Goal: Register for event/course

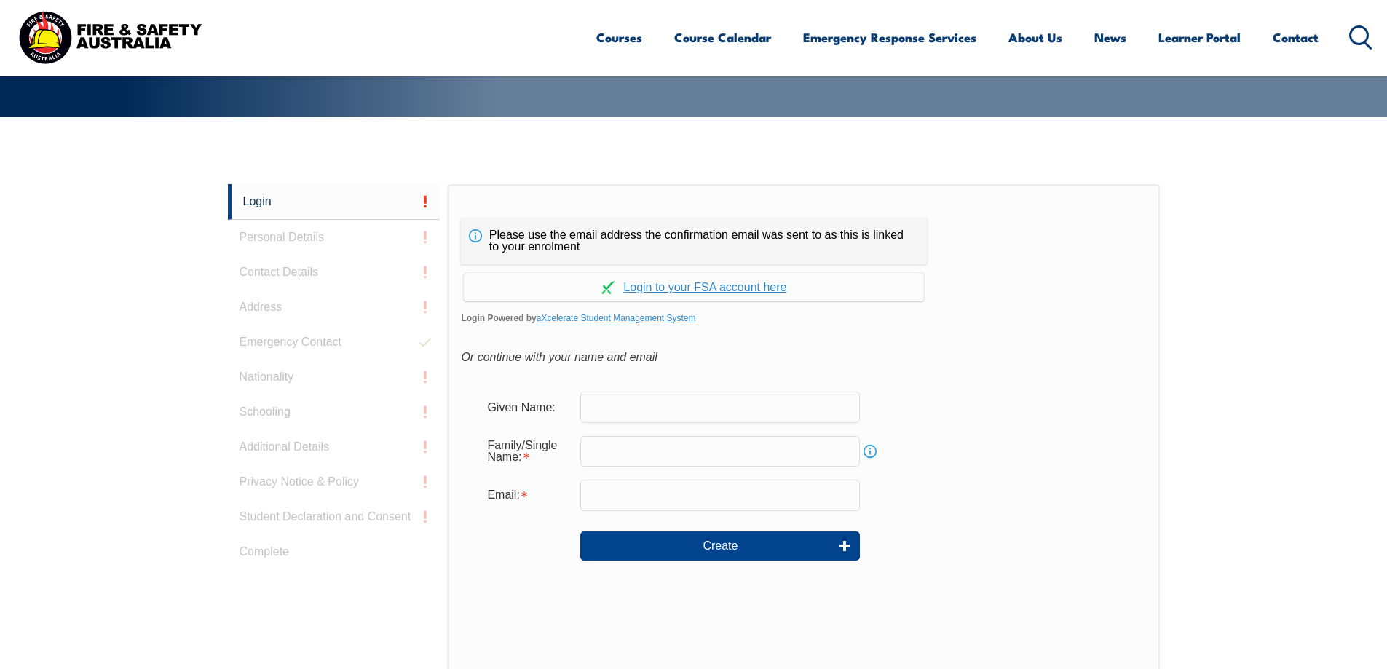
scroll to position [340, 0]
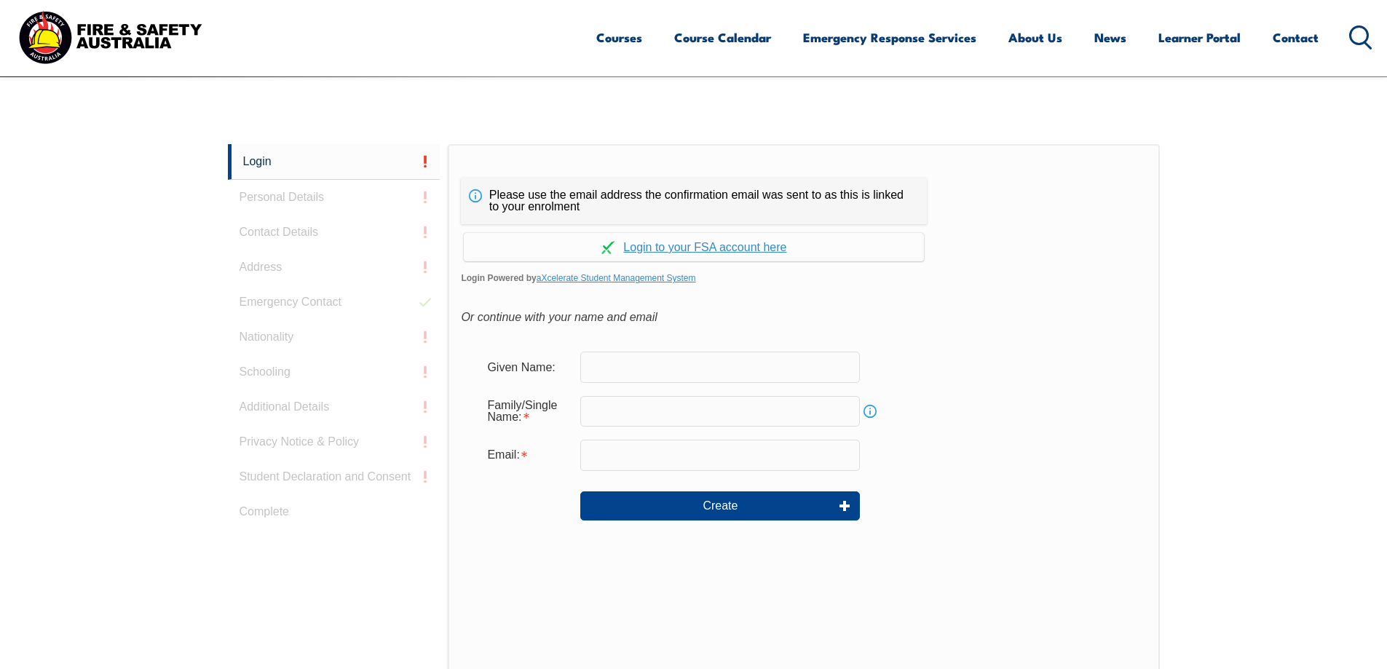
click at [708, 363] on input "text" at bounding box center [720, 367] width 280 height 31
click at [743, 247] on link "Continue with aXcelerate" at bounding box center [694, 247] width 460 height 28
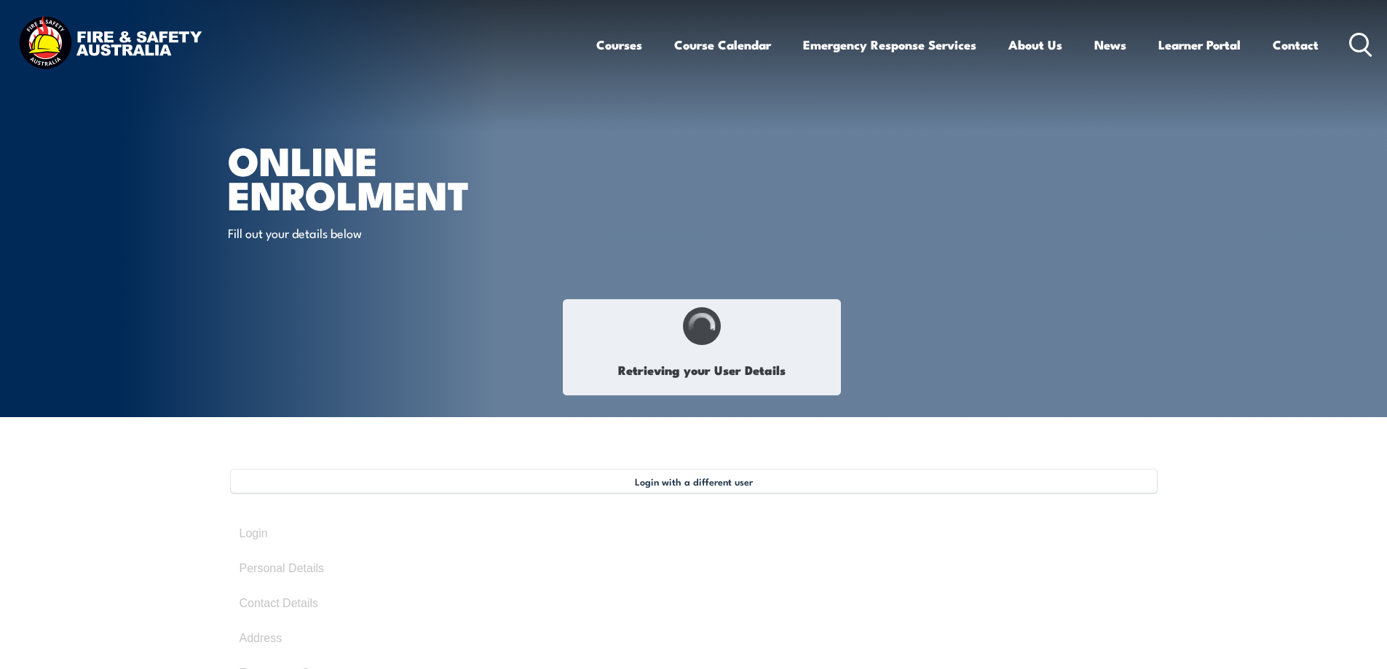
type input "[PERSON_NAME]"
type input "Budworth"
type input "[DATE]"
type input "5S2NW6HCQW"
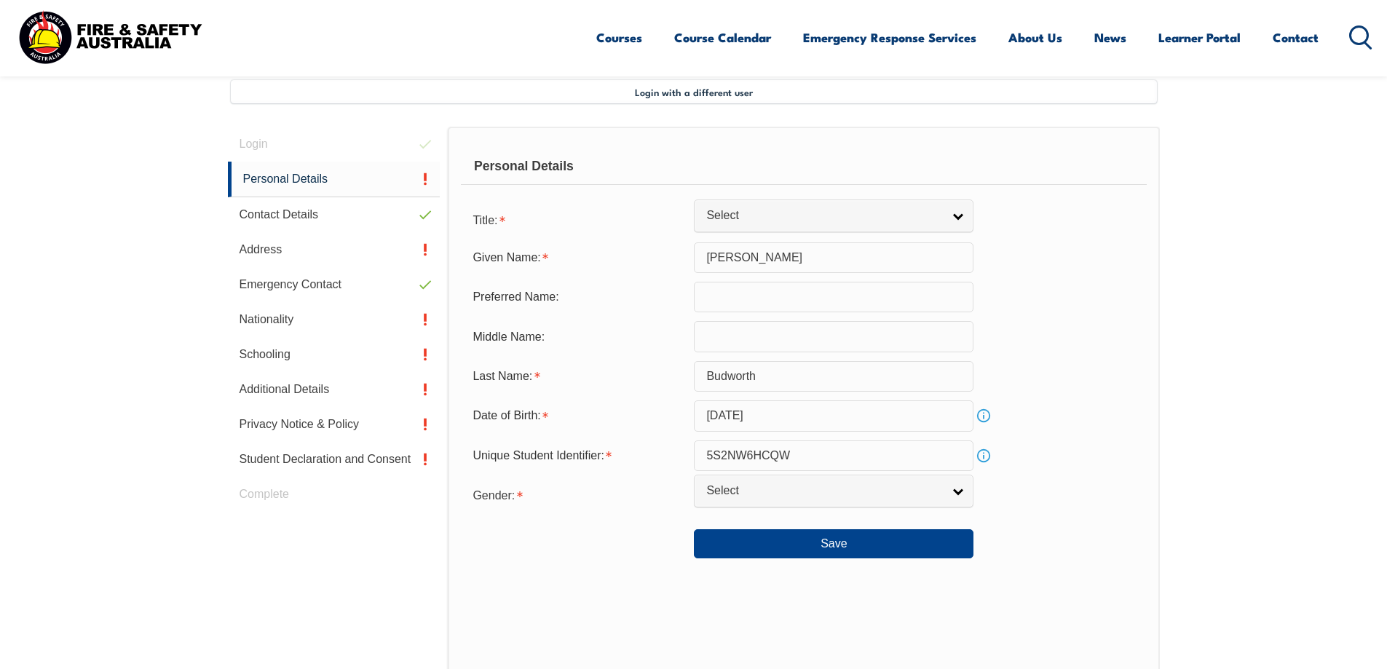
scroll to position [397, 0]
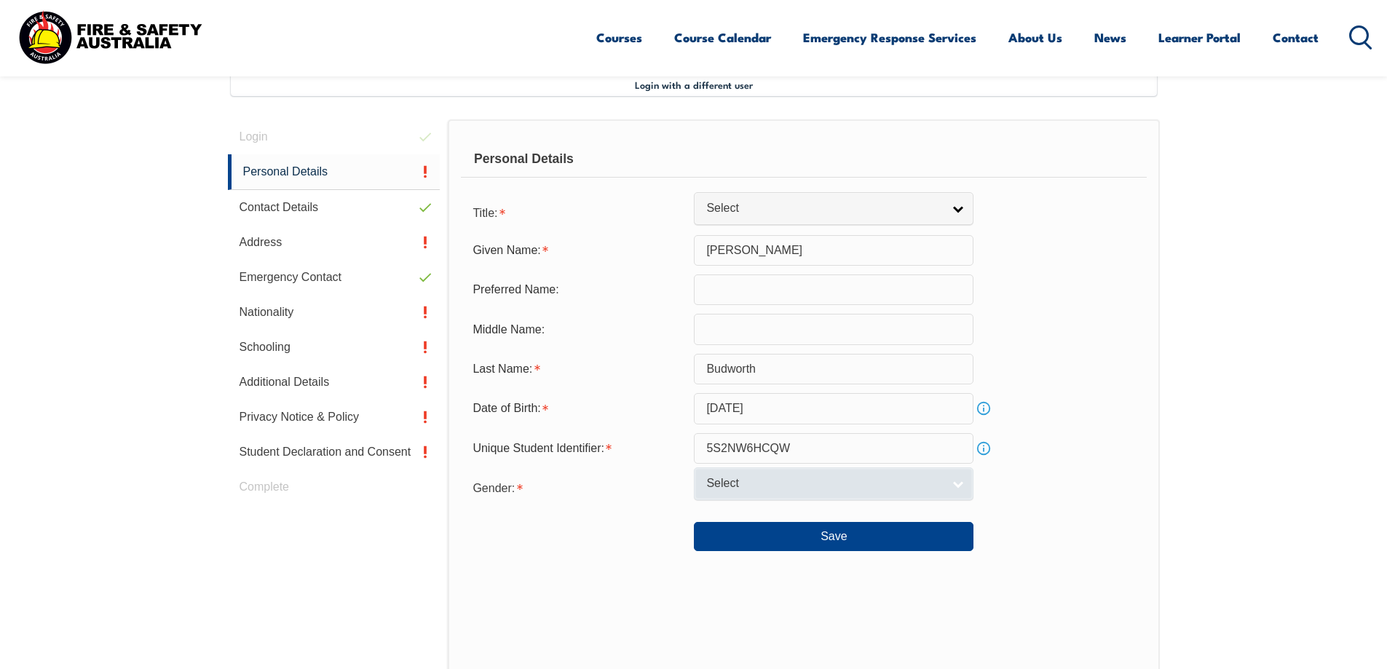
click at [854, 492] on link "Select" at bounding box center [834, 483] width 280 height 33
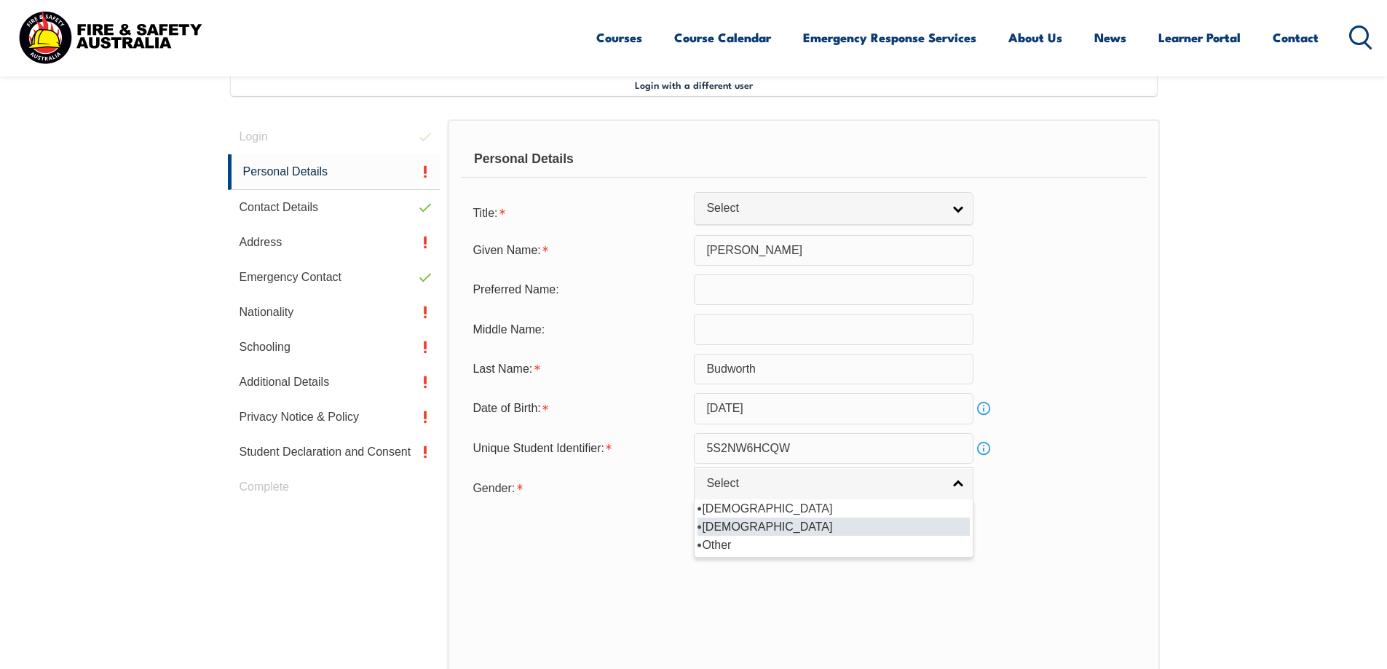
click at [780, 523] on li "Female" at bounding box center [833, 527] width 272 height 18
select select "F"
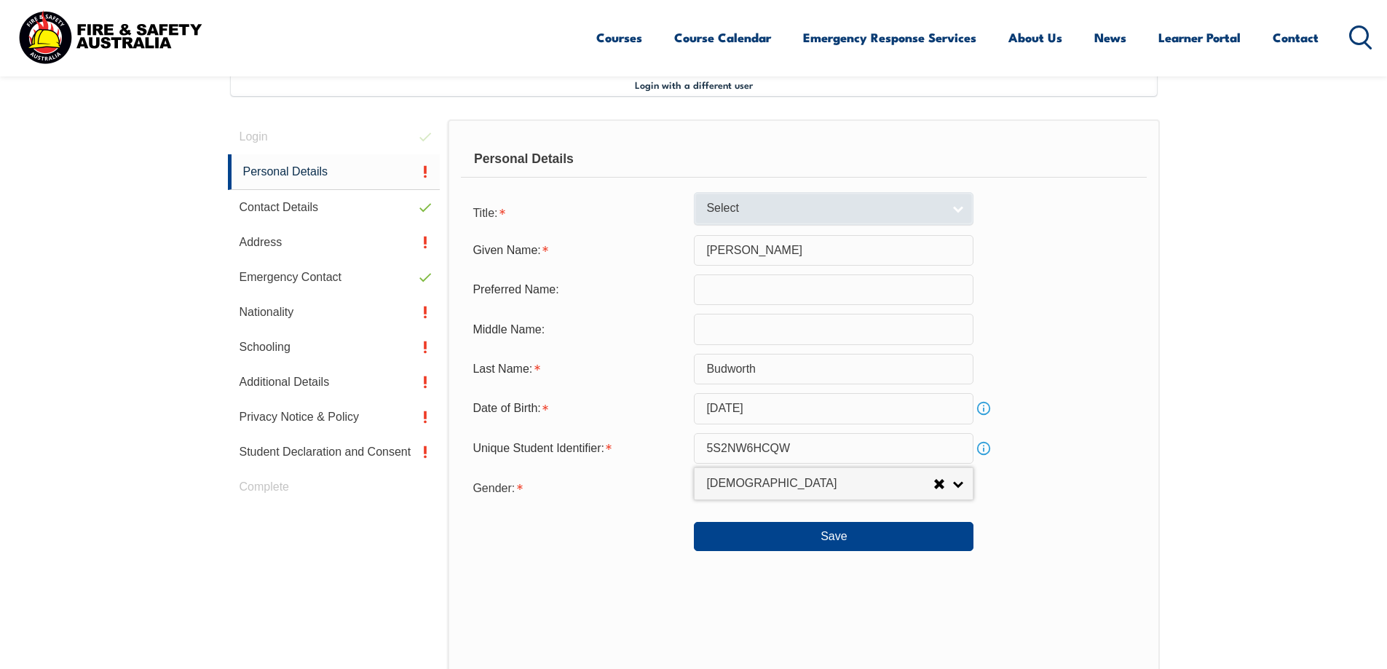
click at [790, 201] on span "Select" at bounding box center [824, 208] width 236 height 15
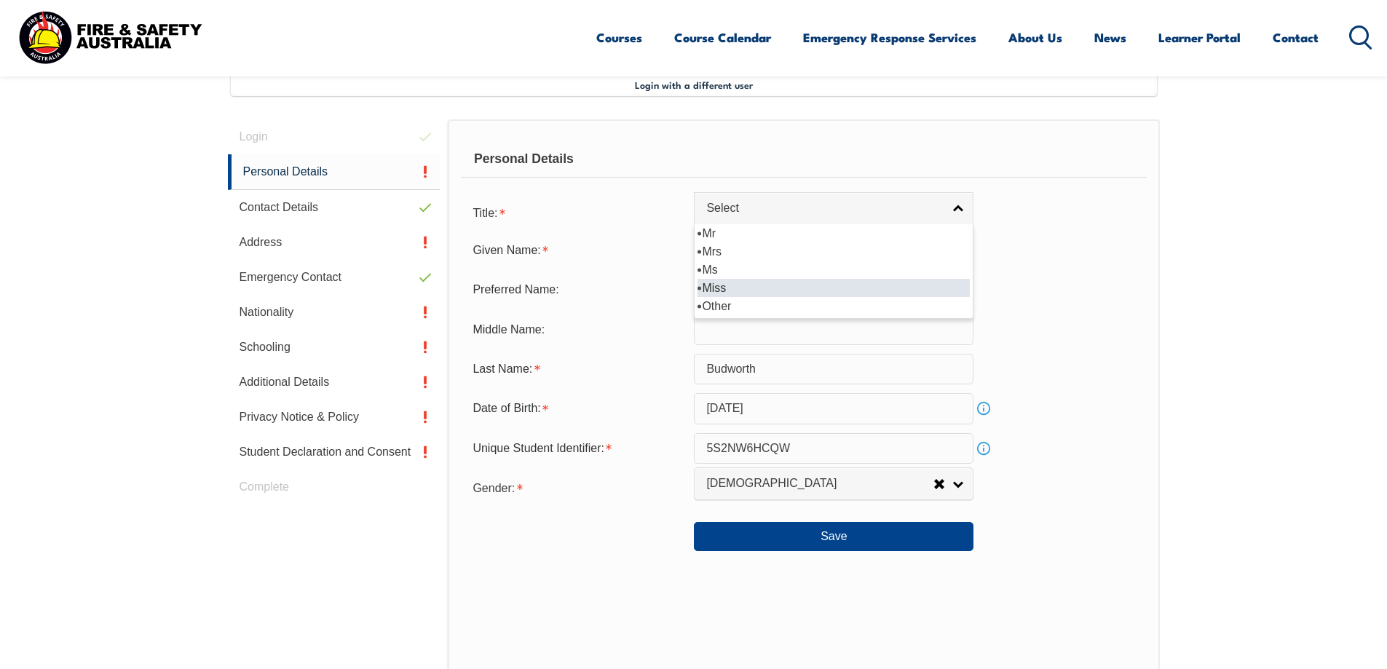
click at [732, 285] on li "Miss" at bounding box center [833, 288] width 272 height 18
select select "Miss"
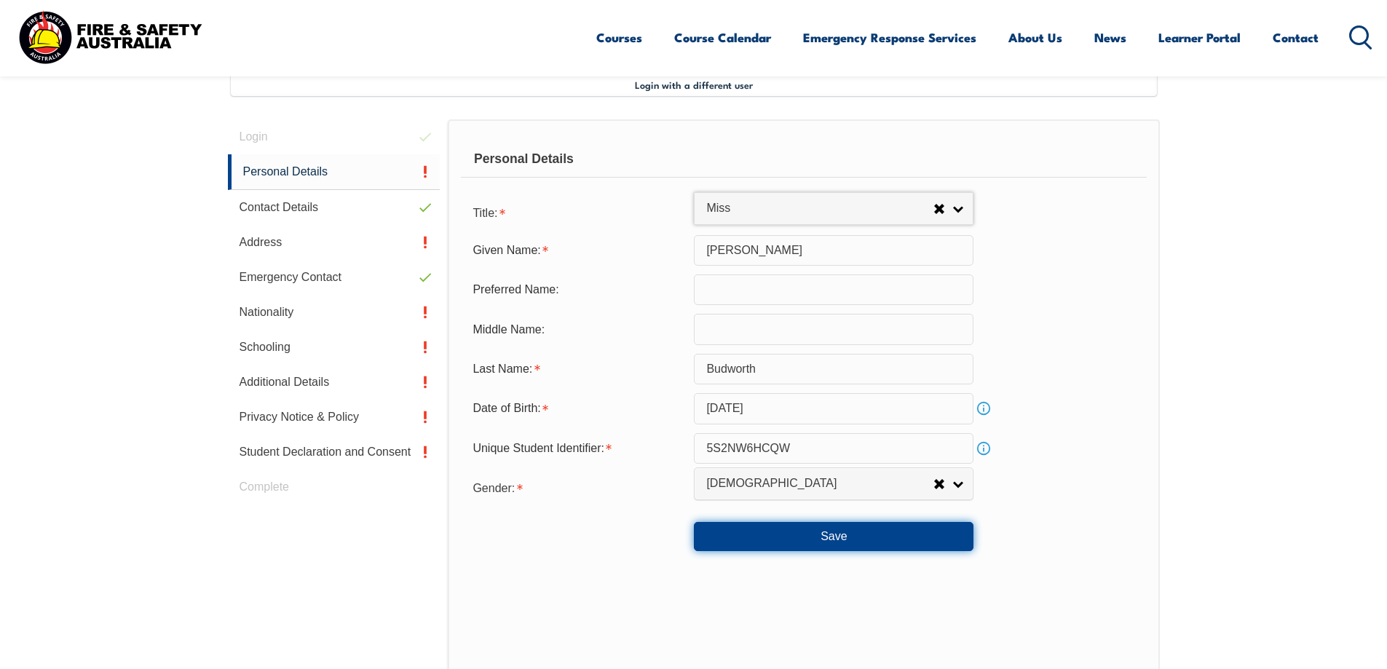
click at [855, 541] on button "Save" at bounding box center [834, 536] width 280 height 29
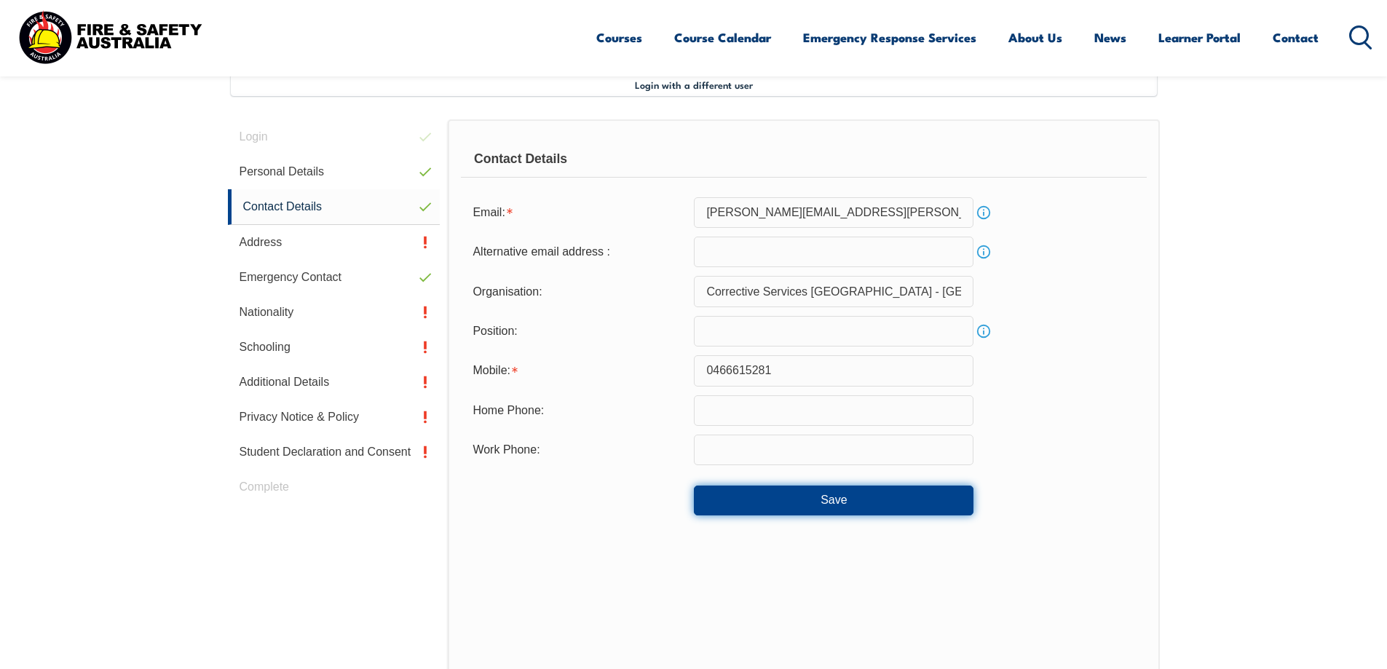
click at [855, 497] on button "Save" at bounding box center [834, 500] width 280 height 29
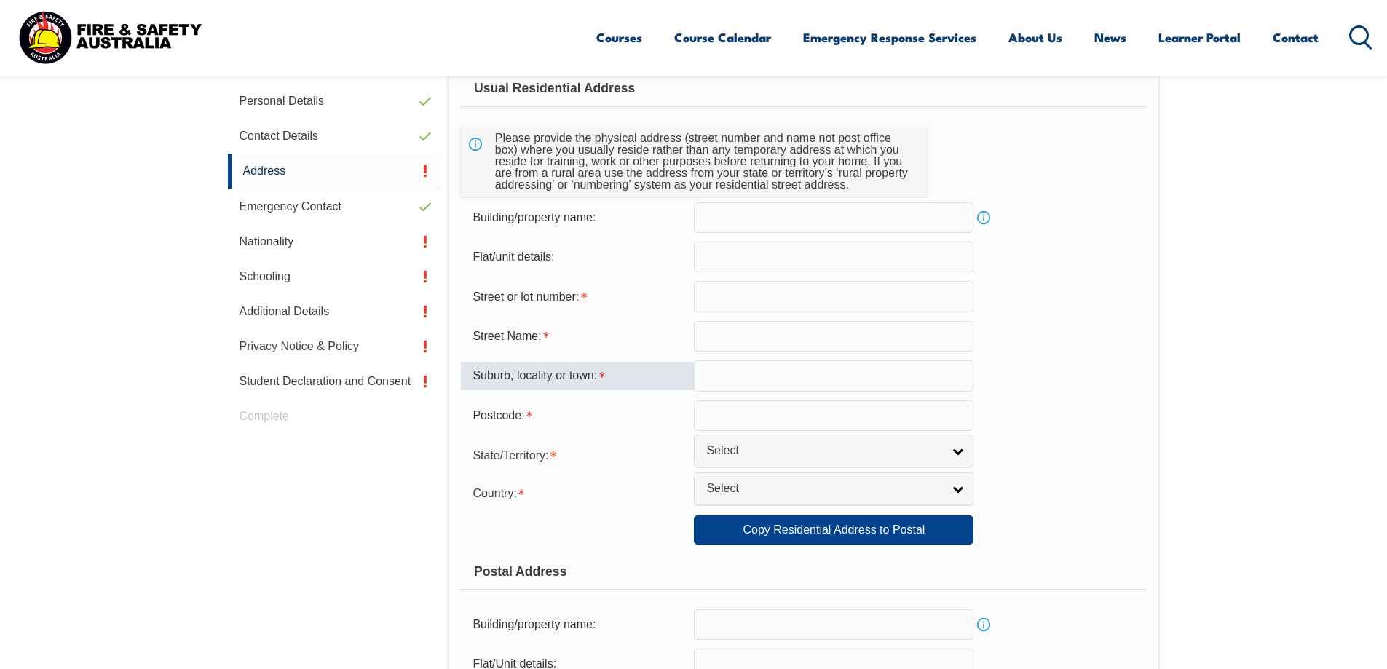
scroll to position [469, 0]
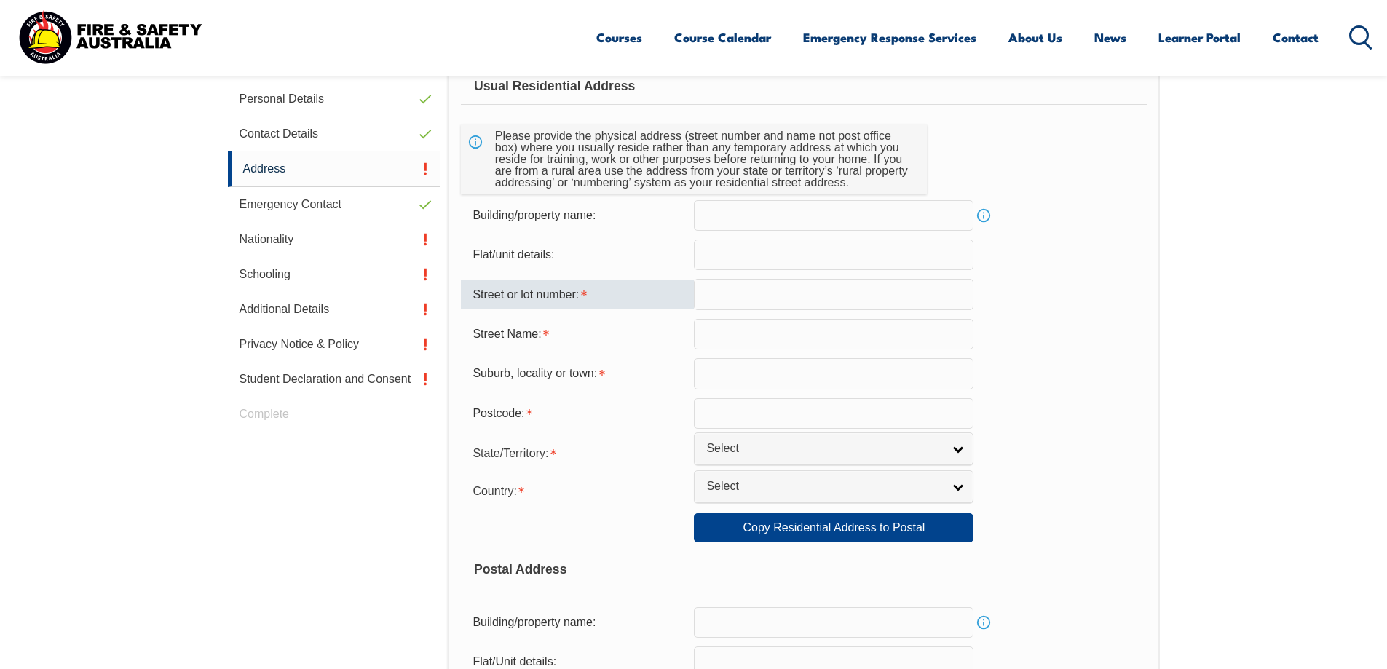
click at [721, 289] on input "text" at bounding box center [834, 294] width 280 height 31
type input "4/96"
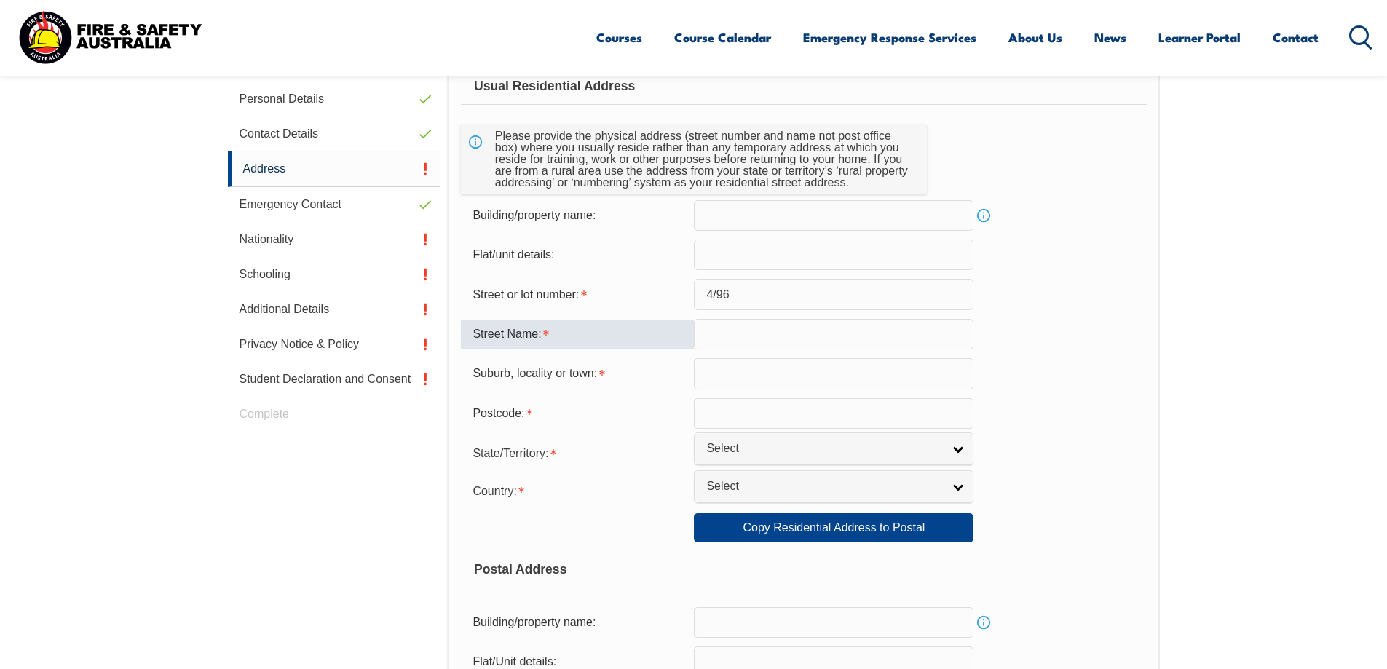
click at [738, 338] on input "text" at bounding box center [834, 334] width 280 height 31
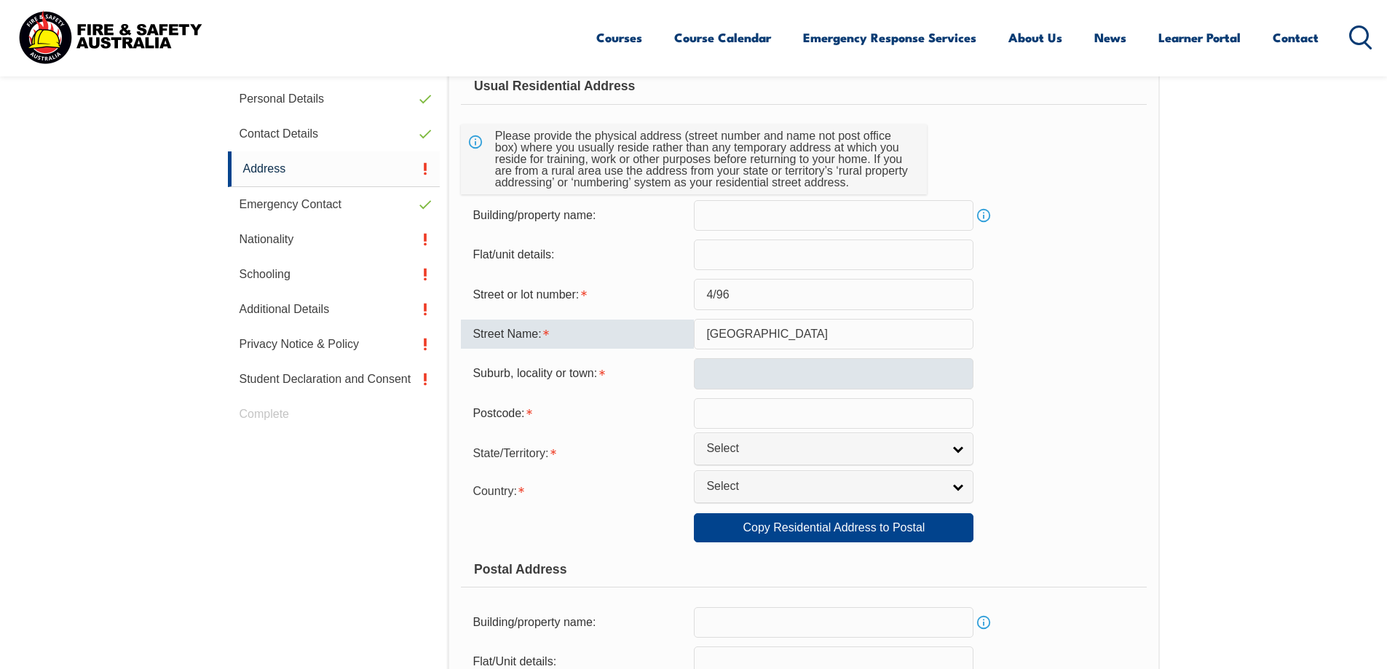
type input "Sailors Bay Road"
click at [714, 374] on input "text" at bounding box center [834, 373] width 280 height 31
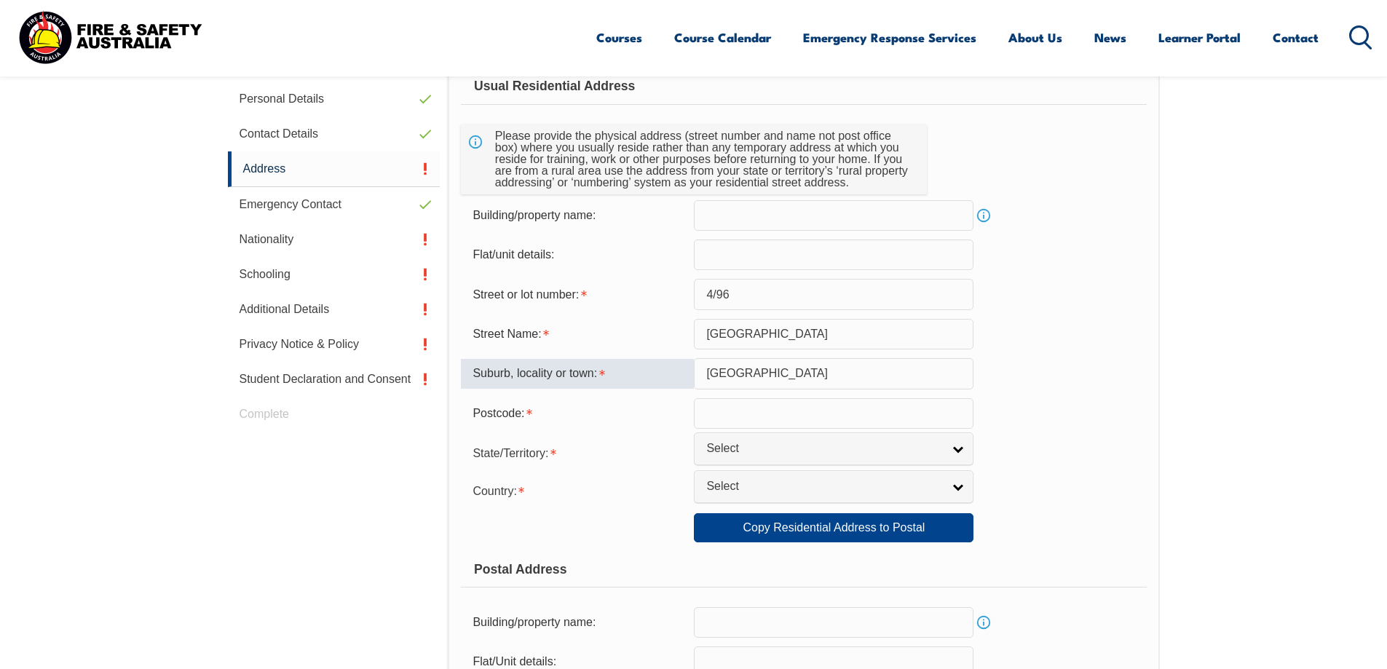
type input "Northbridge"
click at [743, 397] on form "Usual Residential Address Please provide the physical address (street number an…" at bounding box center [803, 534] width 685 height 932
click at [743, 405] on input "text" at bounding box center [834, 413] width 280 height 31
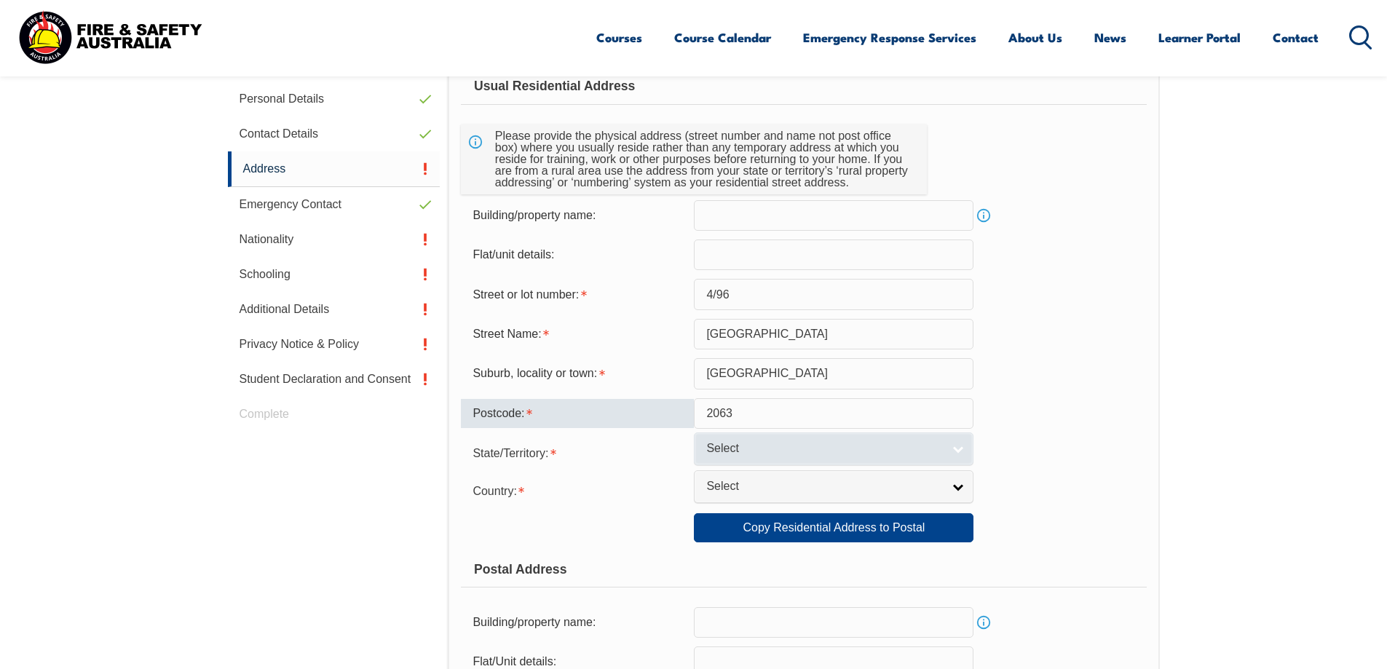
type input "2063"
click at [786, 444] on span "Select" at bounding box center [824, 448] width 236 height 15
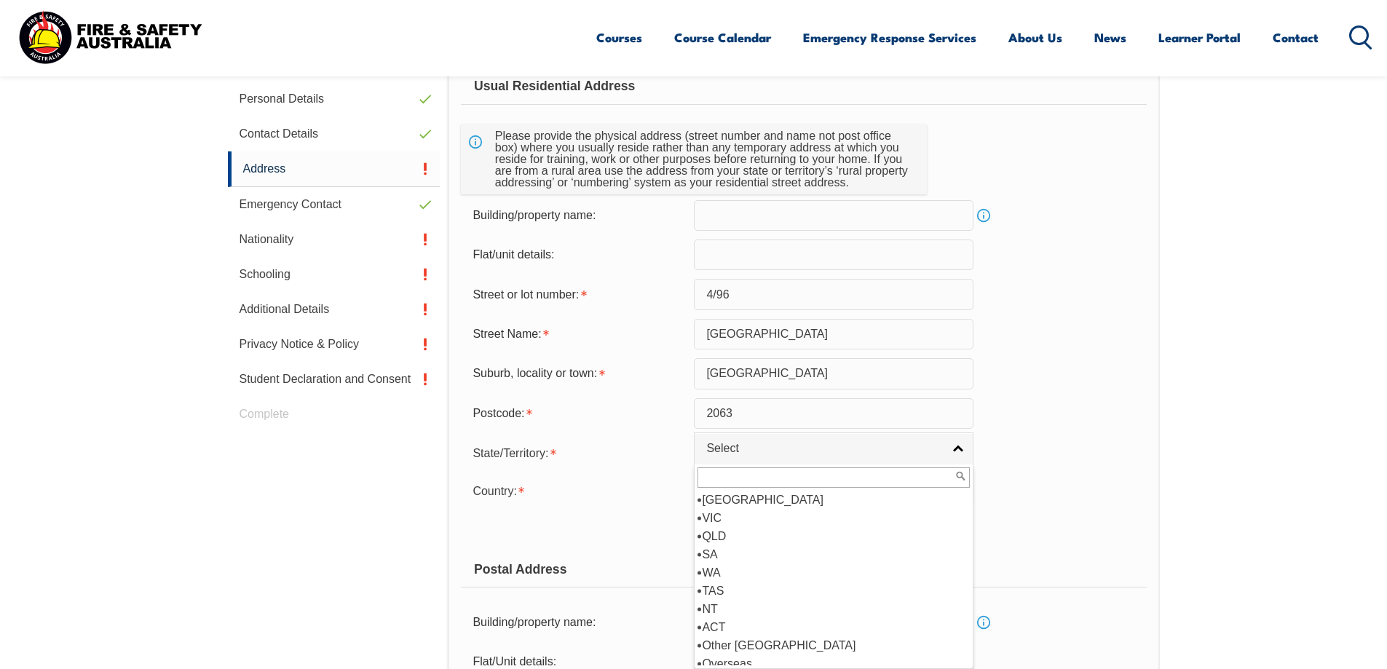
click at [732, 490] on div at bounding box center [833, 477] width 278 height 26
click at [728, 496] on li "NSW" at bounding box center [833, 500] width 272 height 18
select select "NSW"
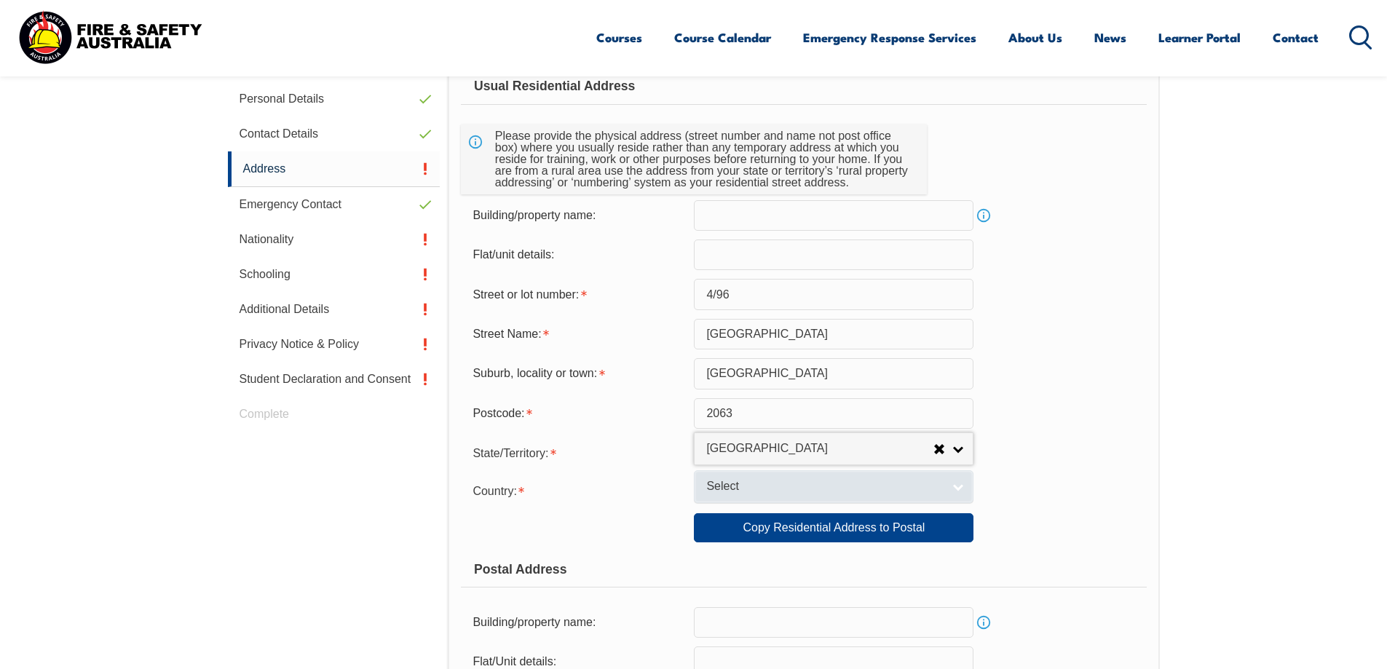
click at [721, 485] on span "Select" at bounding box center [824, 486] width 236 height 15
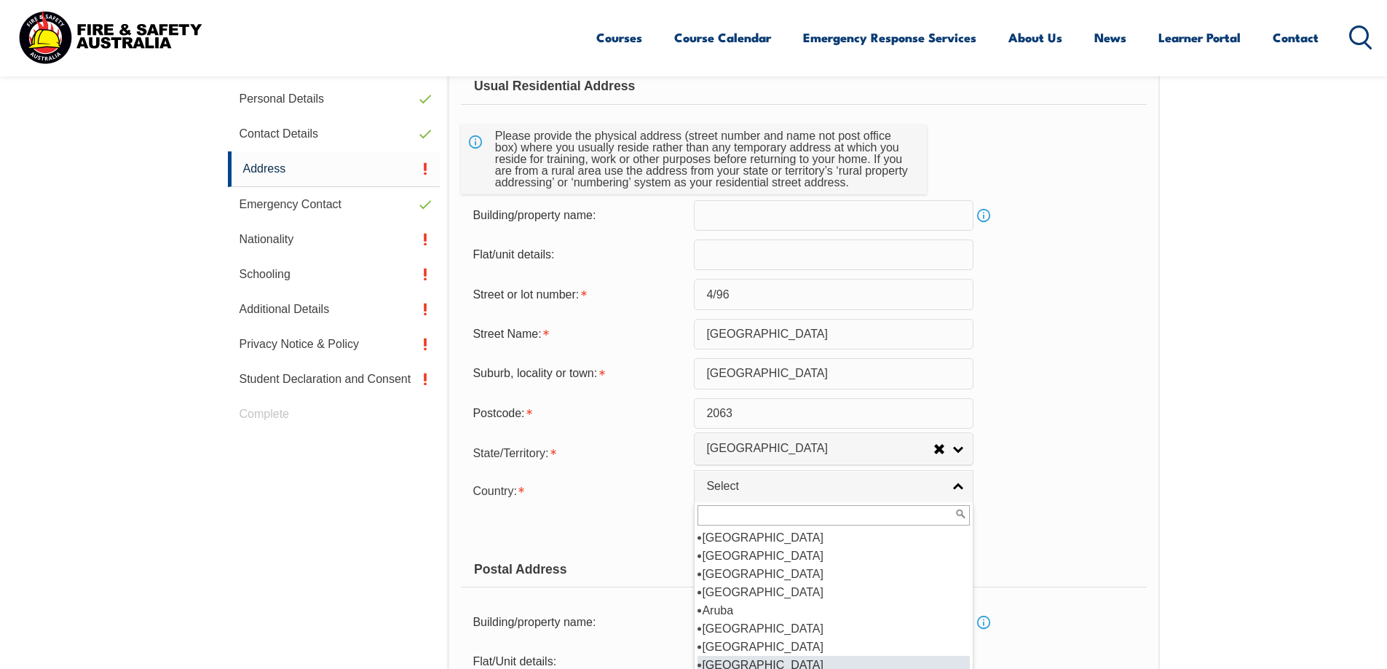
scroll to position [218, 0]
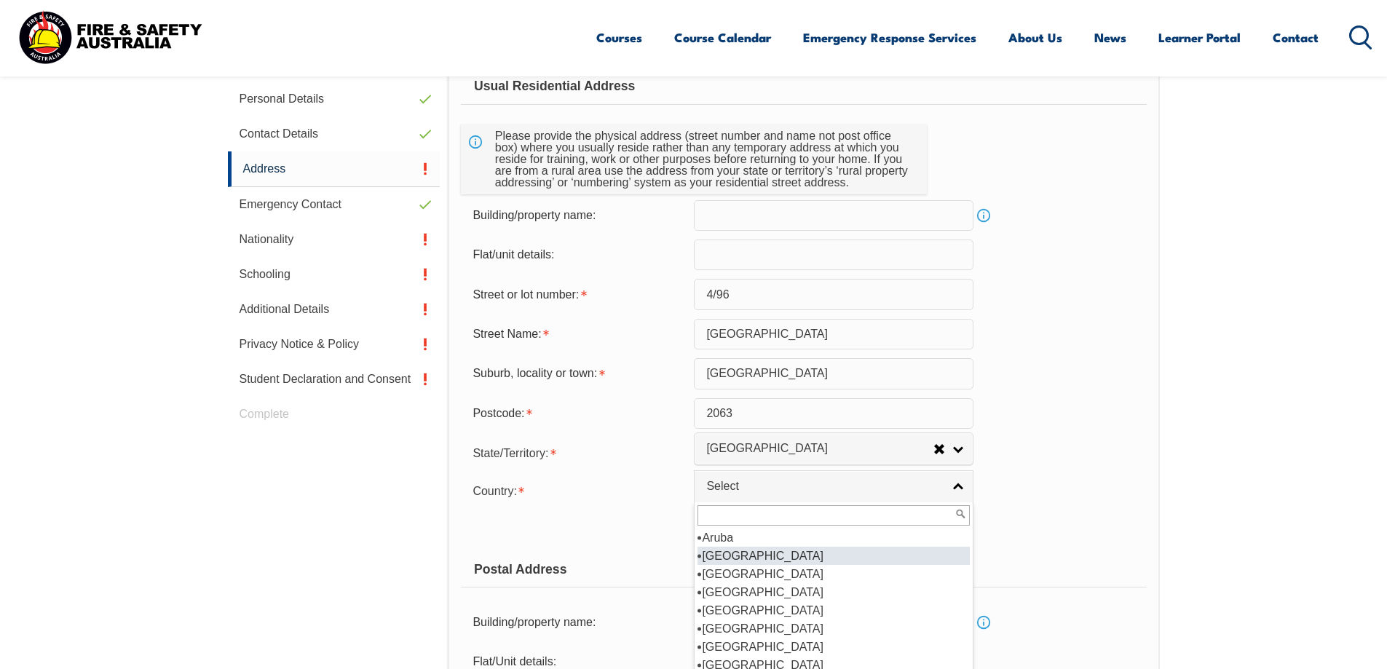
click at [750, 555] on li "Australia" at bounding box center [833, 556] width 272 height 18
select select "1101"
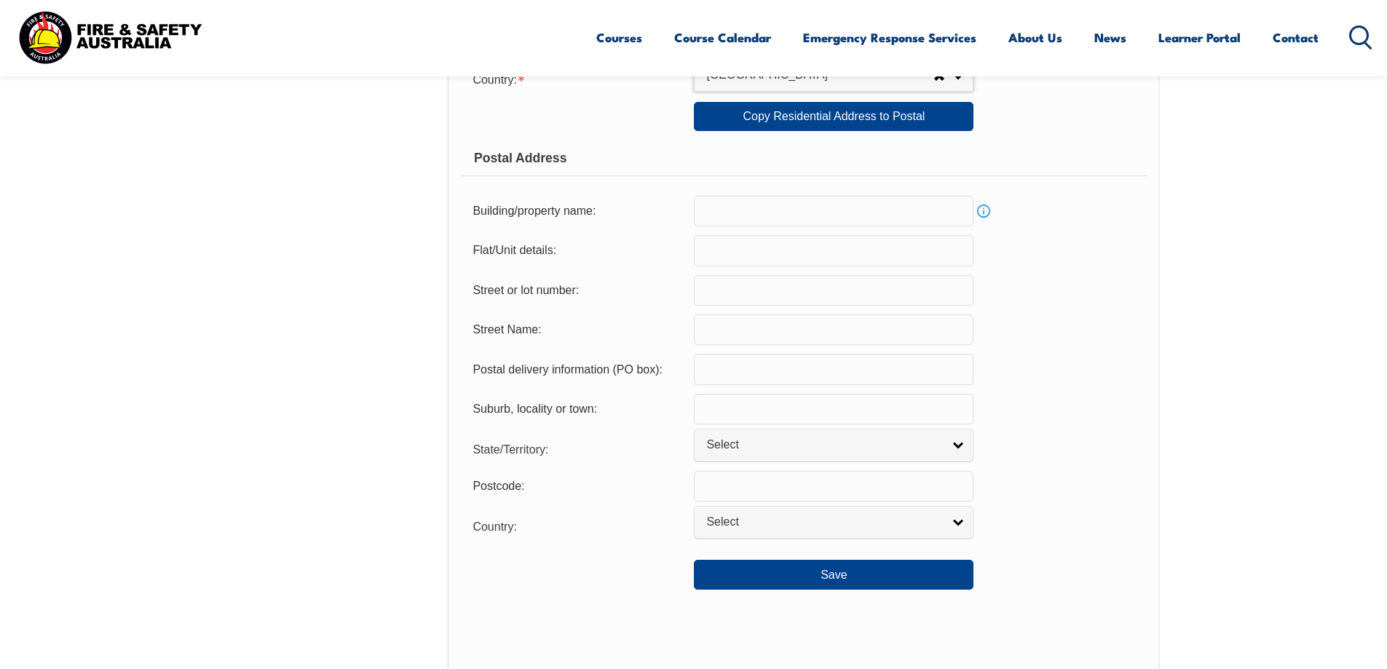
scroll to position [906, 0]
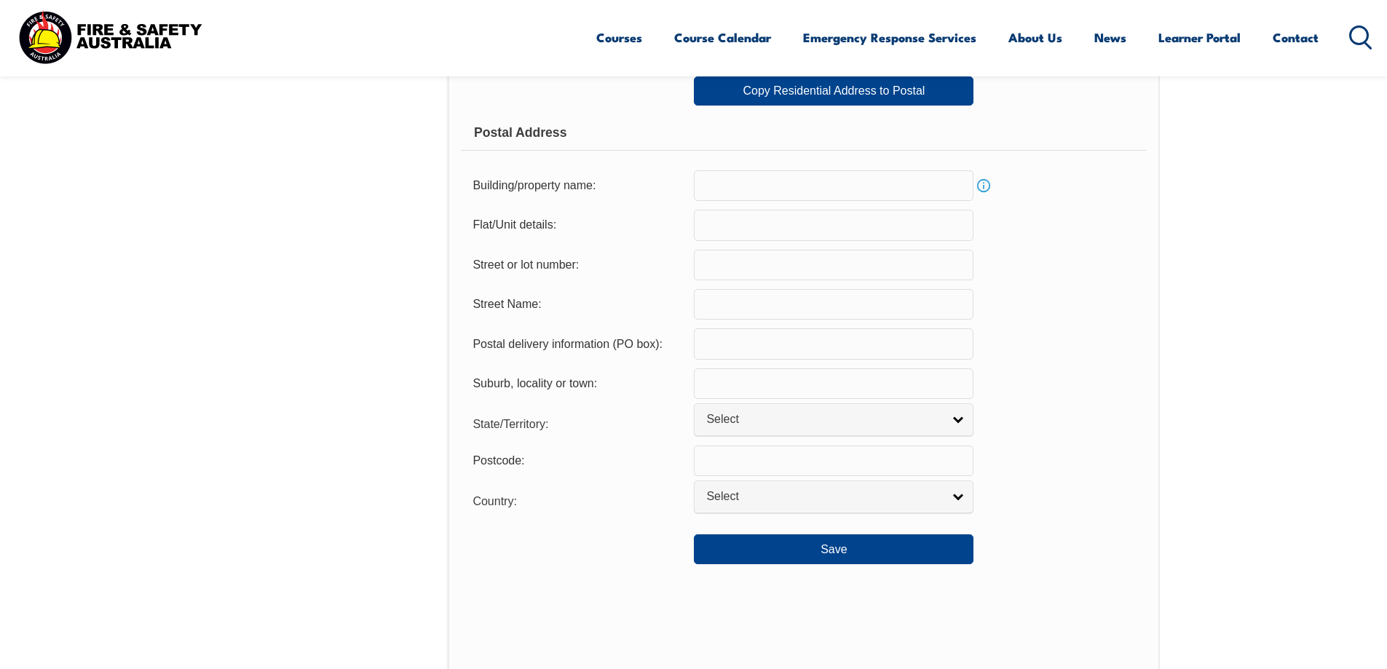
click at [748, 343] on input "text" at bounding box center [834, 343] width 280 height 31
type input "102"
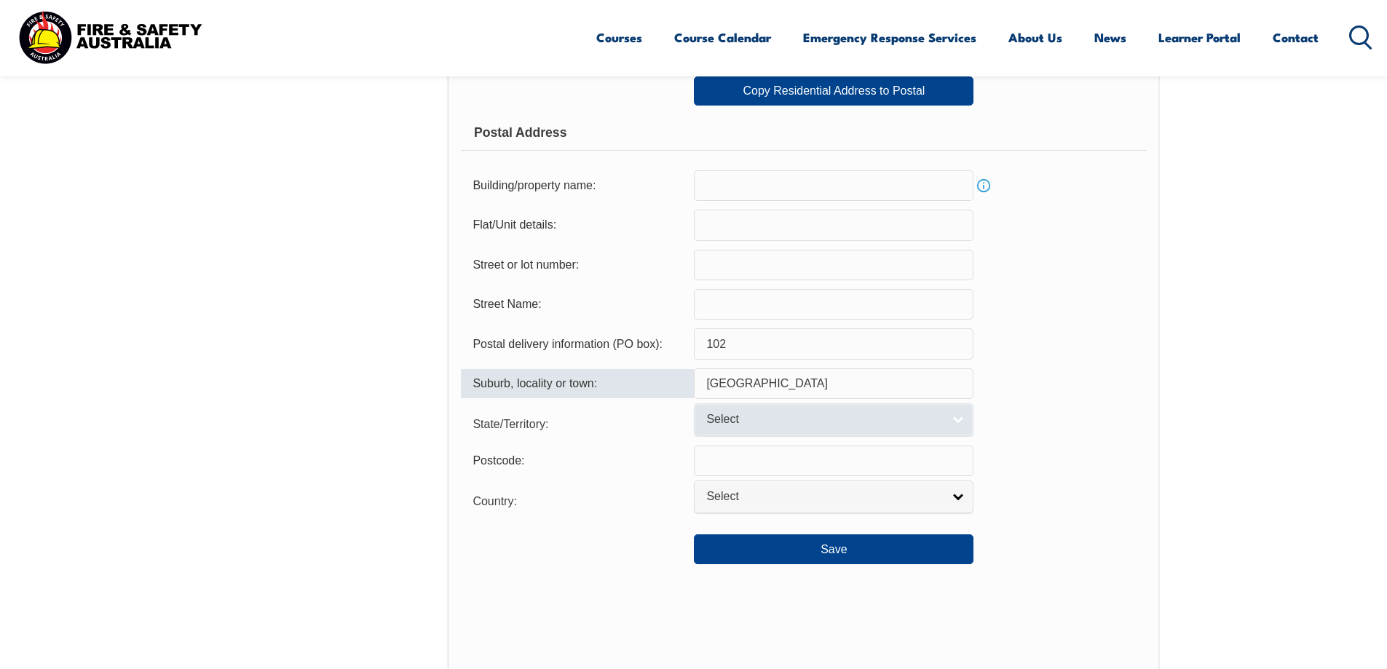
type input "Northbridge"
click at [792, 413] on span "Select" at bounding box center [824, 419] width 236 height 15
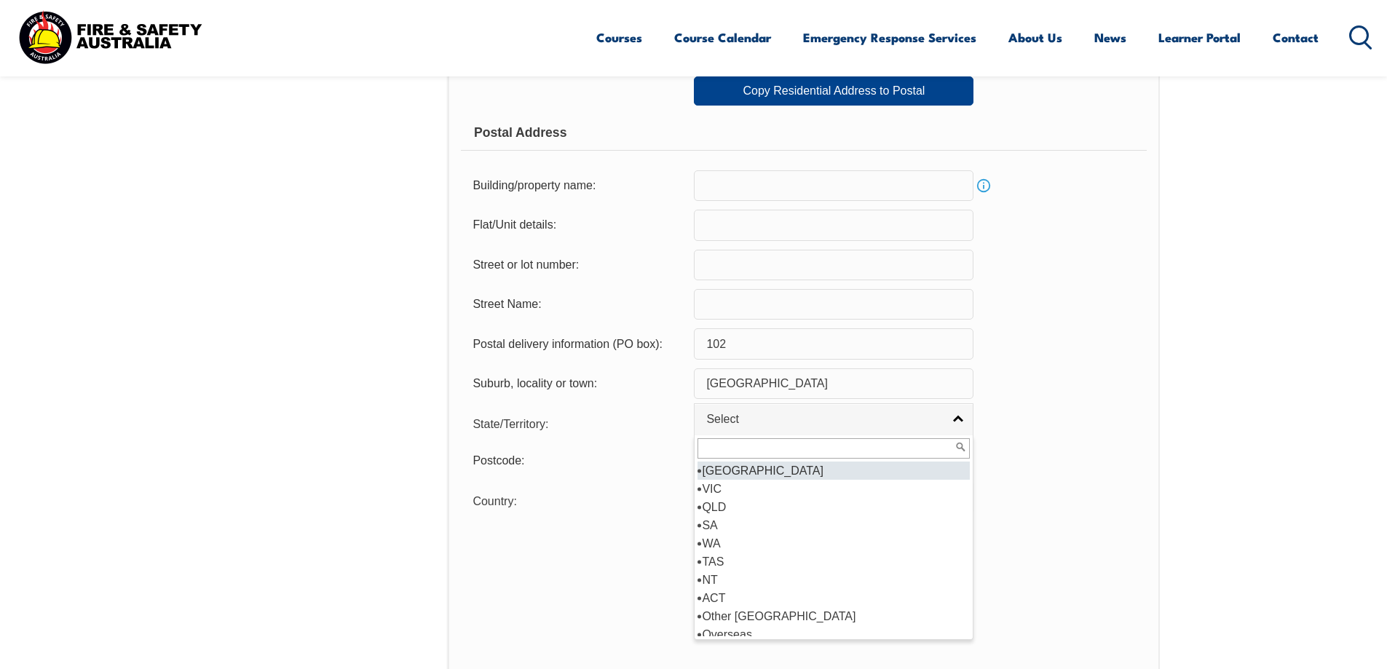
click at [738, 471] on li "NSW" at bounding box center [833, 470] width 272 height 18
select select "NSW"
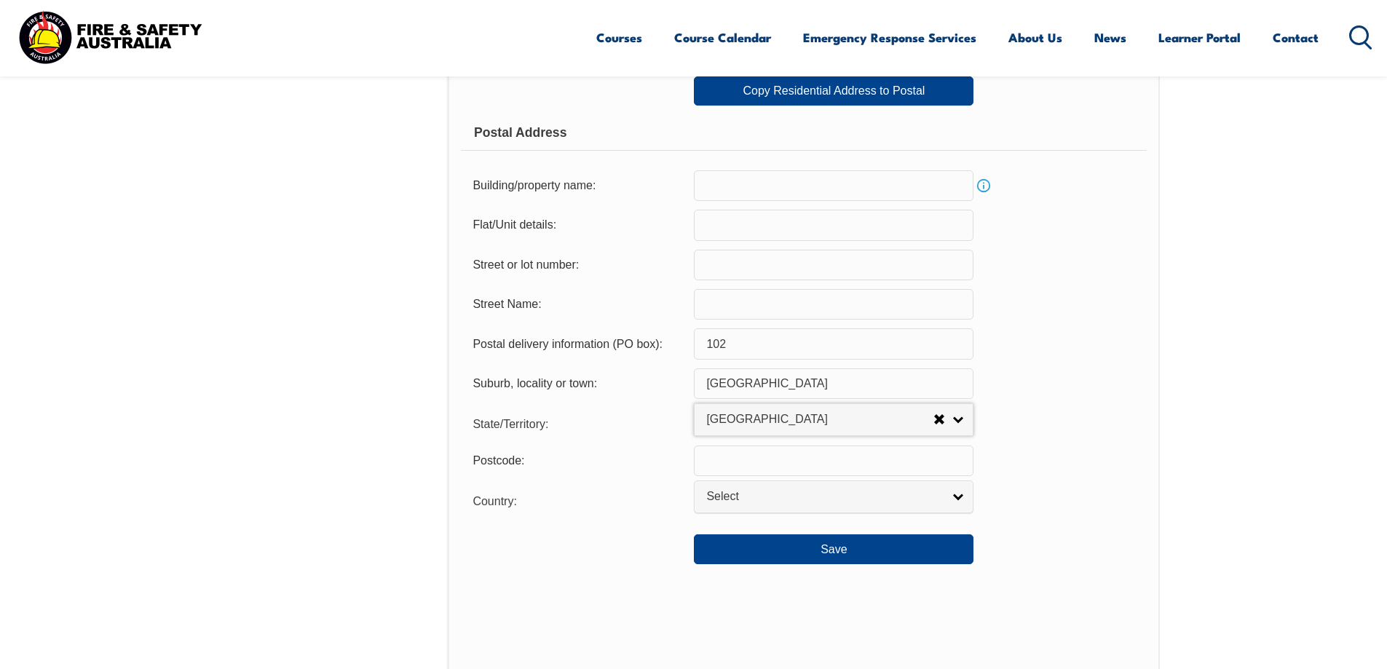
click at [739, 462] on input "text" at bounding box center [834, 460] width 280 height 31
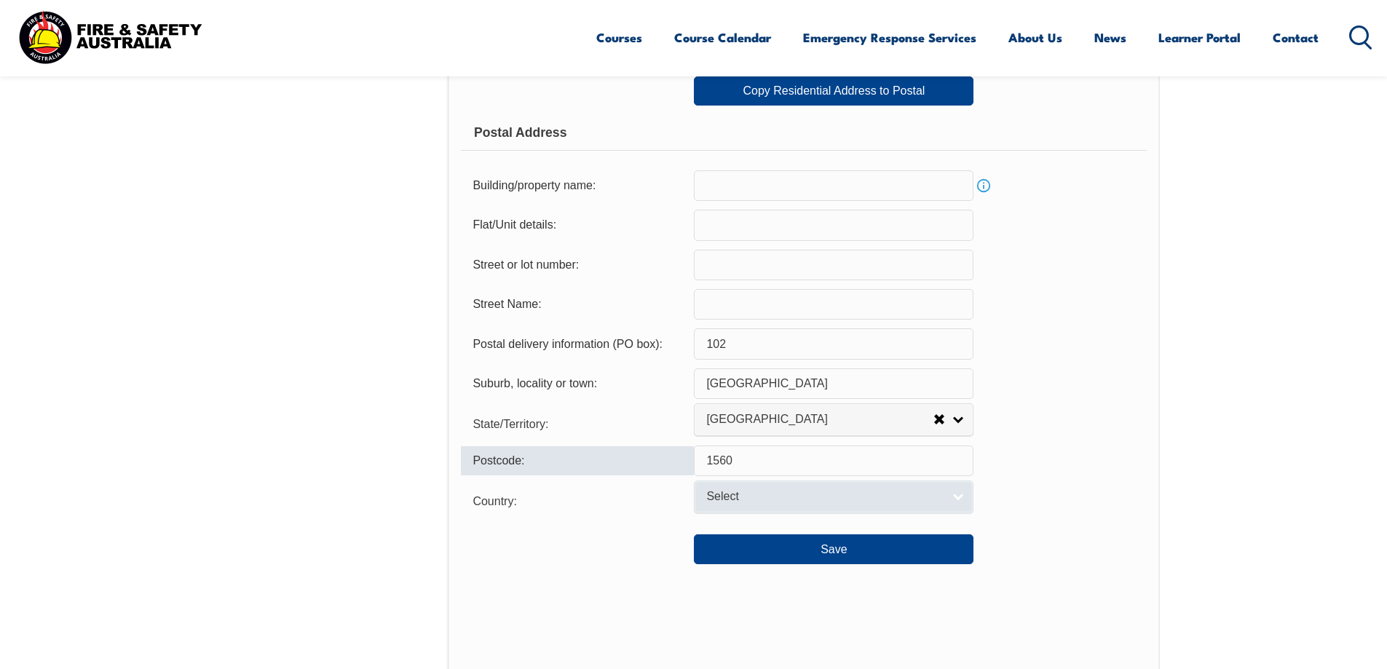
type input "1560"
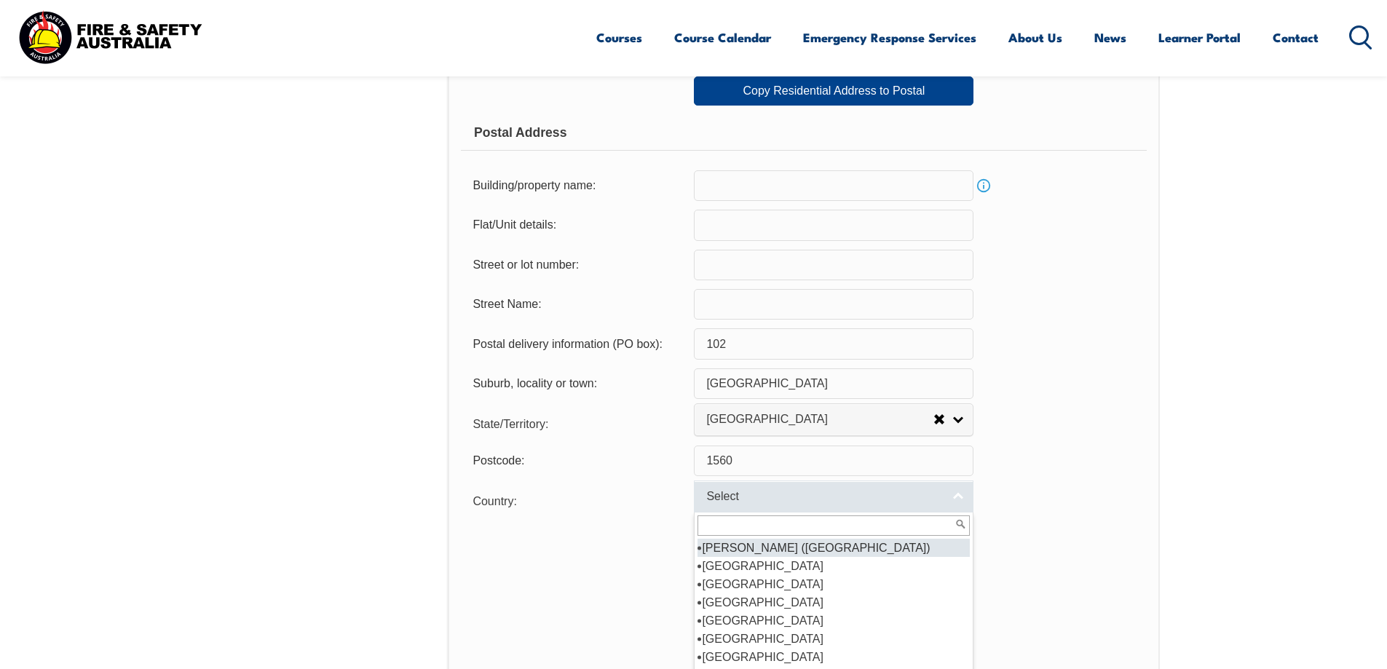
click at [732, 496] on span "Select" at bounding box center [824, 496] width 236 height 15
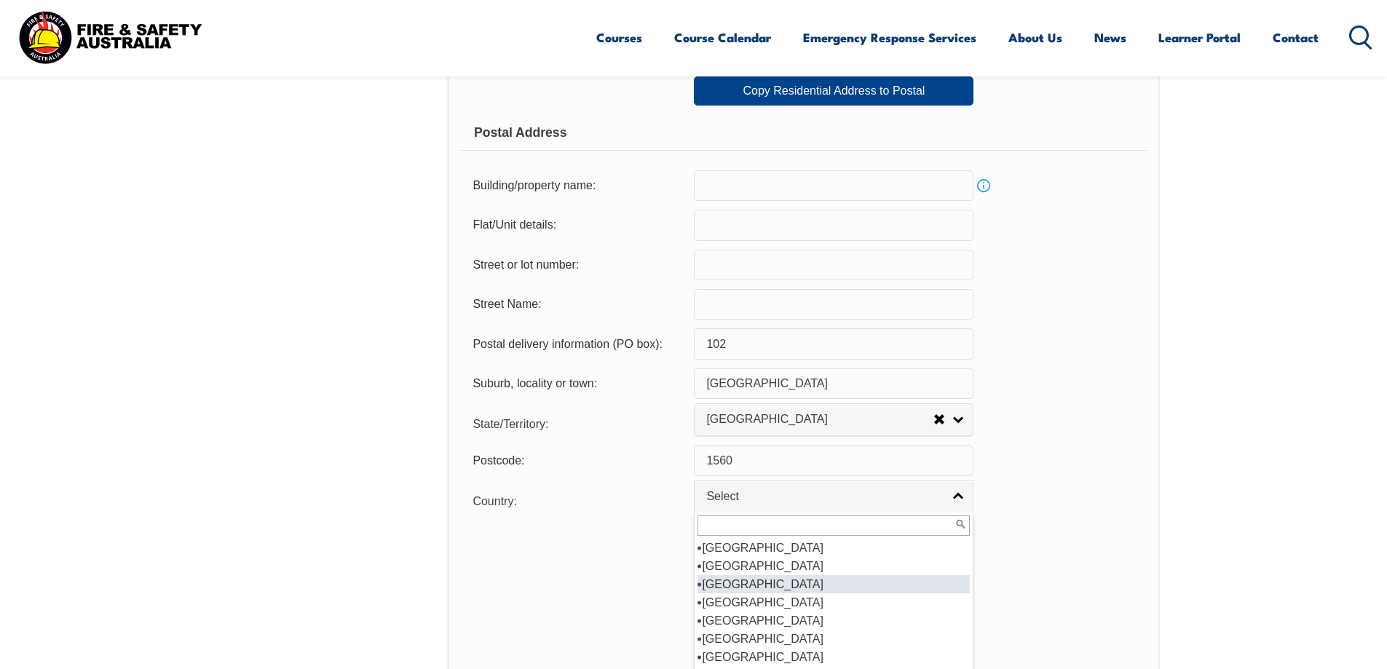
scroll to position [218, 0]
click at [757, 567] on li "Australia" at bounding box center [833, 566] width 272 height 18
select select "1101"
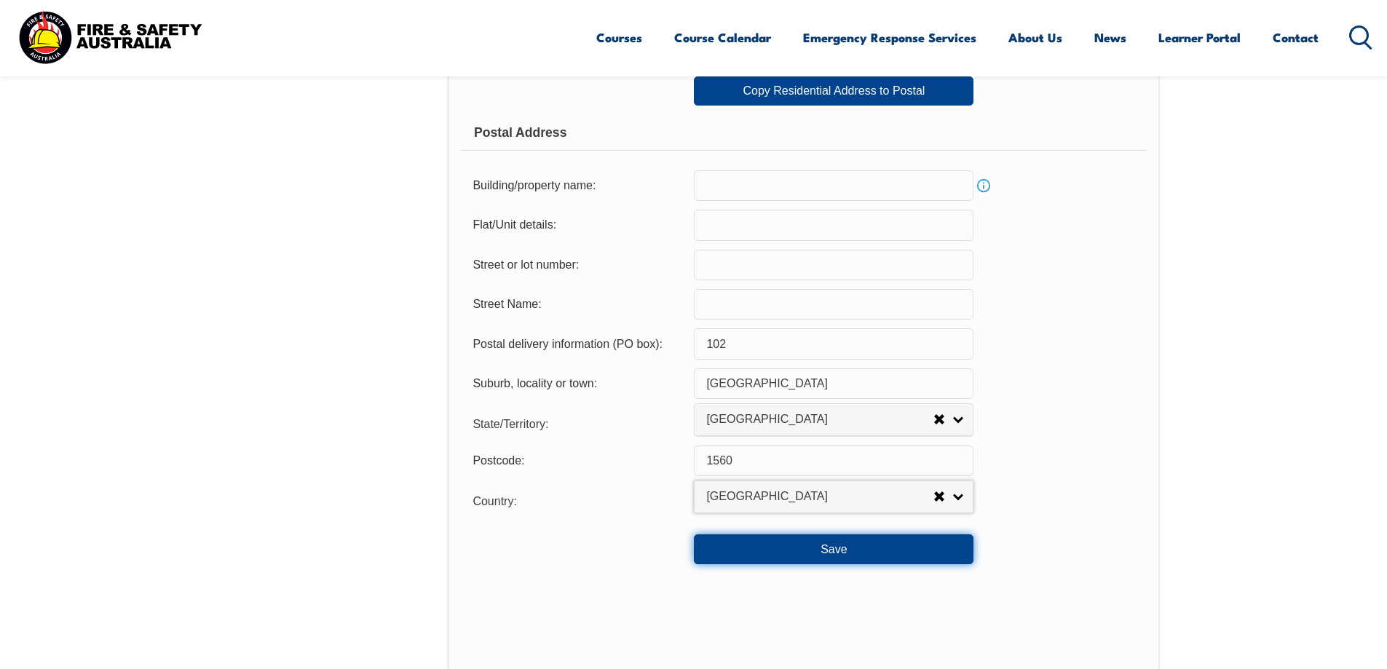
click at [825, 547] on button "Save" at bounding box center [834, 548] width 280 height 29
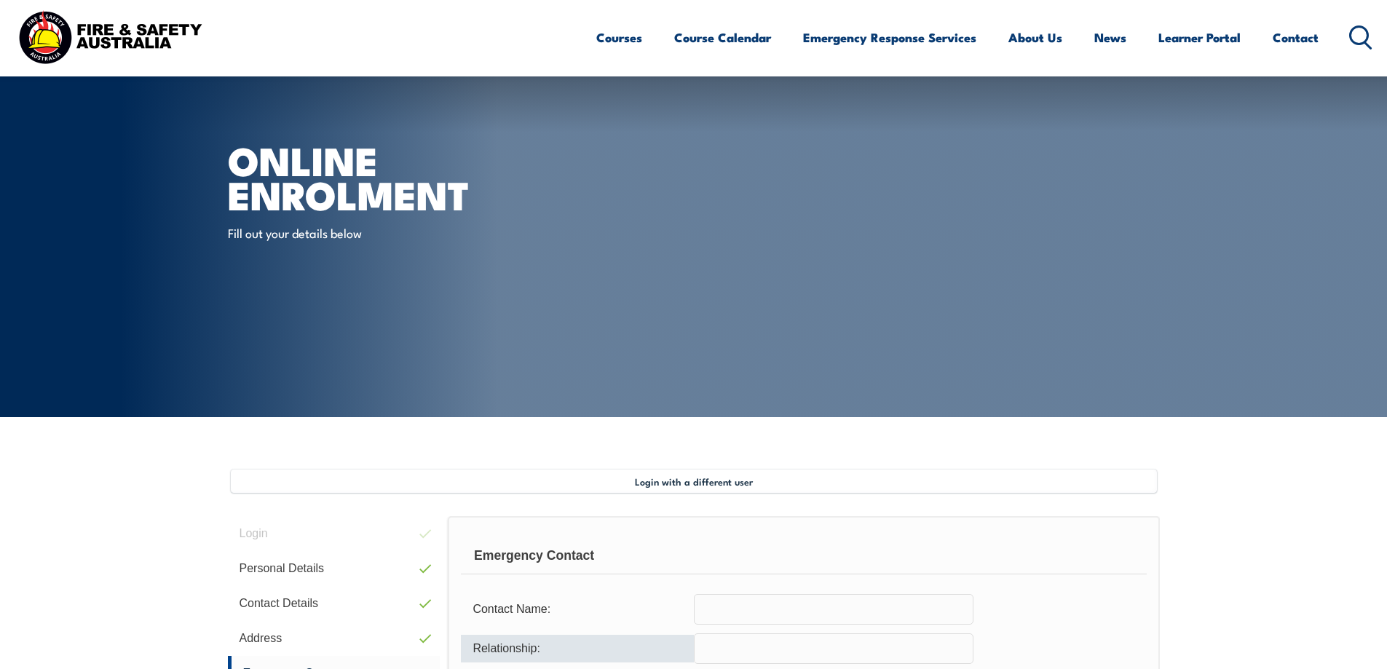
scroll to position [437, 0]
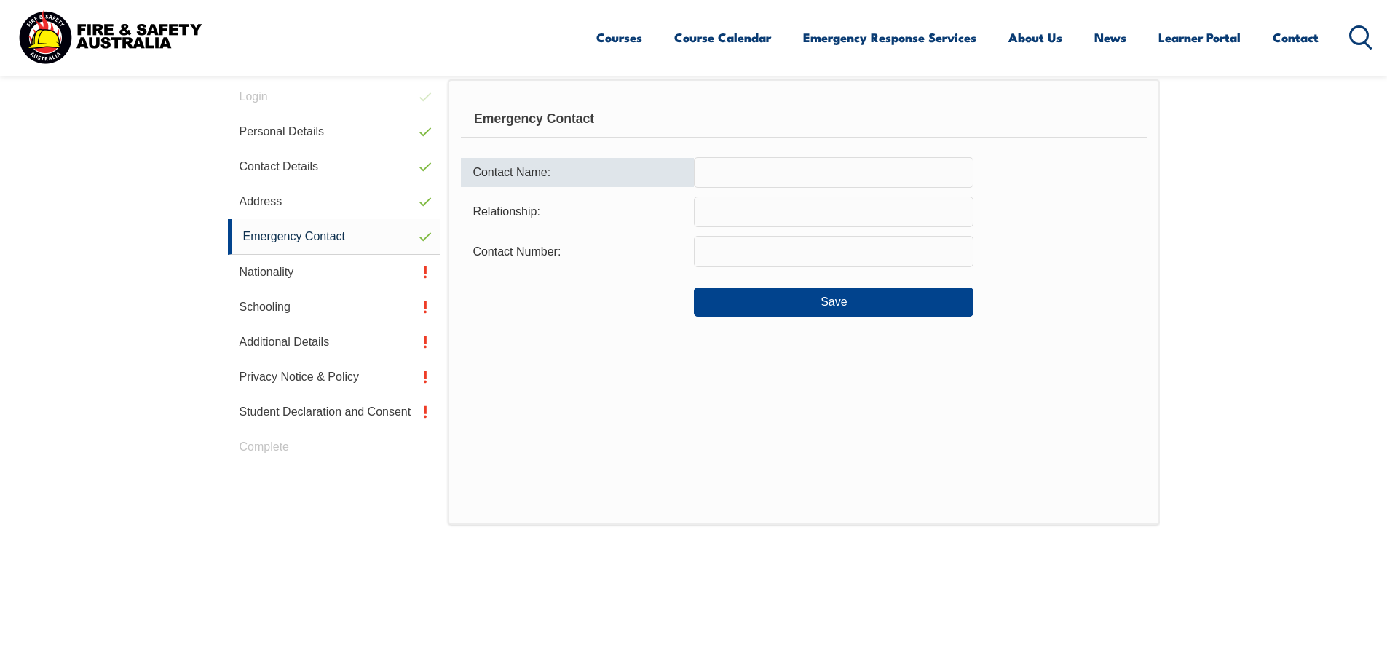
click at [703, 183] on input "text" at bounding box center [834, 172] width 280 height 31
type input "Mark"
click at [718, 209] on input "text" at bounding box center [834, 212] width 280 height 31
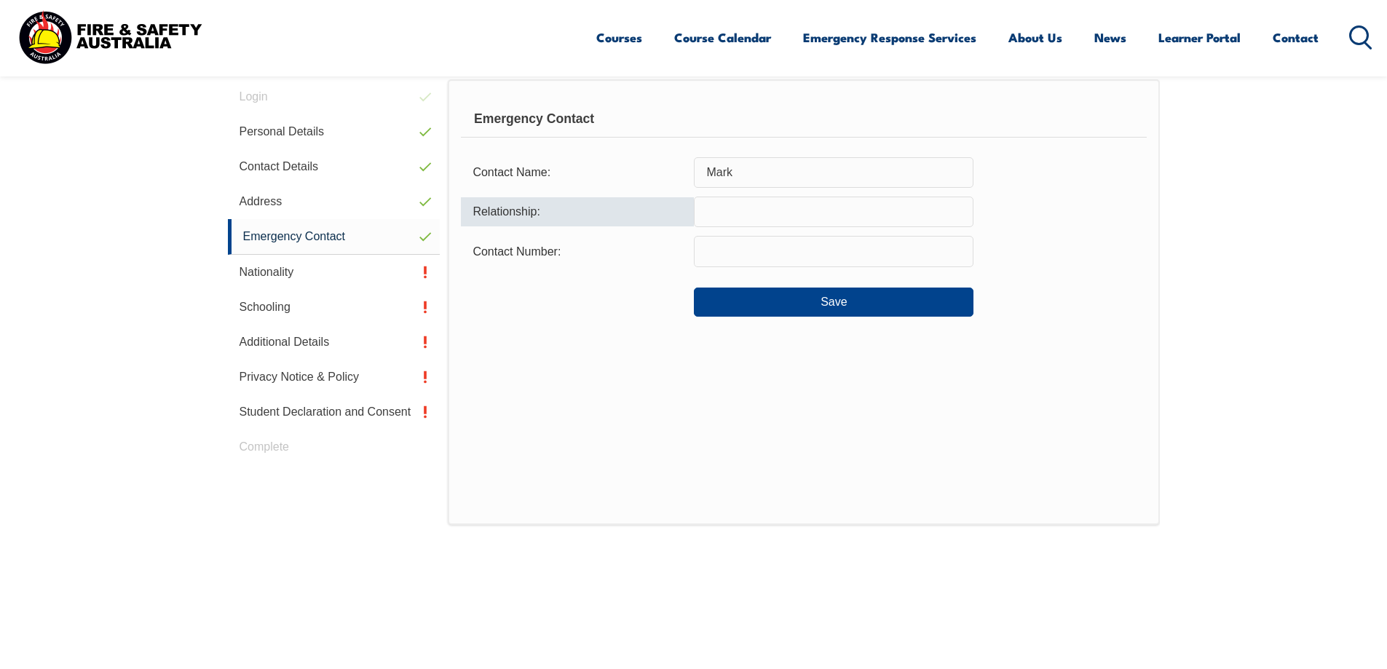
click at [713, 252] on input "text" at bounding box center [834, 251] width 280 height 31
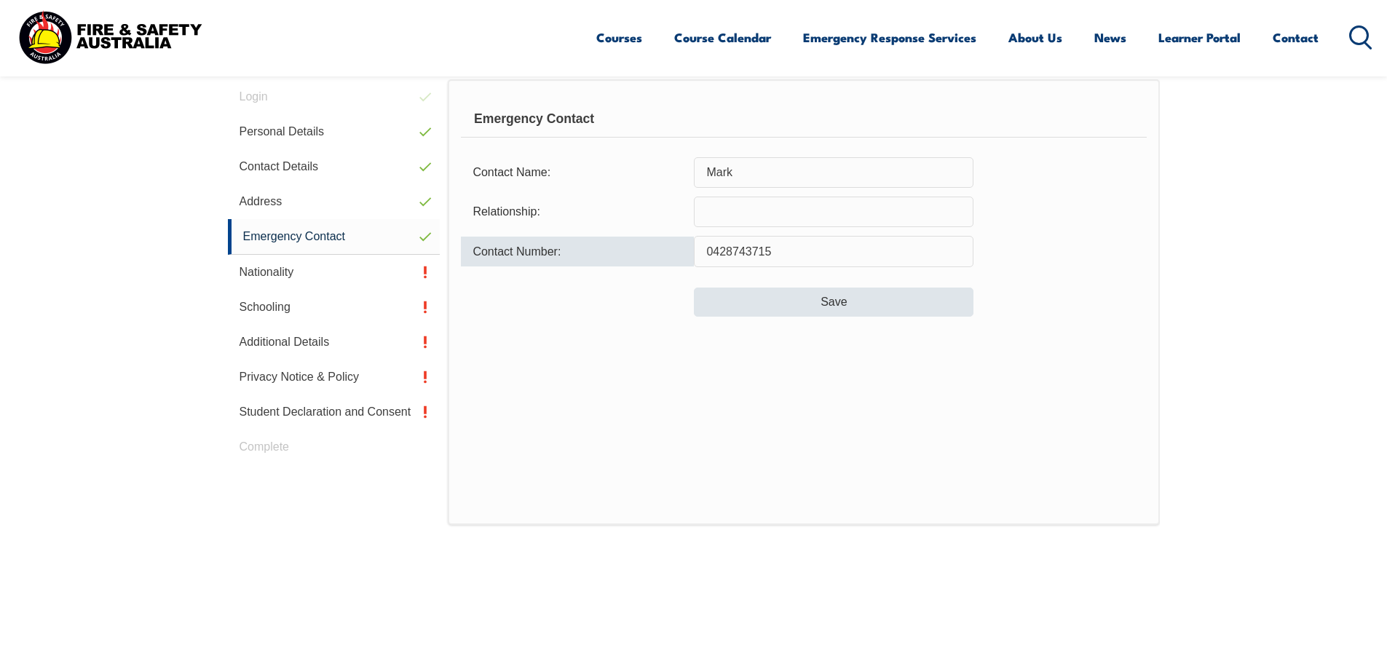
type input "0428743715"
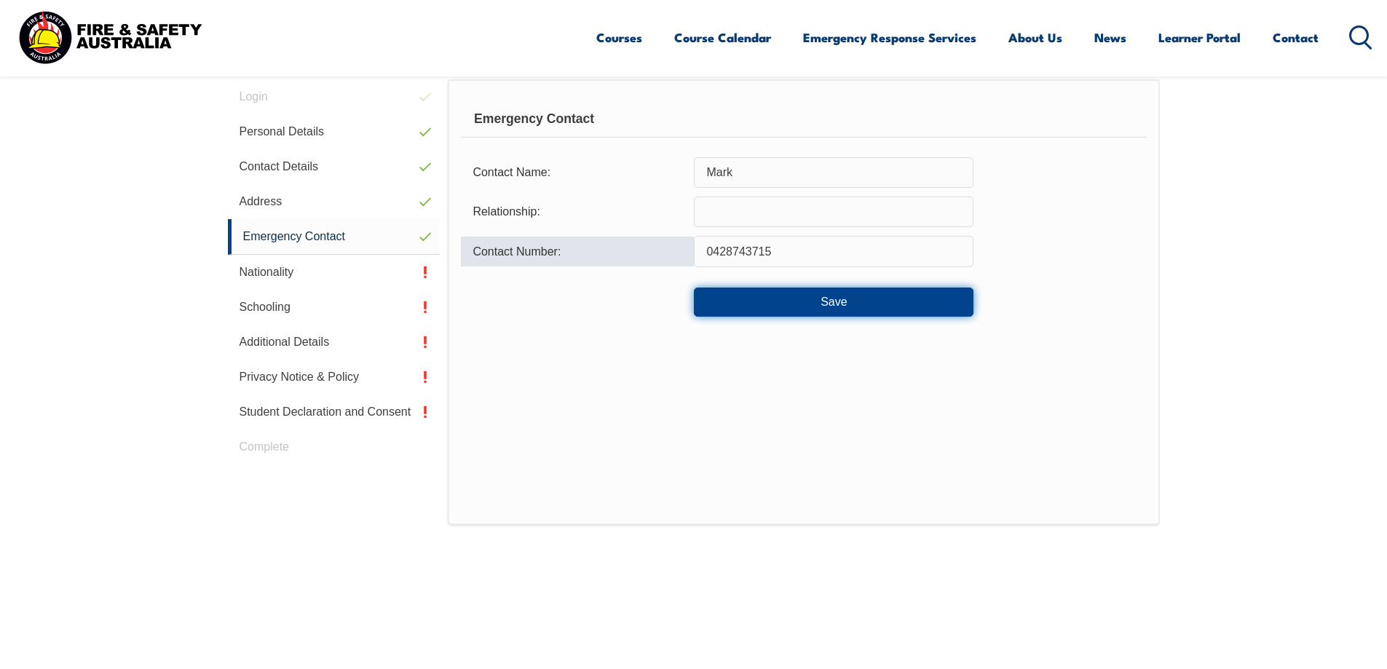
click at [841, 306] on button "Save" at bounding box center [834, 302] width 280 height 29
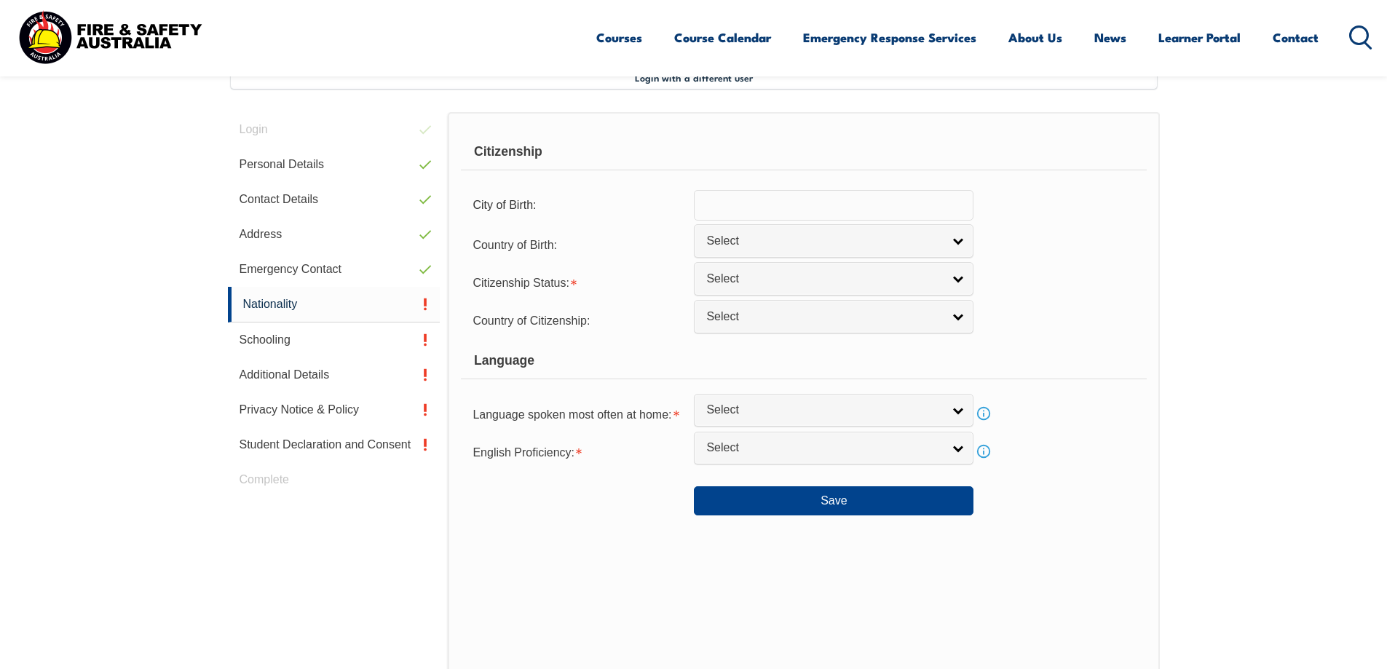
scroll to position [397, 0]
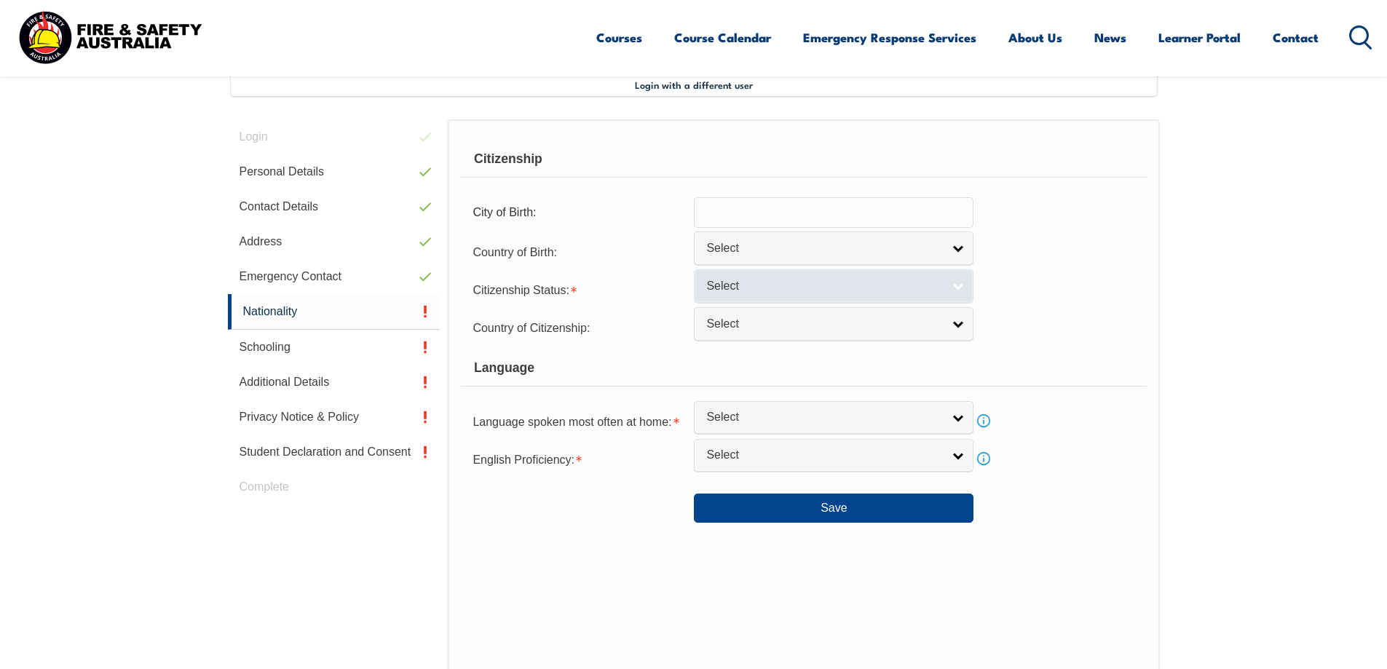
click at [758, 287] on span "Select" at bounding box center [824, 286] width 236 height 15
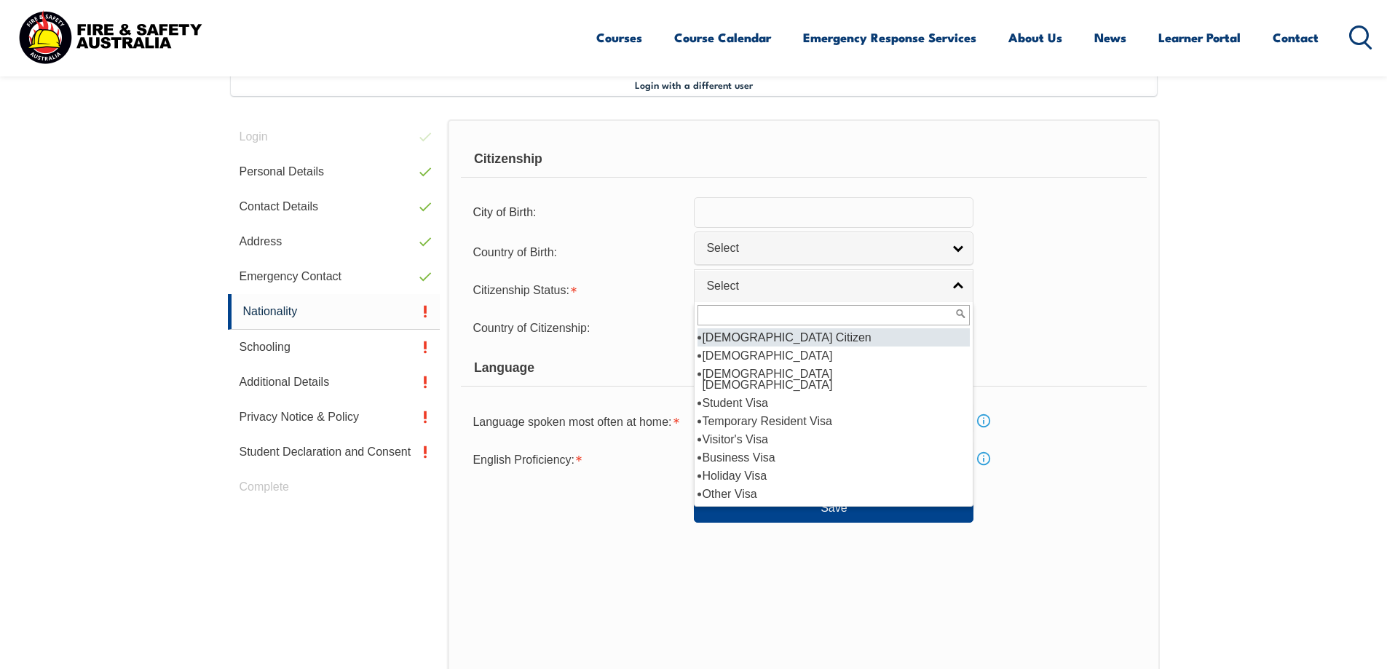
click at [785, 343] on li "Australian Citizen" at bounding box center [833, 337] width 272 height 18
select select "1"
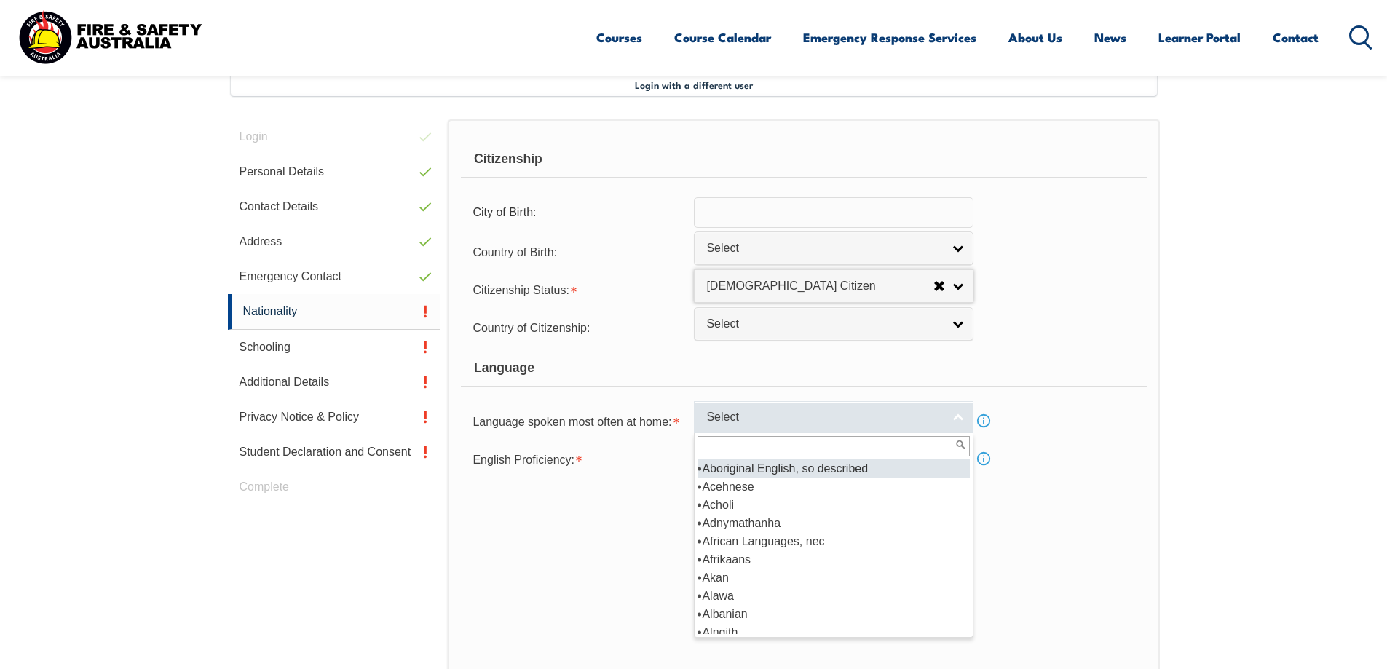
click at [745, 411] on span "Select" at bounding box center [824, 417] width 236 height 15
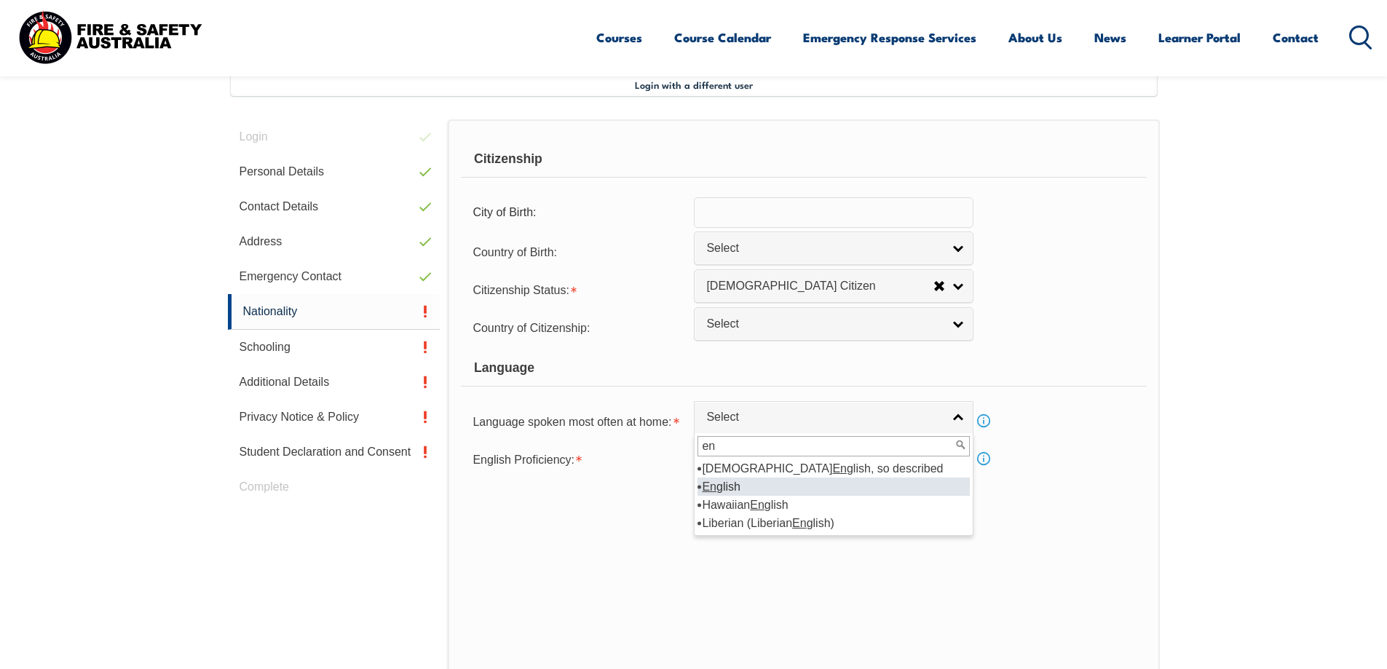
type input "en"
click at [747, 482] on li "En glish" at bounding box center [833, 487] width 272 height 18
select select "1201"
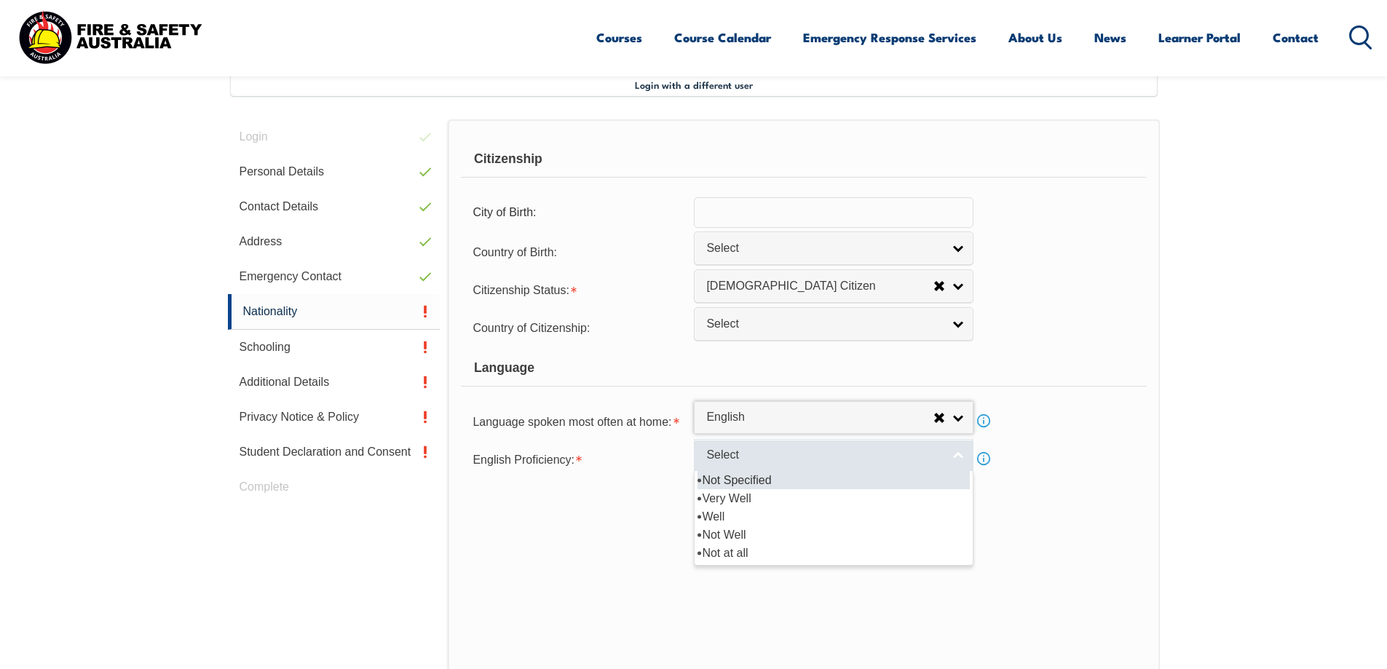
click at [740, 454] on span "Select" at bounding box center [824, 455] width 236 height 15
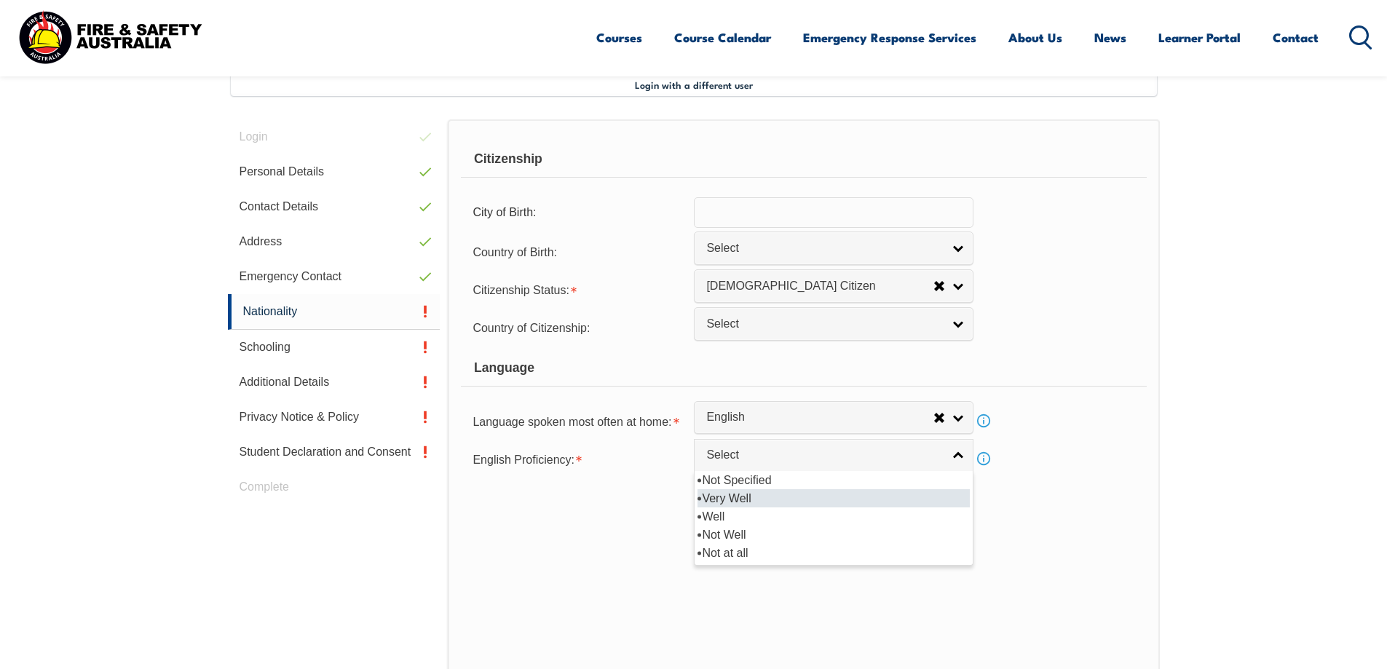
click at [774, 502] on li "Very Well" at bounding box center [833, 498] width 272 height 18
select select "1"
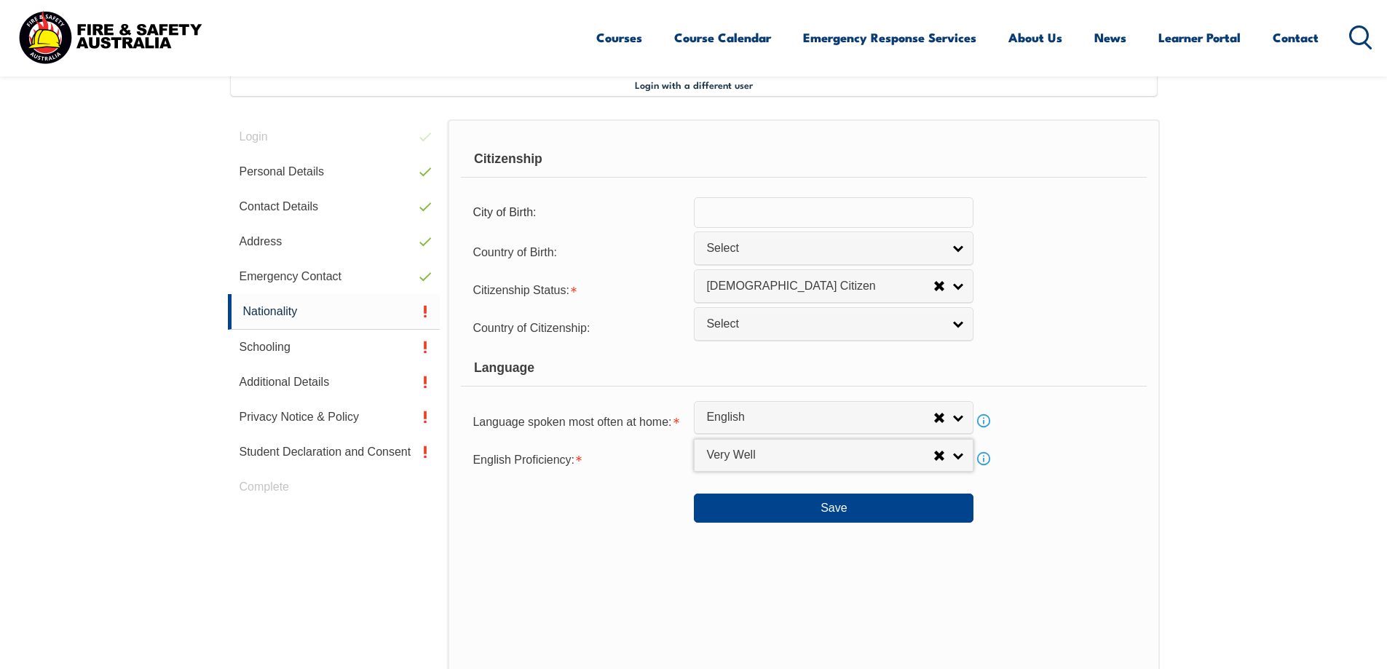
click at [857, 574] on div "Citizenship City of Birth: Country of Birth: Adelie Land (France) Afghanistan A…" at bounding box center [803, 424] width 711 height 611
click at [844, 510] on button "Save" at bounding box center [834, 508] width 280 height 29
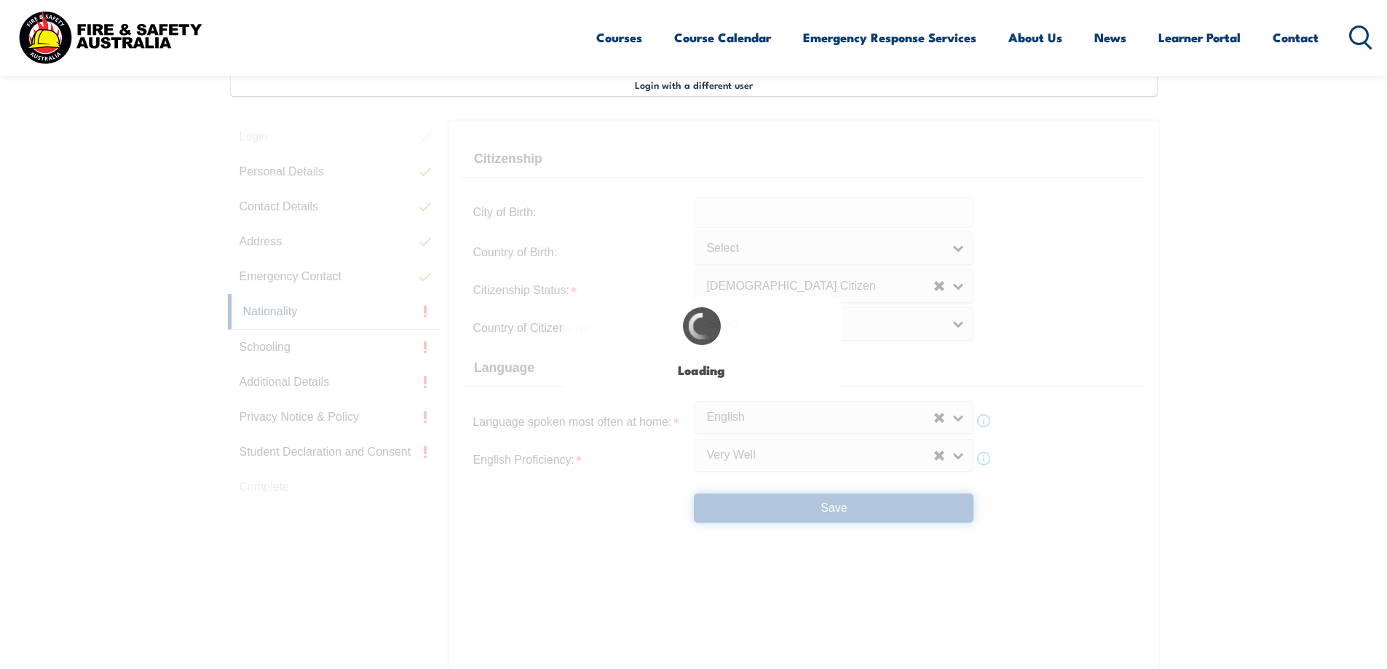
select select "false"
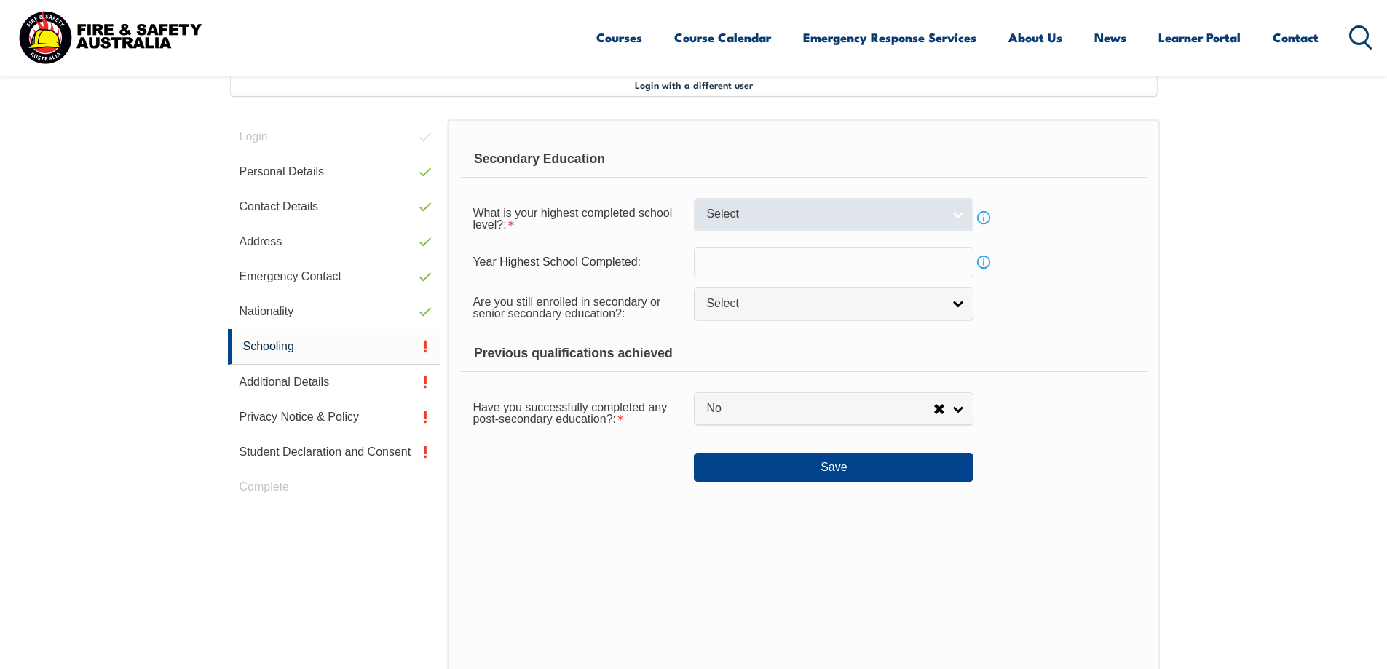
click at [740, 206] on link "Select" at bounding box center [834, 214] width 280 height 33
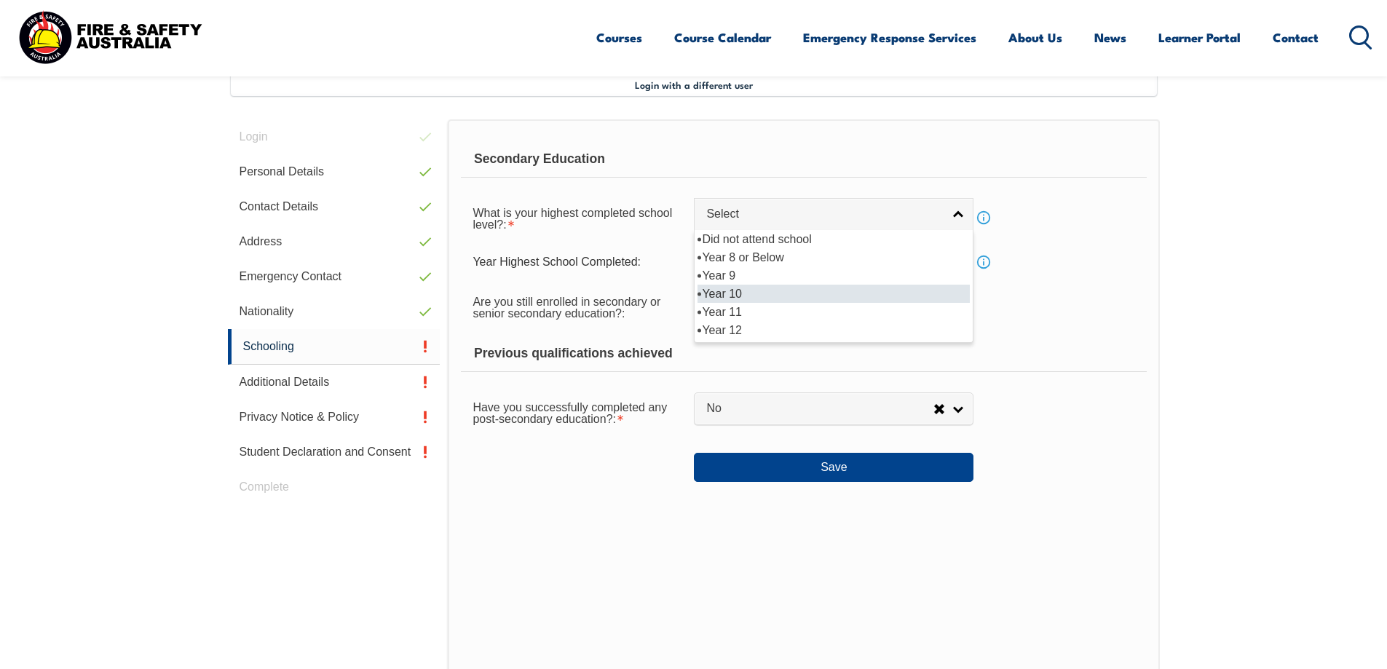
click at [745, 298] on li "Year 10" at bounding box center [833, 294] width 272 height 18
select select "10"
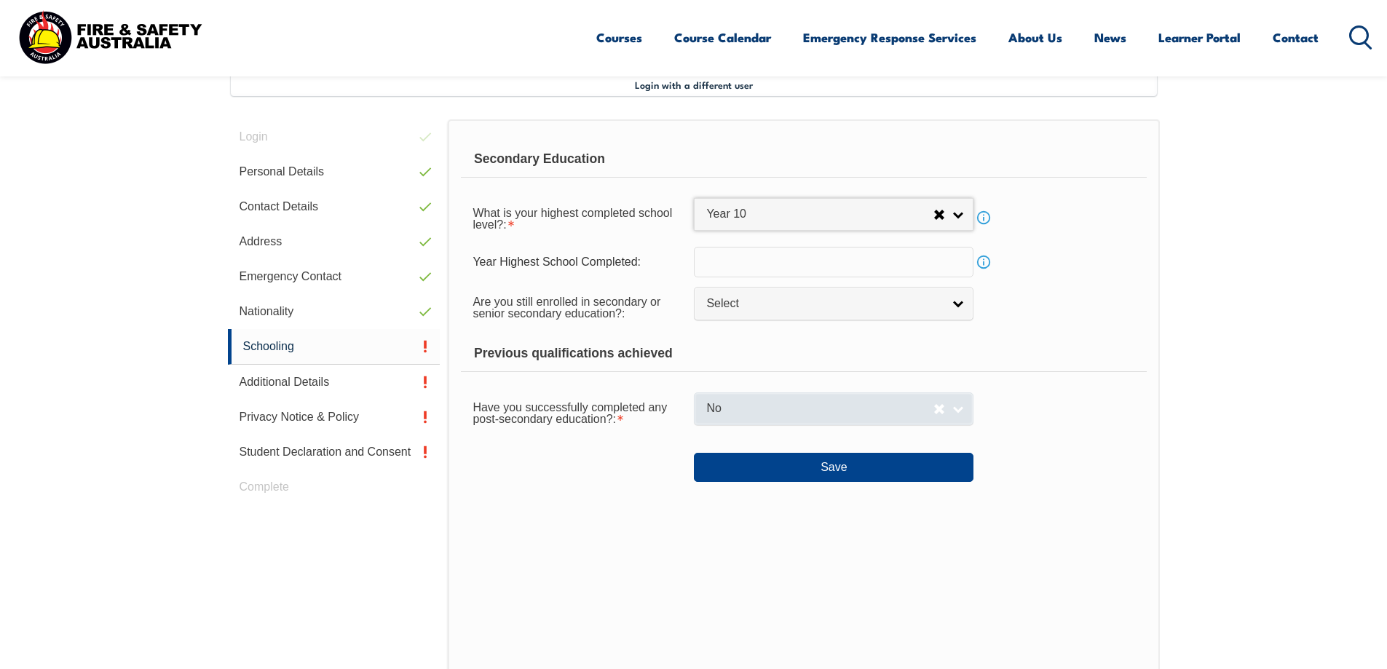
click at [748, 408] on span "No" at bounding box center [819, 408] width 227 height 15
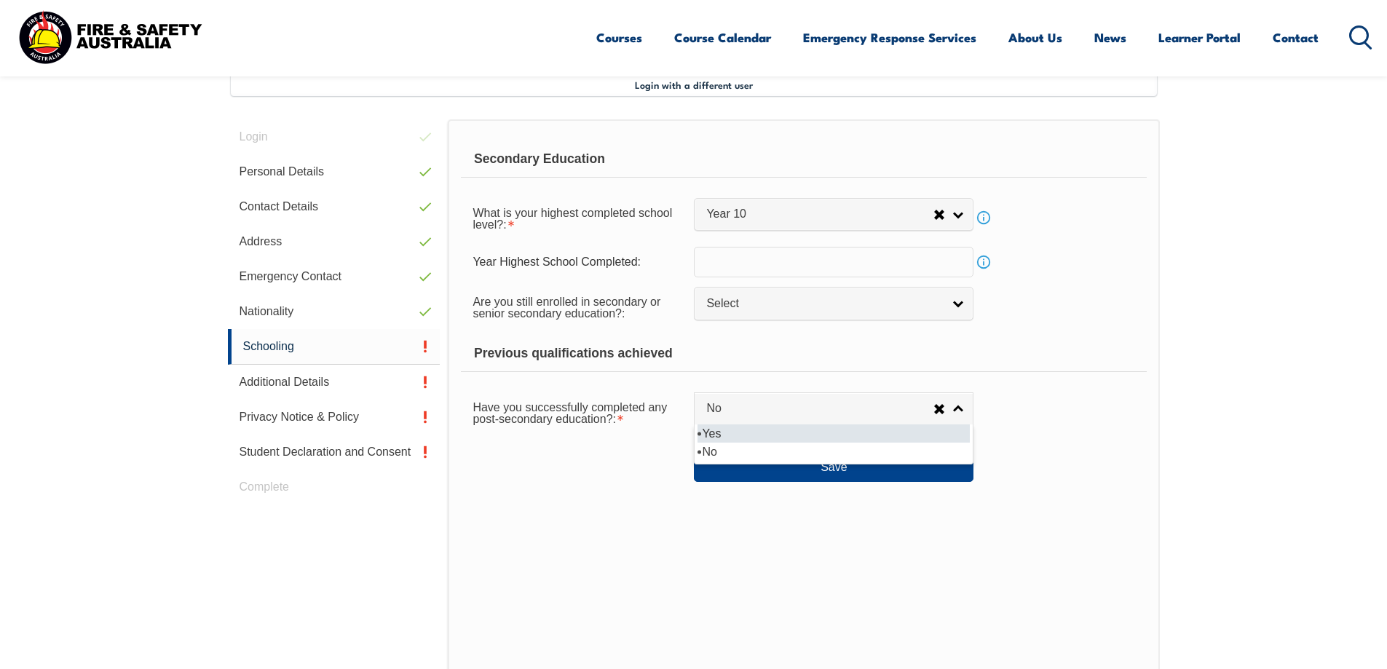
click at [743, 437] on li "Yes" at bounding box center [833, 433] width 272 height 18
select select "true"
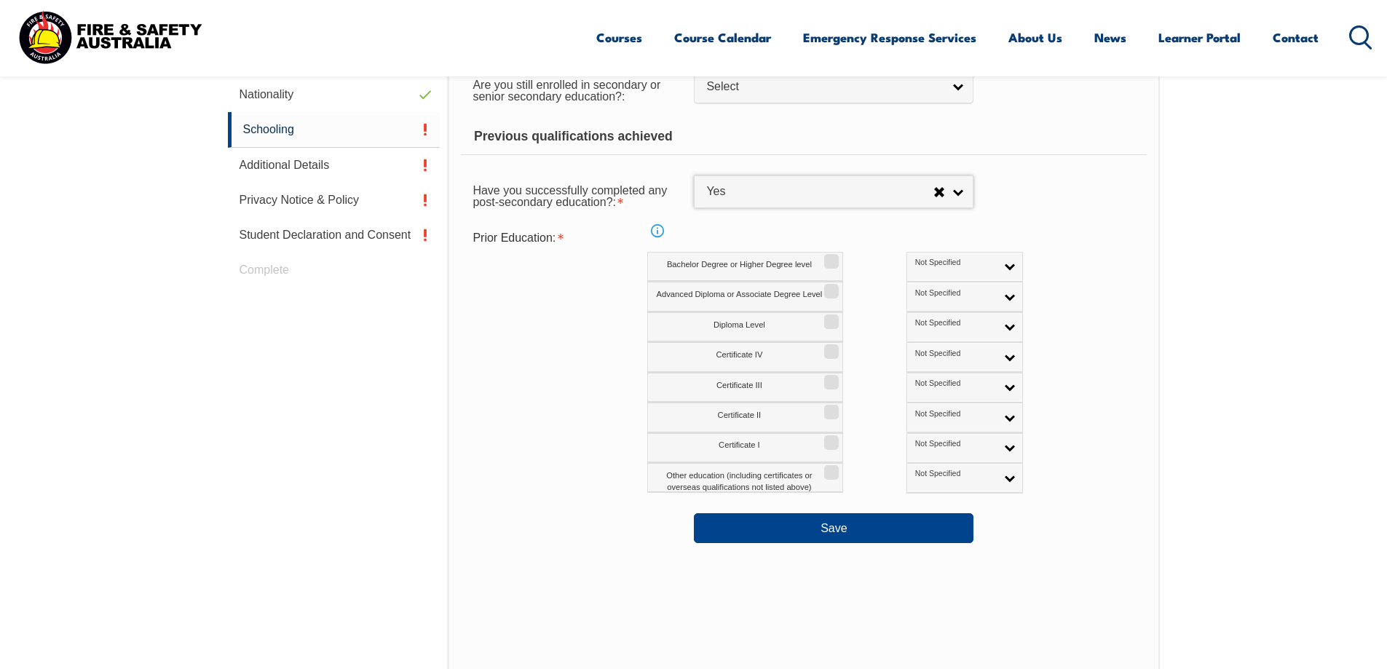
scroll to position [615, 0]
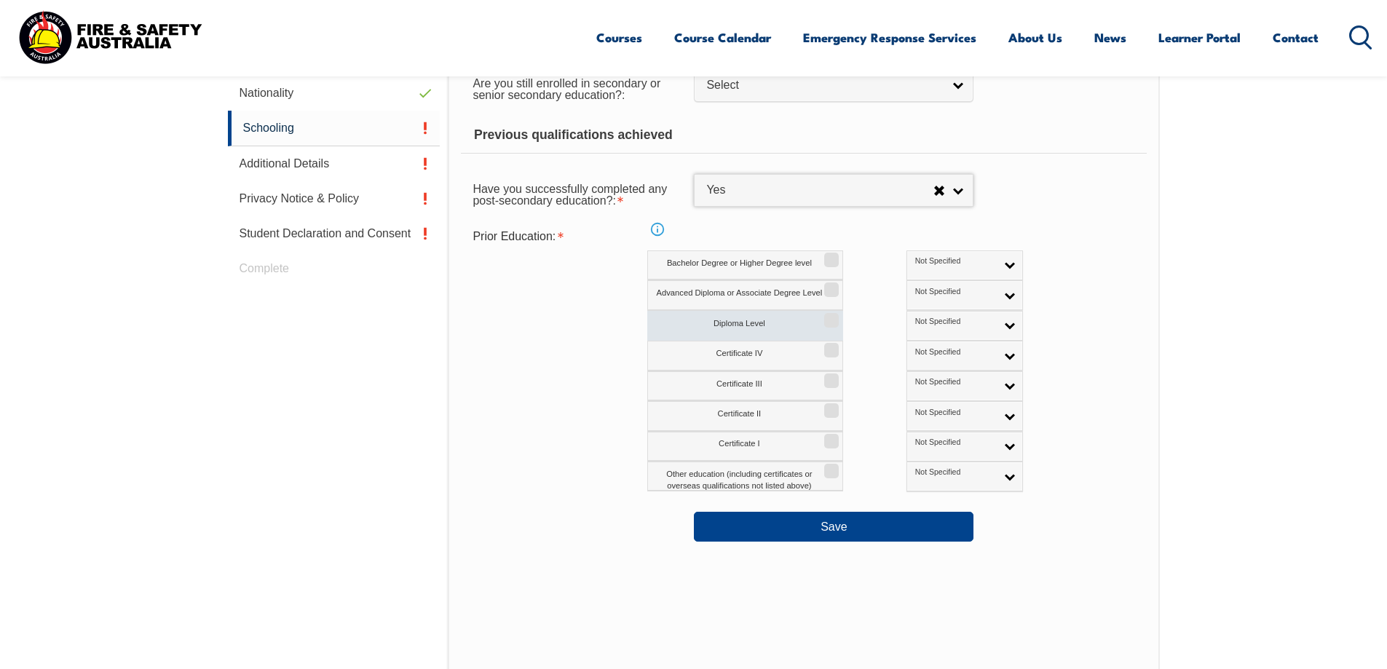
click at [833, 316] on input "Diploma Level" at bounding box center [829, 314] width 9 height 1
checkbox input "true"
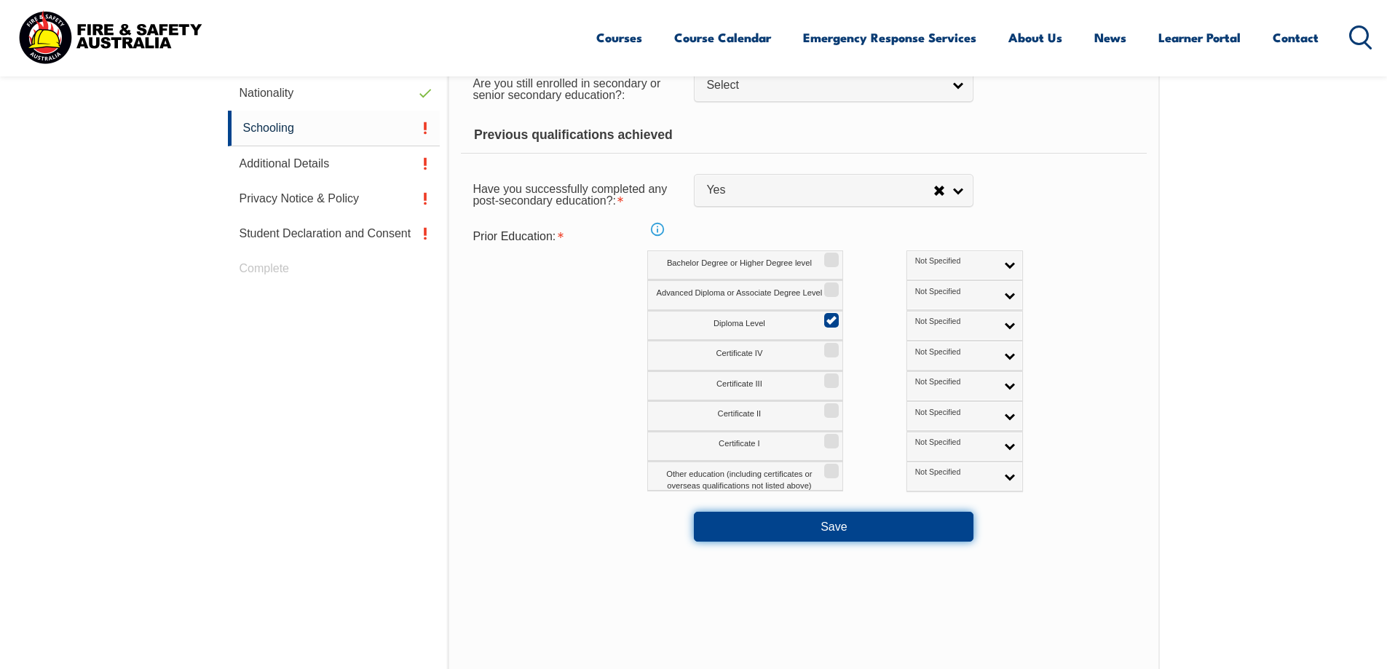
click at [855, 528] on button "Save" at bounding box center [834, 526] width 280 height 29
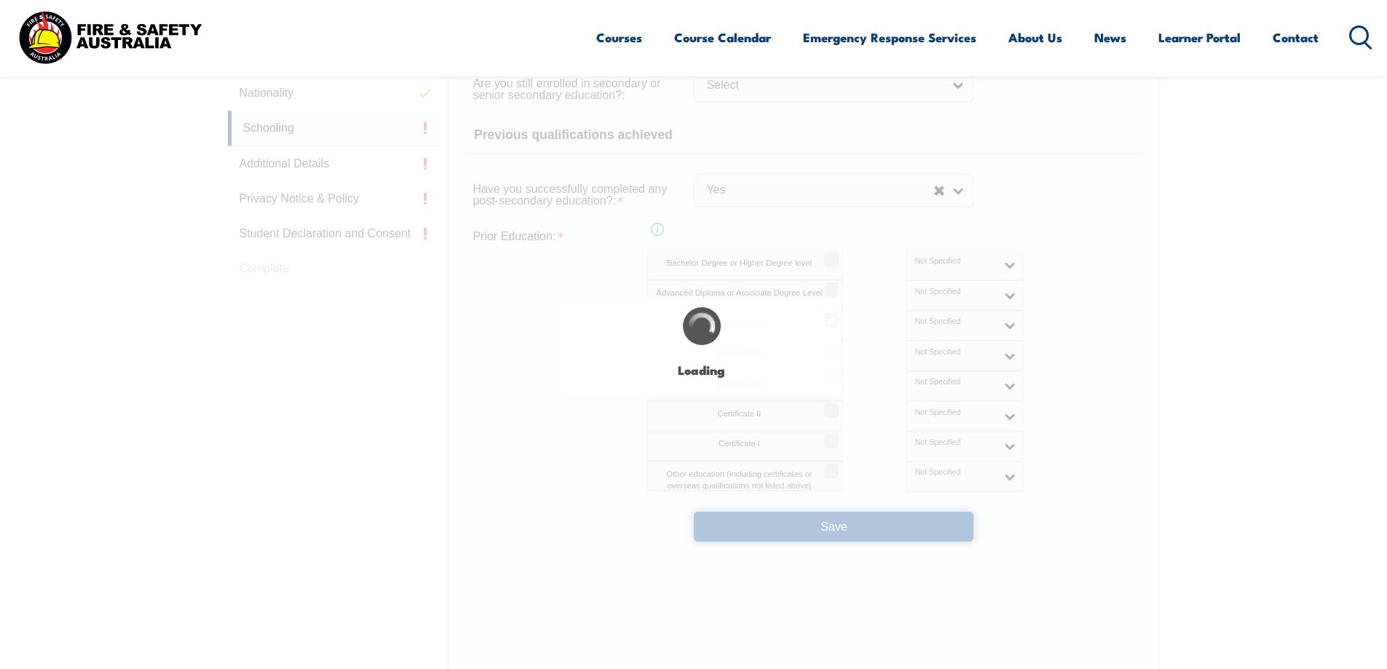
select select
select select "true"
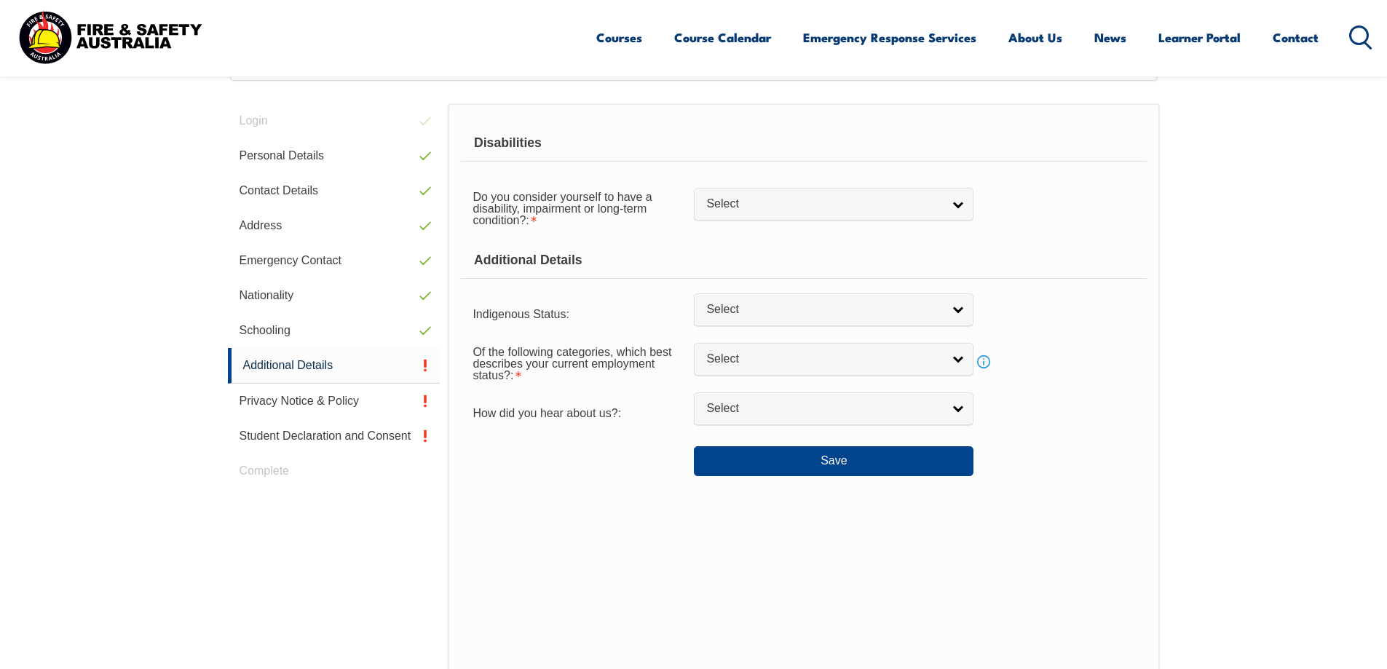
scroll to position [397, 0]
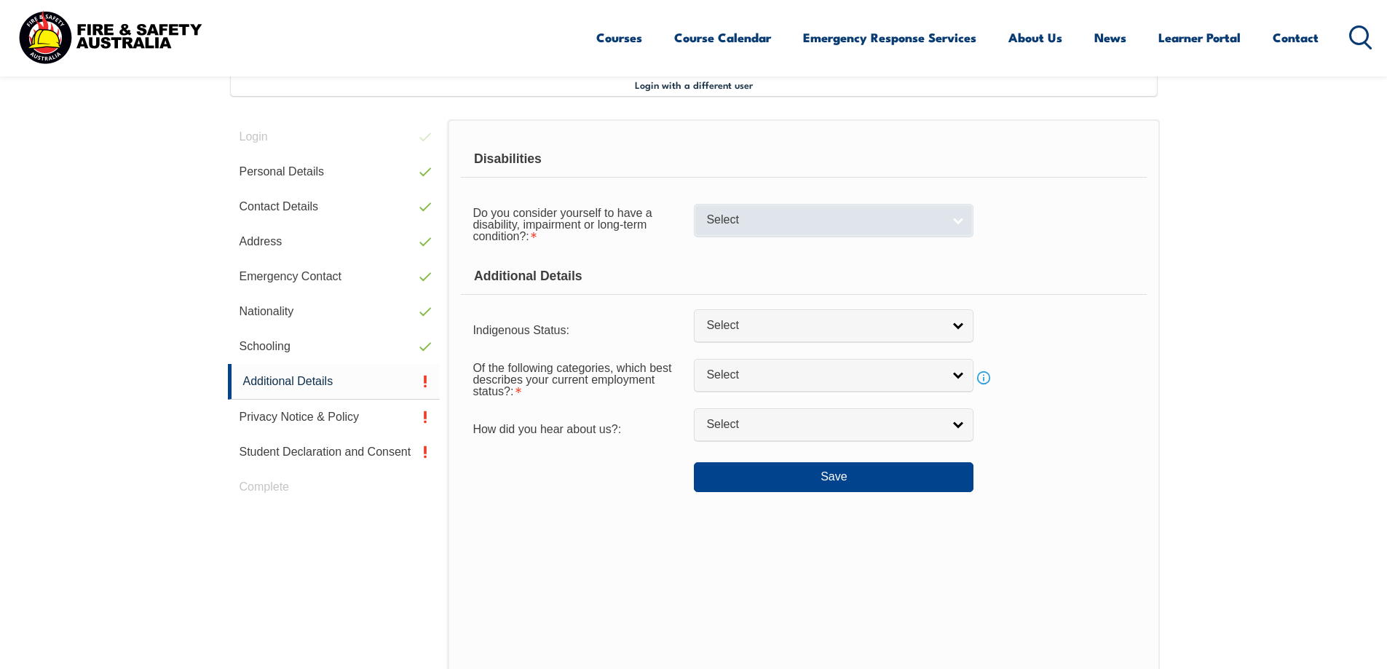
click at [761, 216] on span "Select" at bounding box center [824, 220] width 236 height 15
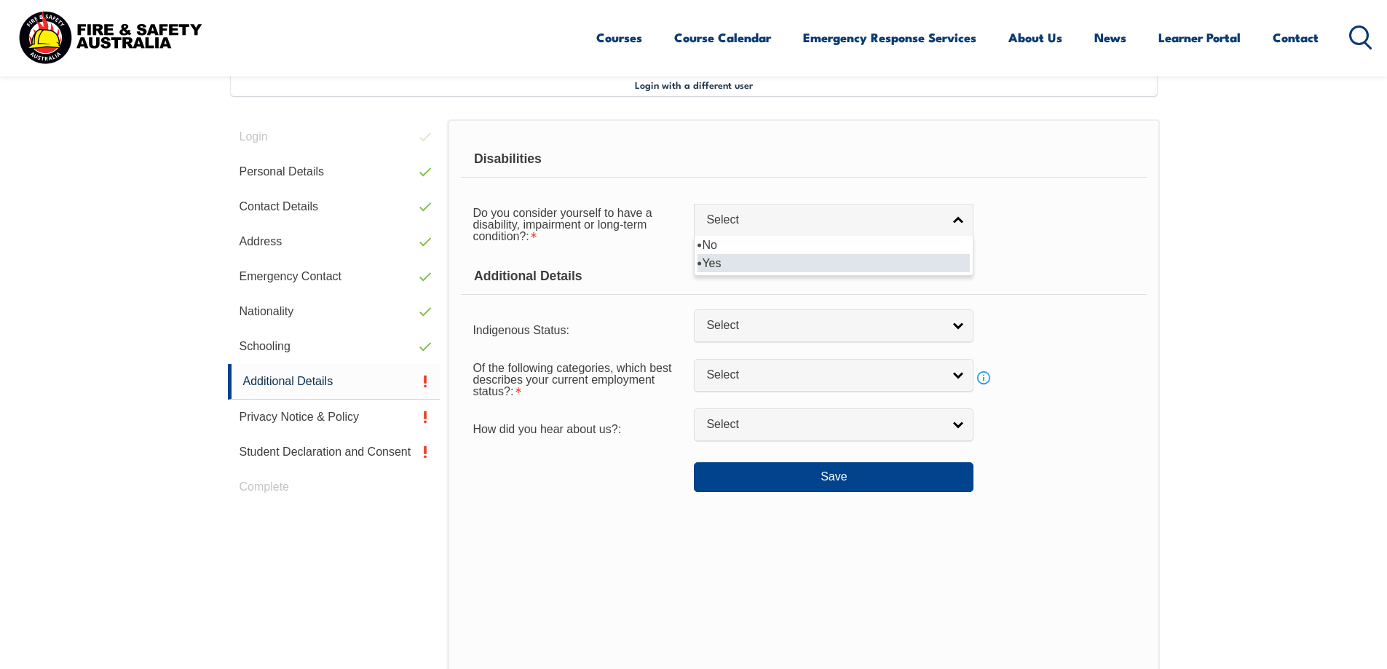
click at [726, 264] on li "Yes" at bounding box center [833, 263] width 272 height 18
select select "true"
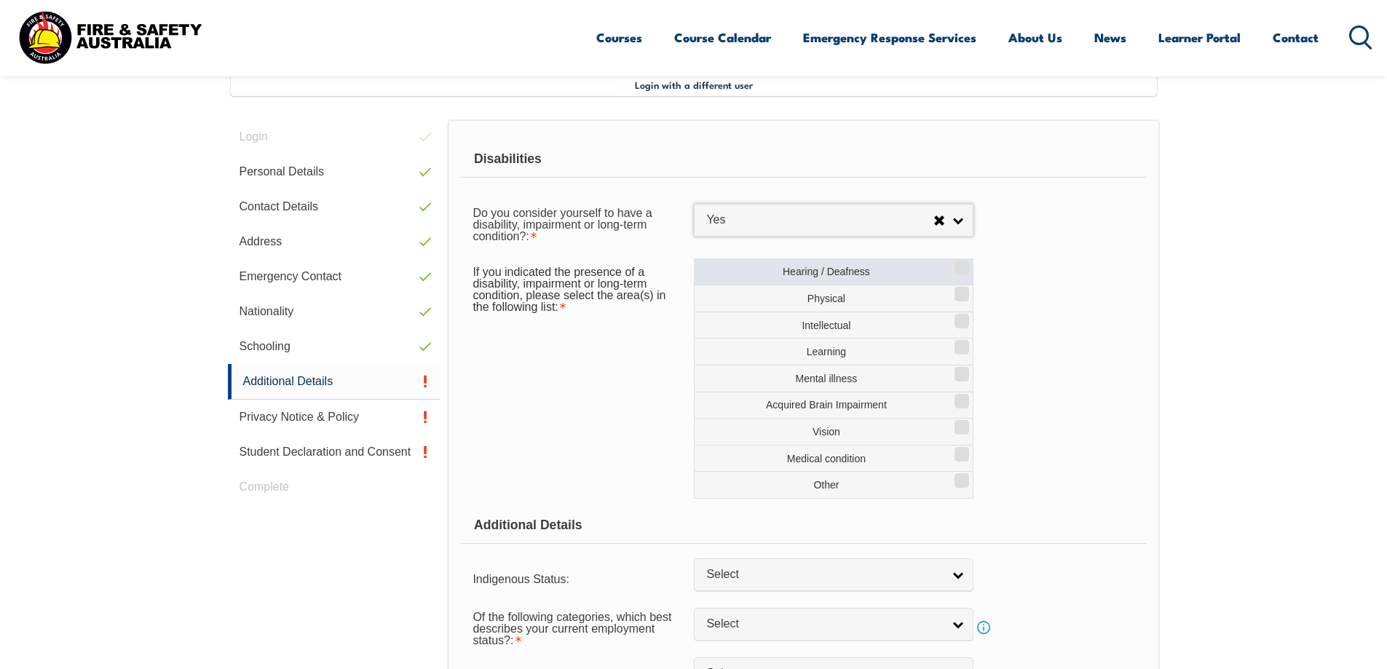
click at [958, 264] on input "Hearing / Deafness" at bounding box center [959, 262] width 9 height 1
checkbox input "true"
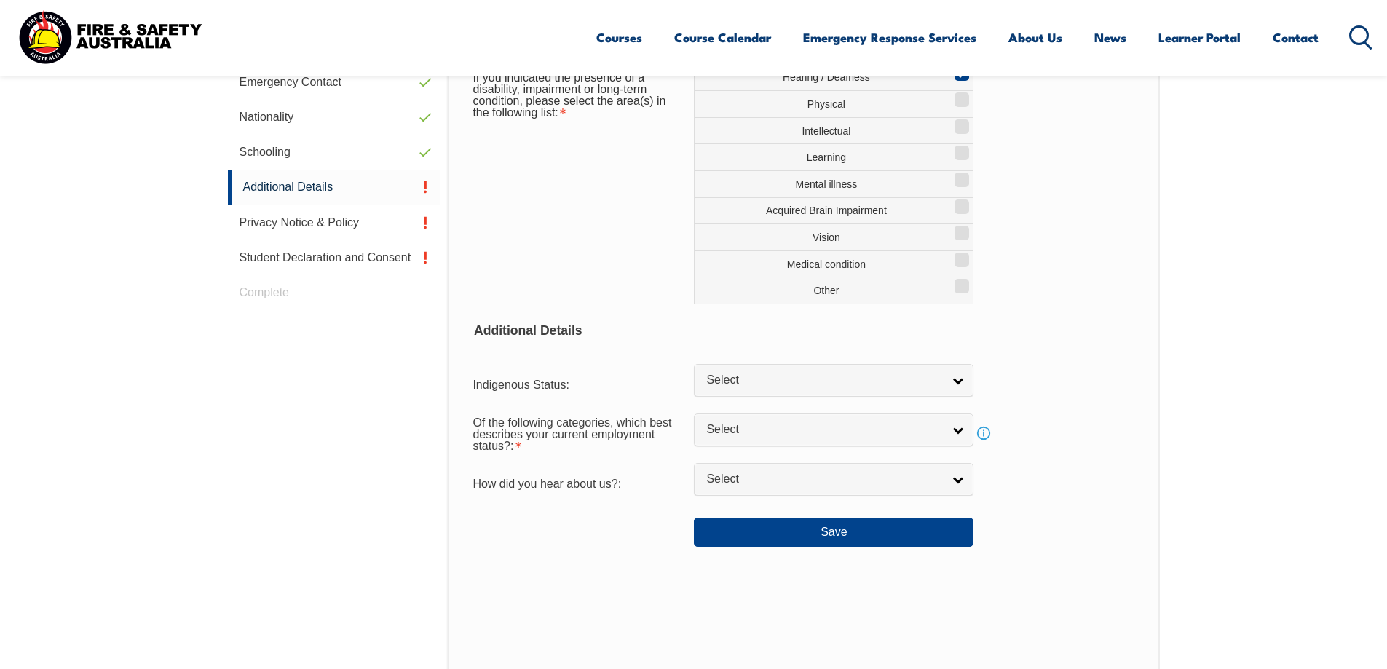
scroll to position [688, 0]
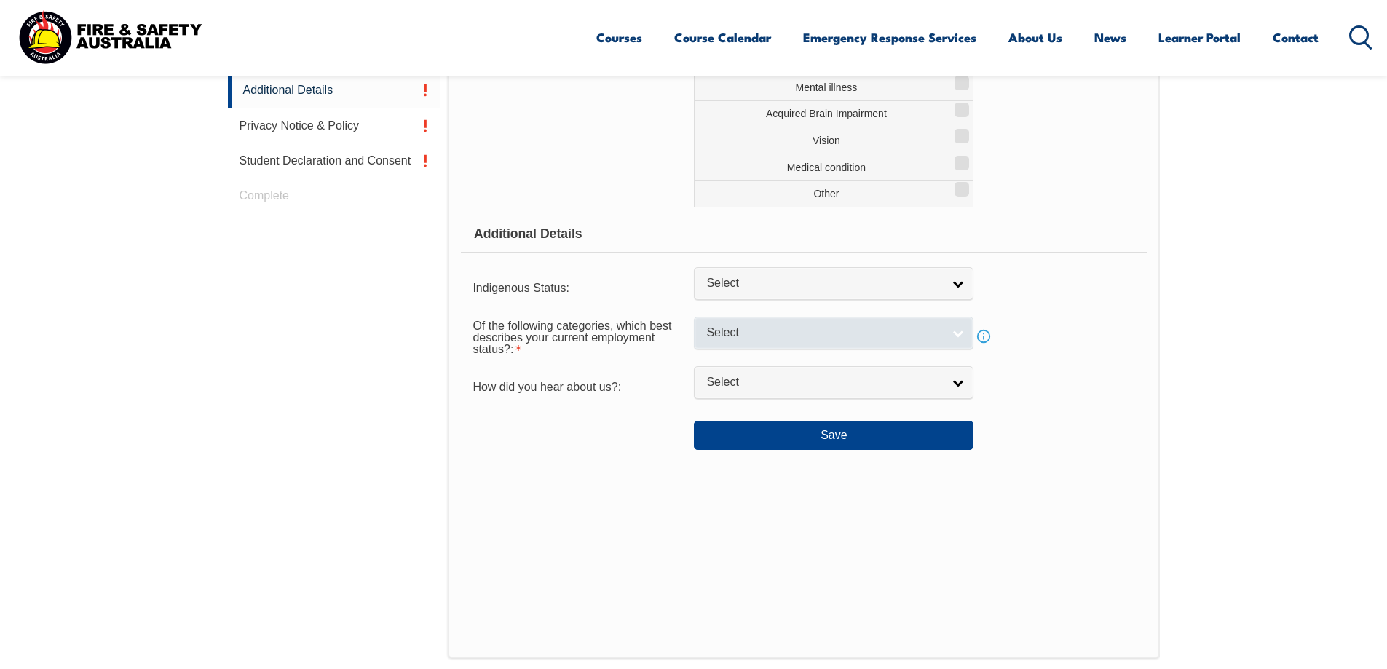
click at [743, 335] on span "Select" at bounding box center [824, 332] width 236 height 15
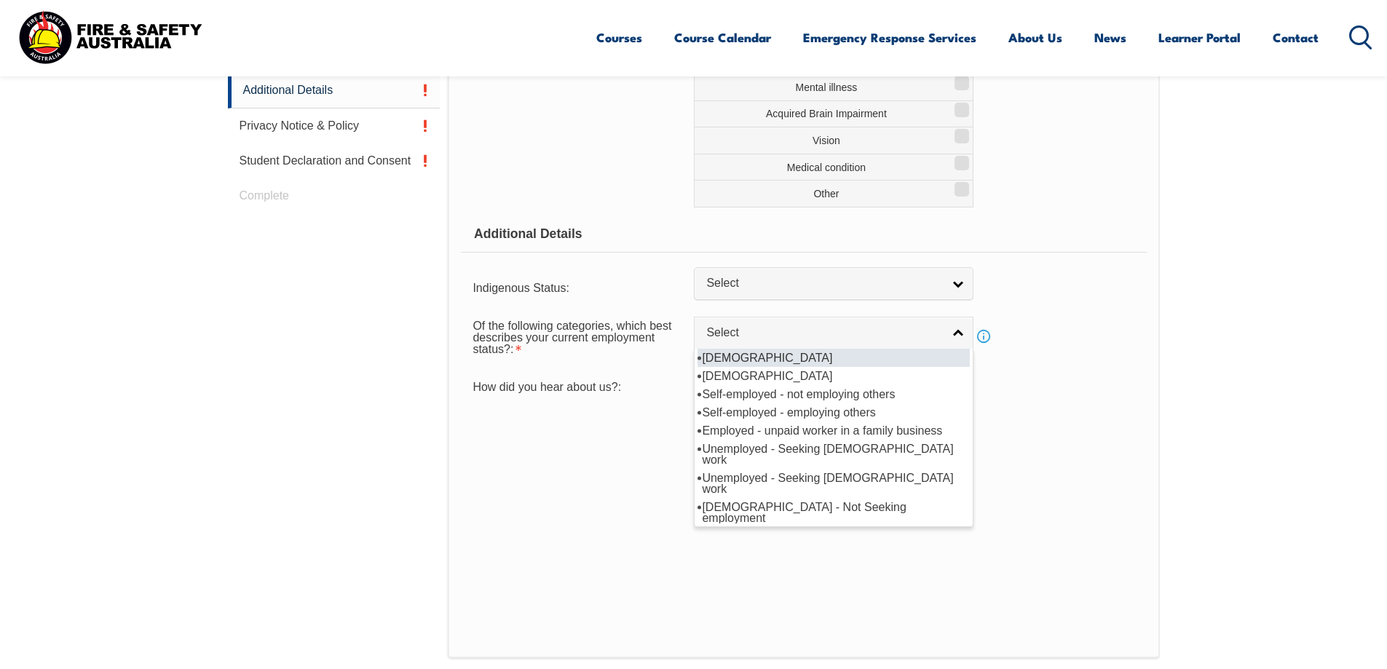
click at [753, 362] on li "Full-time employee" at bounding box center [833, 358] width 272 height 18
select select "1"
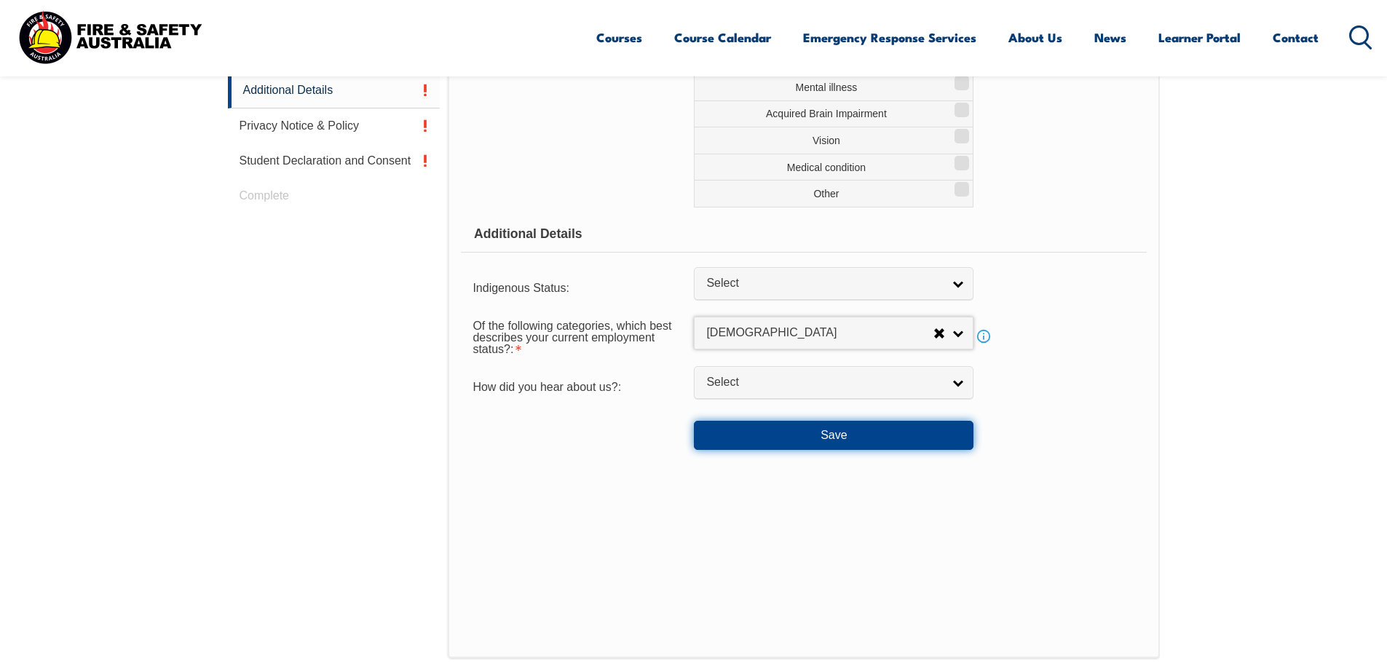
click at [843, 438] on button "Save" at bounding box center [834, 435] width 280 height 29
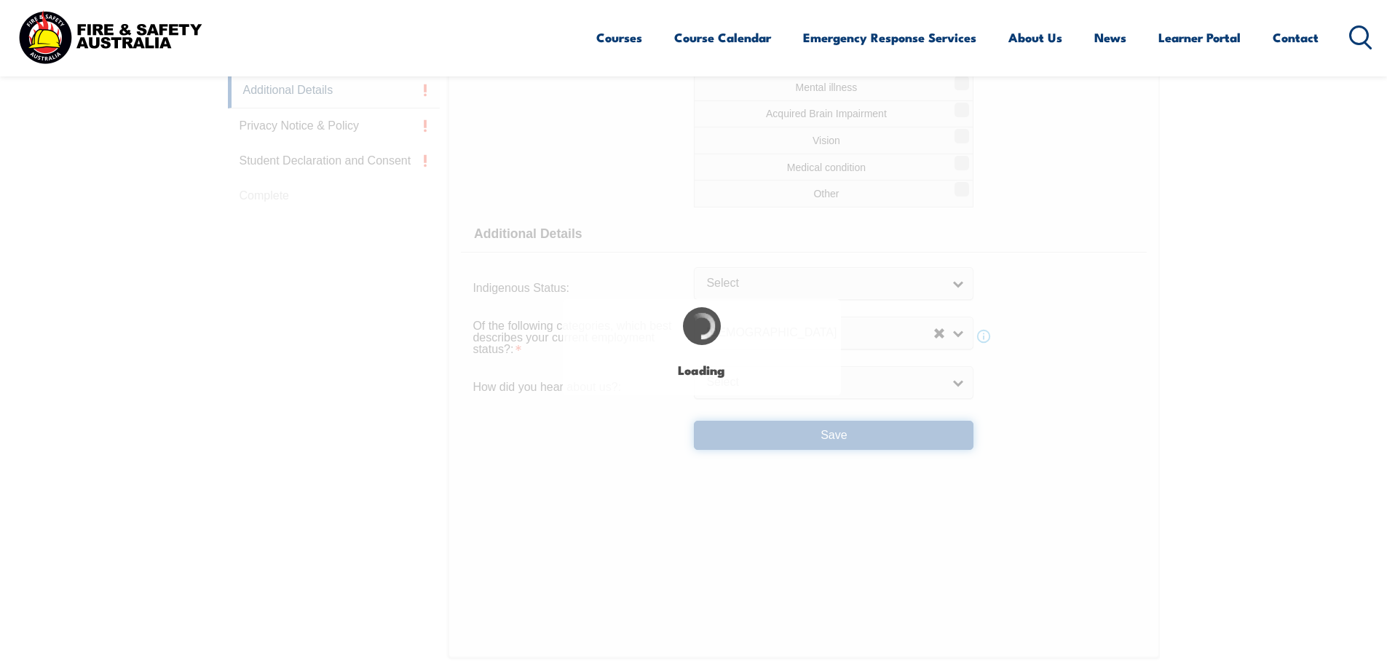
select select "true"
select select
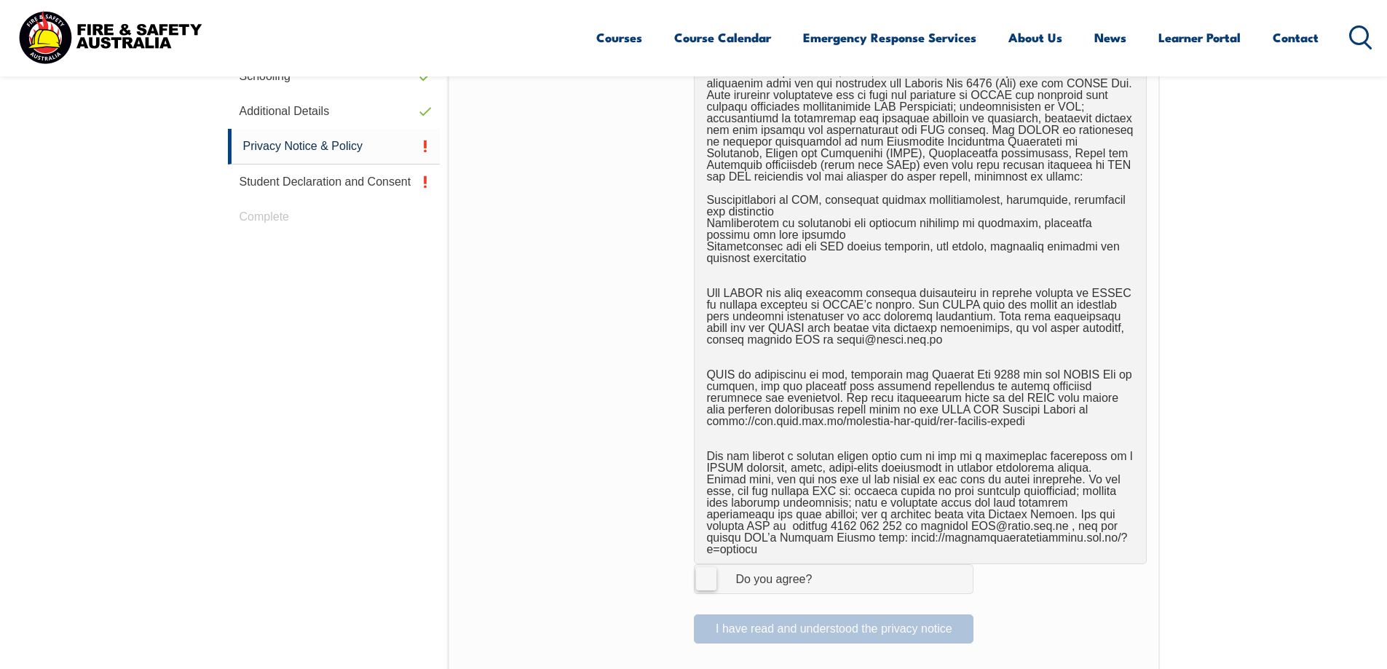
scroll to position [979, 0]
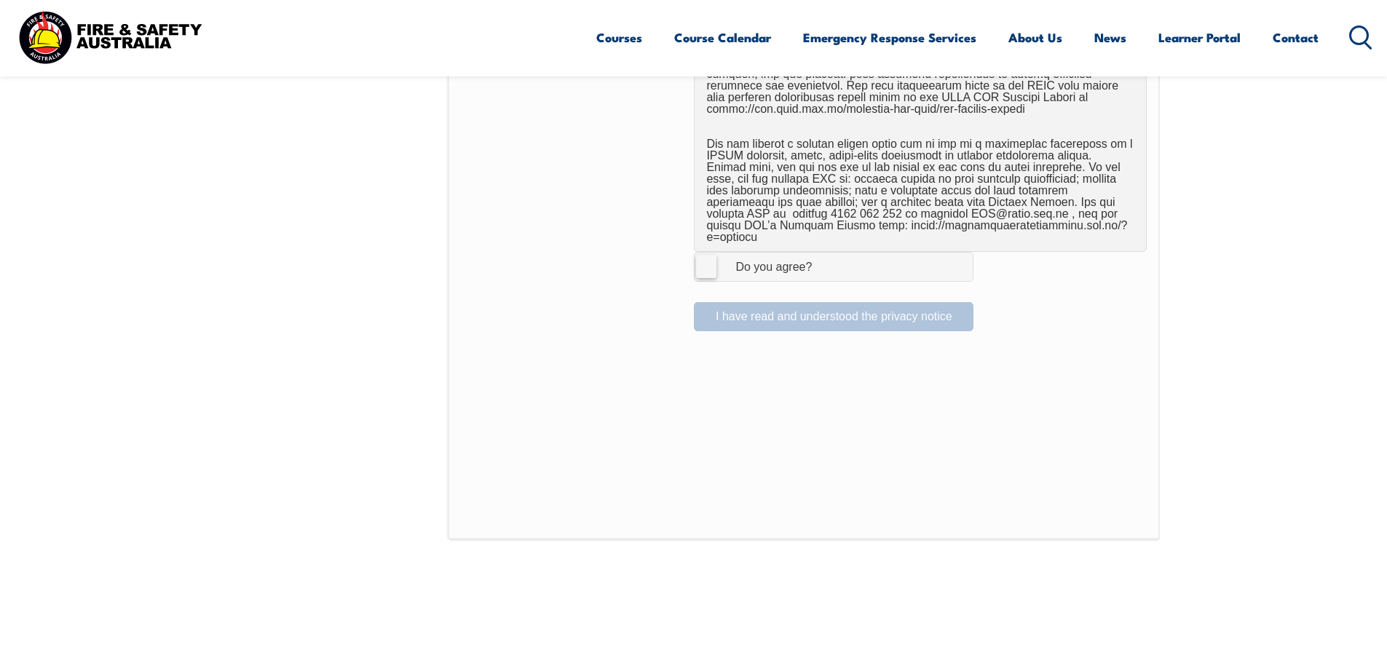
click at [695, 254] on span "I Agree Do you agree?" at bounding box center [758, 267] width 129 height 28
click at [823, 254] on input "I Agree Do you agree?" at bounding box center [835, 267] width 25 height 28
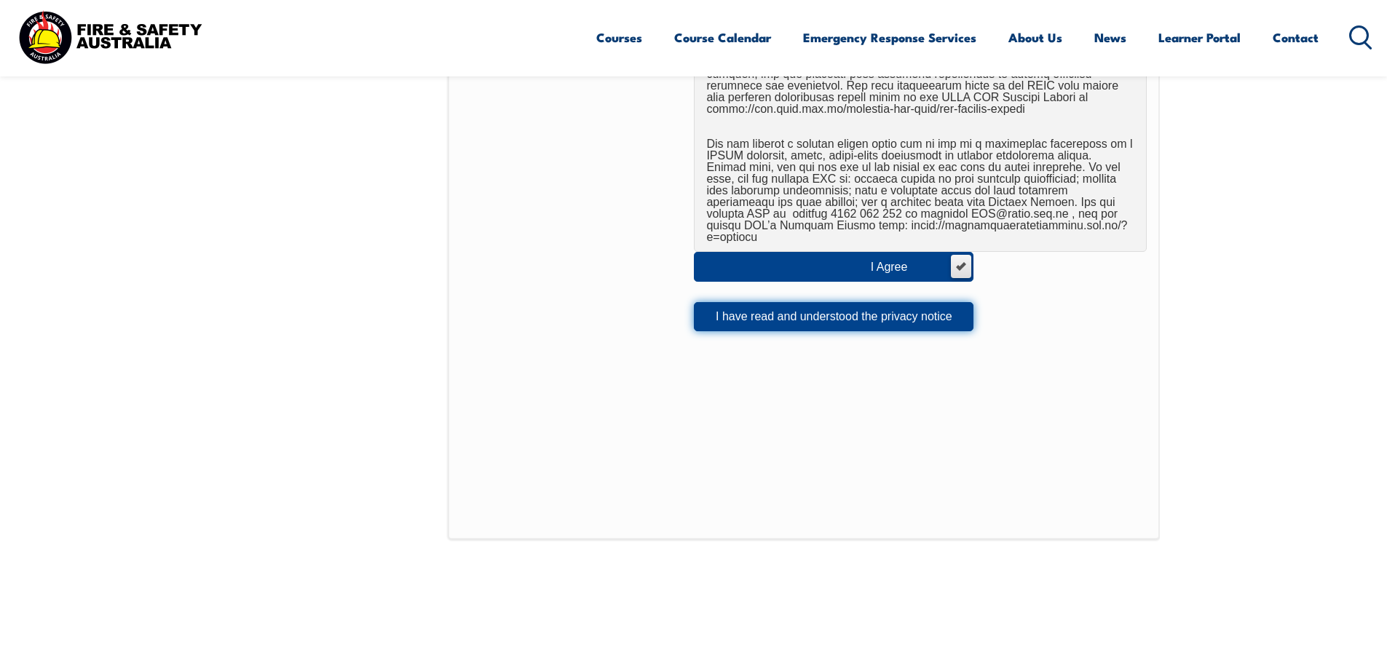
click at [841, 304] on button "I have read and understood the privacy notice" at bounding box center [834, 316] width 280 height 29
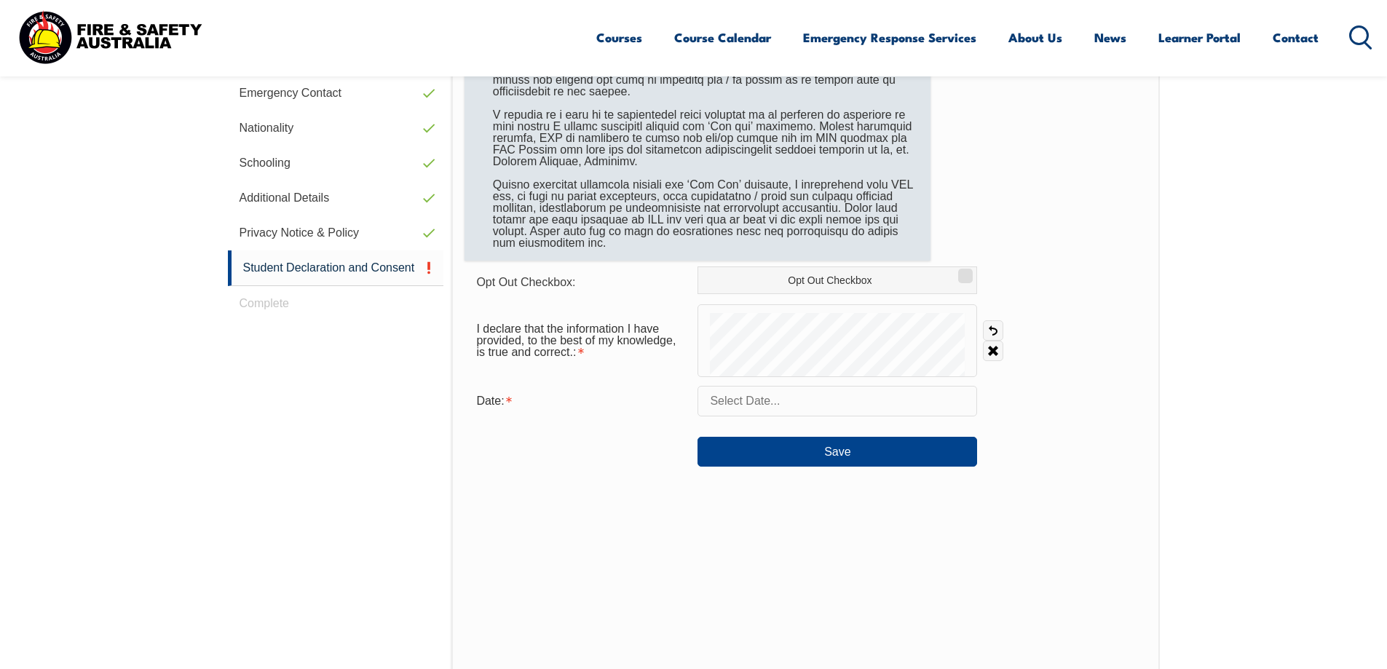
scroll to position [615, 0]
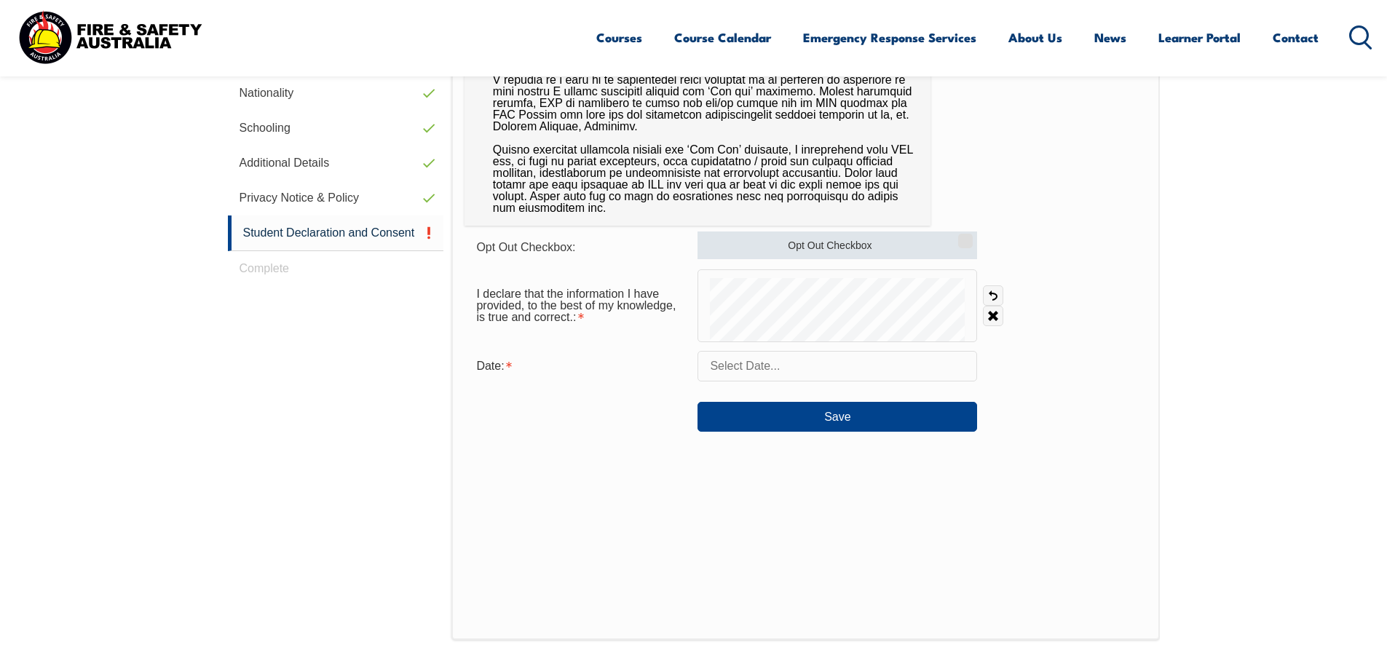
click at [959, 237] on input "Opt Out Checkbox" at bounding box center [963, 235] width 9 height 1
checkbox input "true"
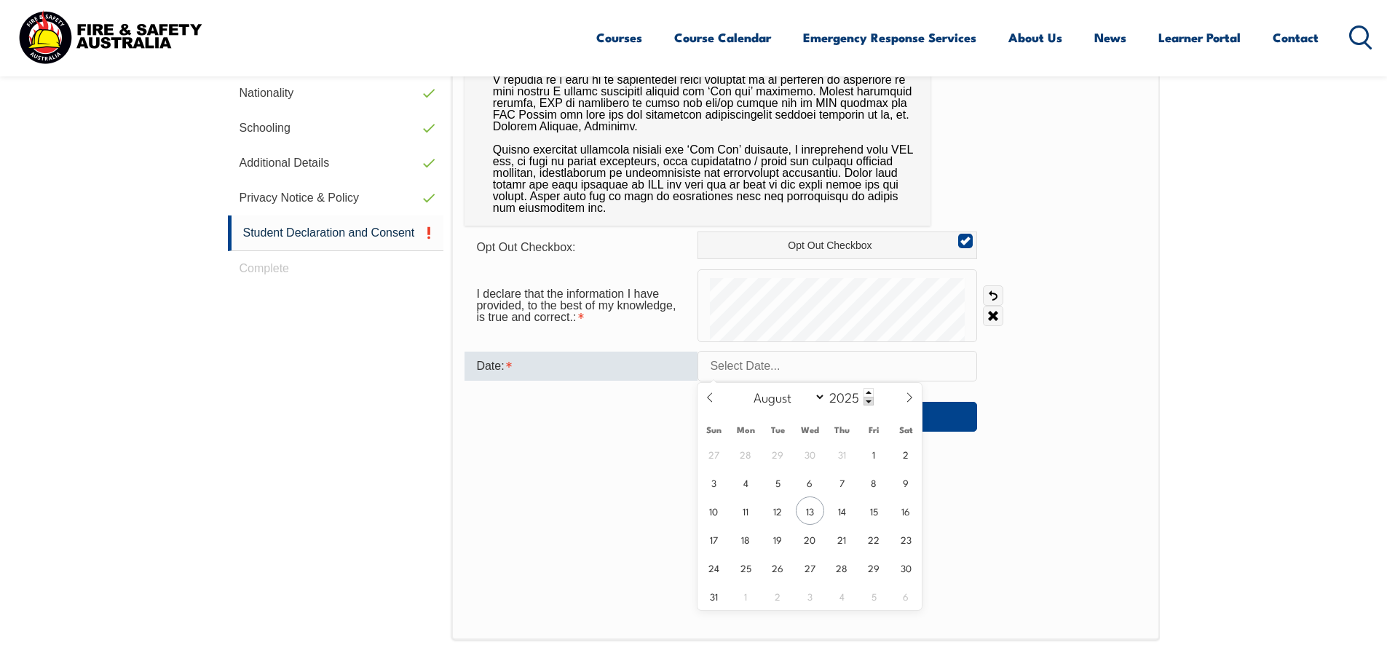
click at [716, 371] on input "text" at bounding box center [837, 366] width 280 height 31
click at [804, 516] on span "13" at bounding box center [810, 510] width 28 height 28
type input "August 13, 2025"
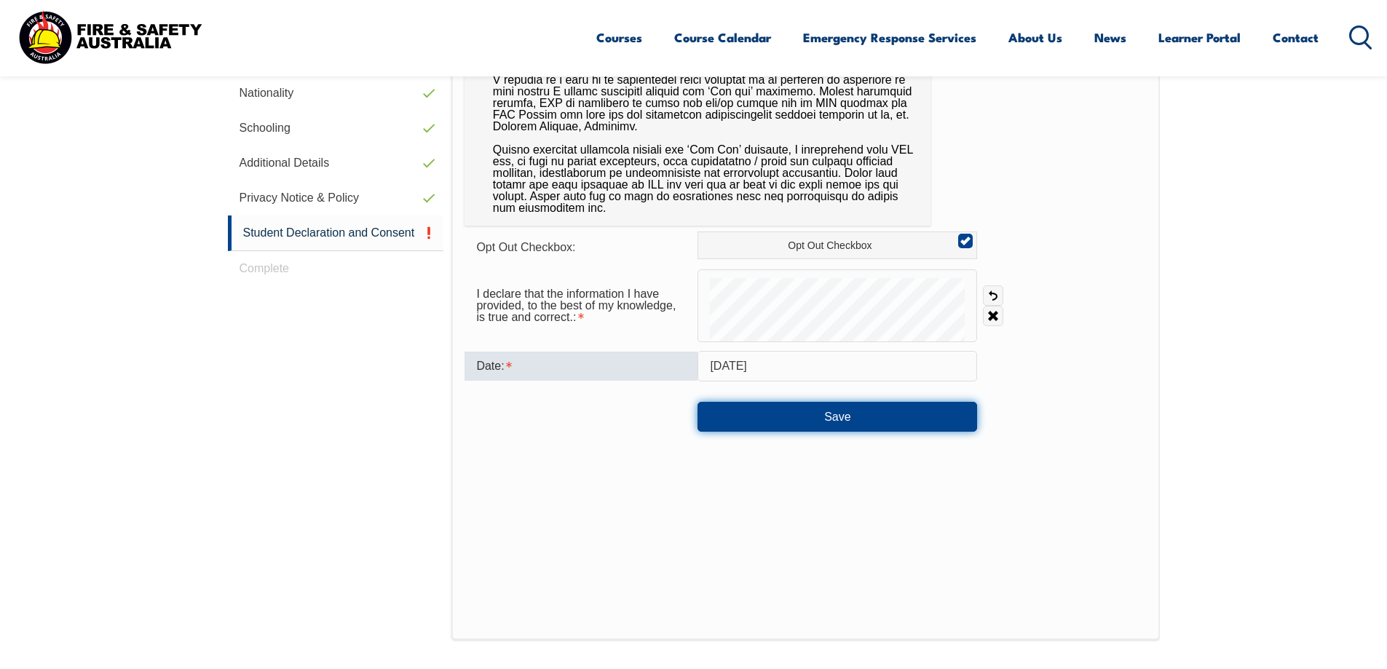
click at [854, 421] on button "Save" at bounding box center [837, 416] width 280 height 29
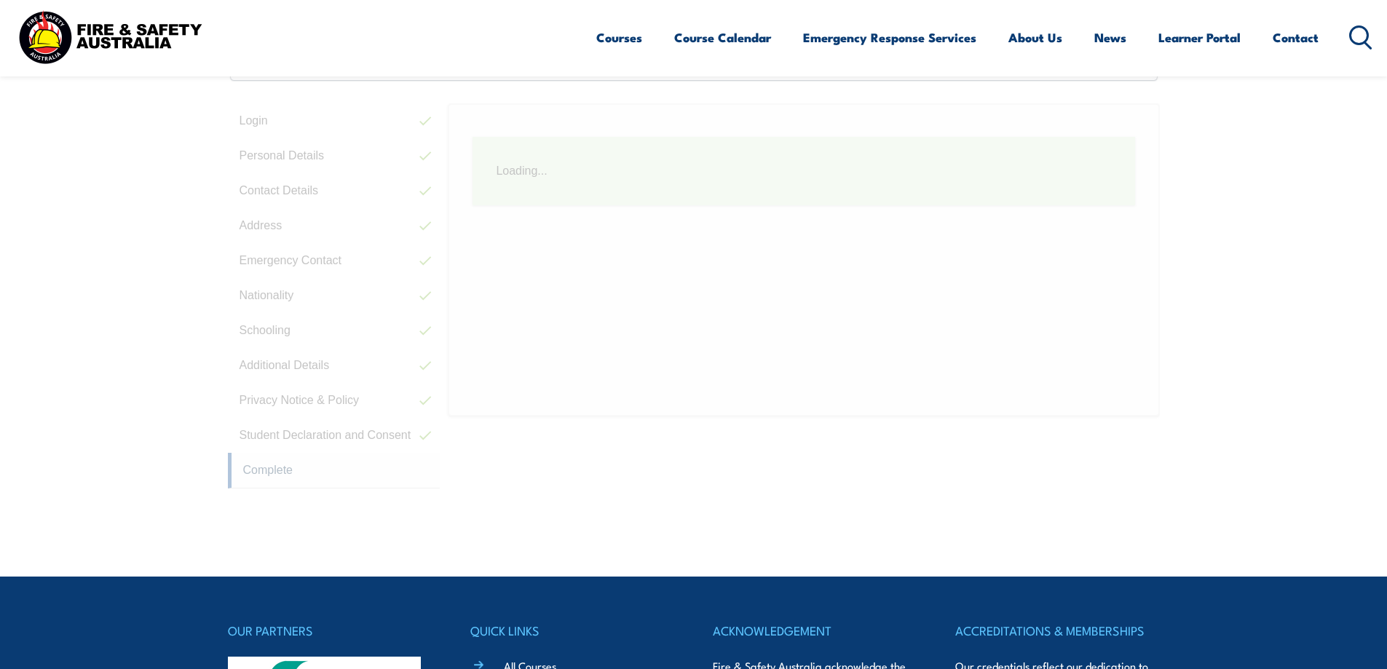
scroll to position [397, 0]
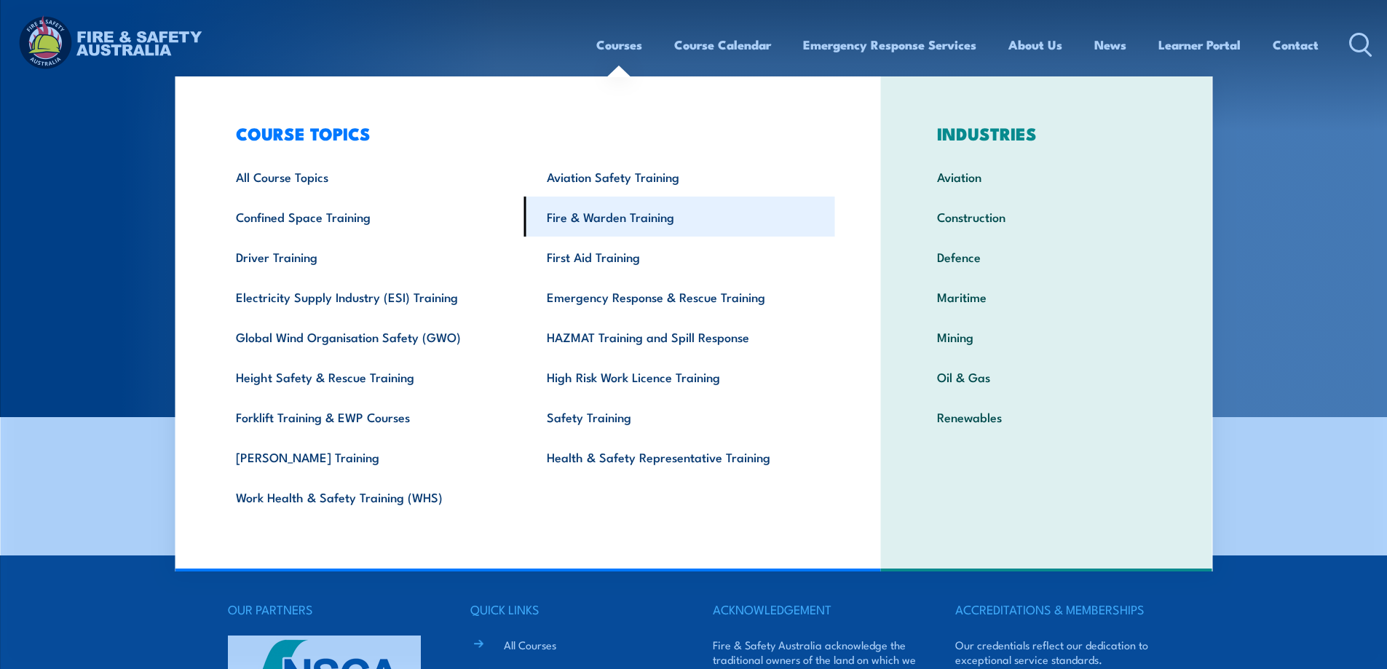
click at [670, 220] on link "Fire & Warden Training" at bounding box center [679, 217] width 311 height 40
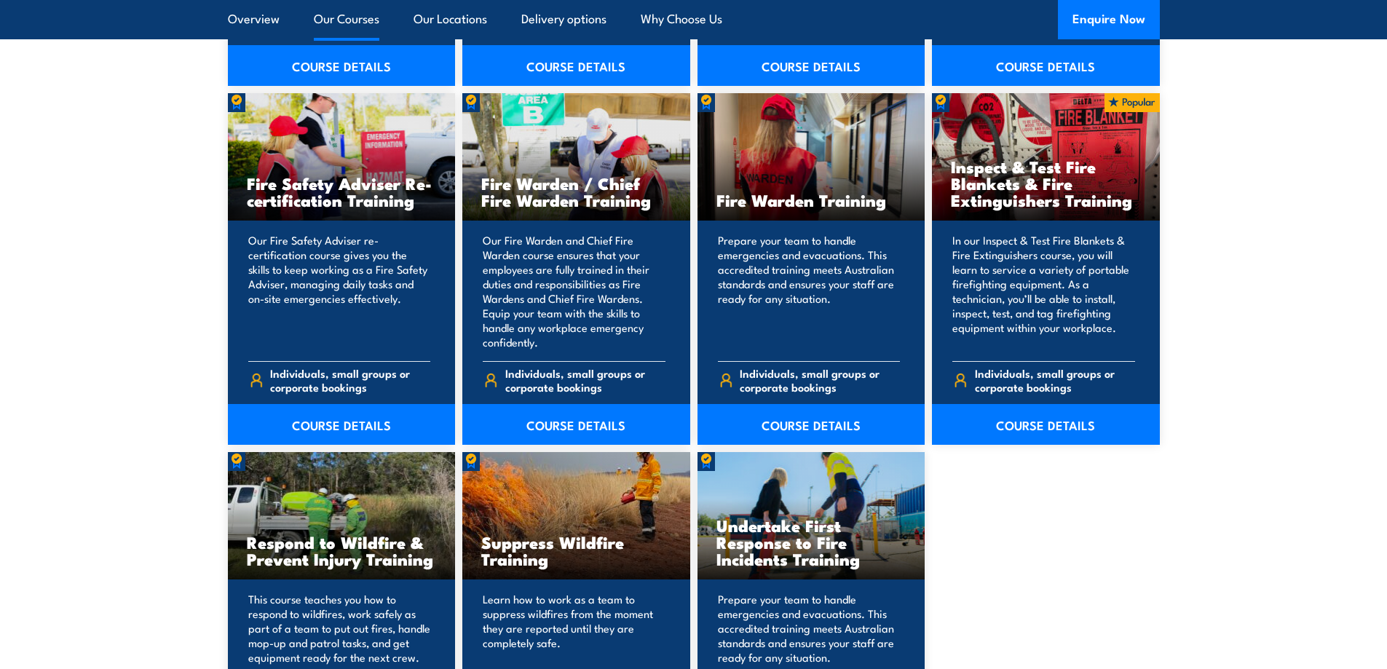
scroll to position [1893, 0]
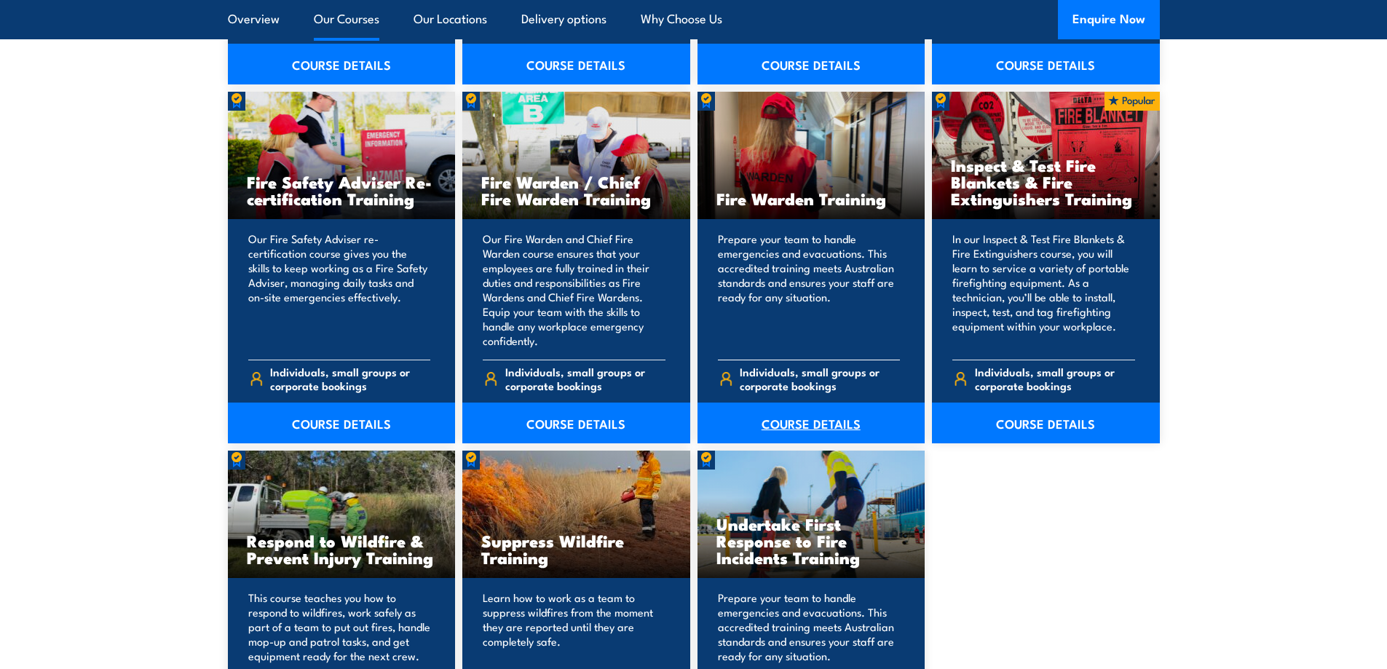
click at [799, 425] on link "COURSE DETAILS" at bounding box center [811, 423] width 228 height 41
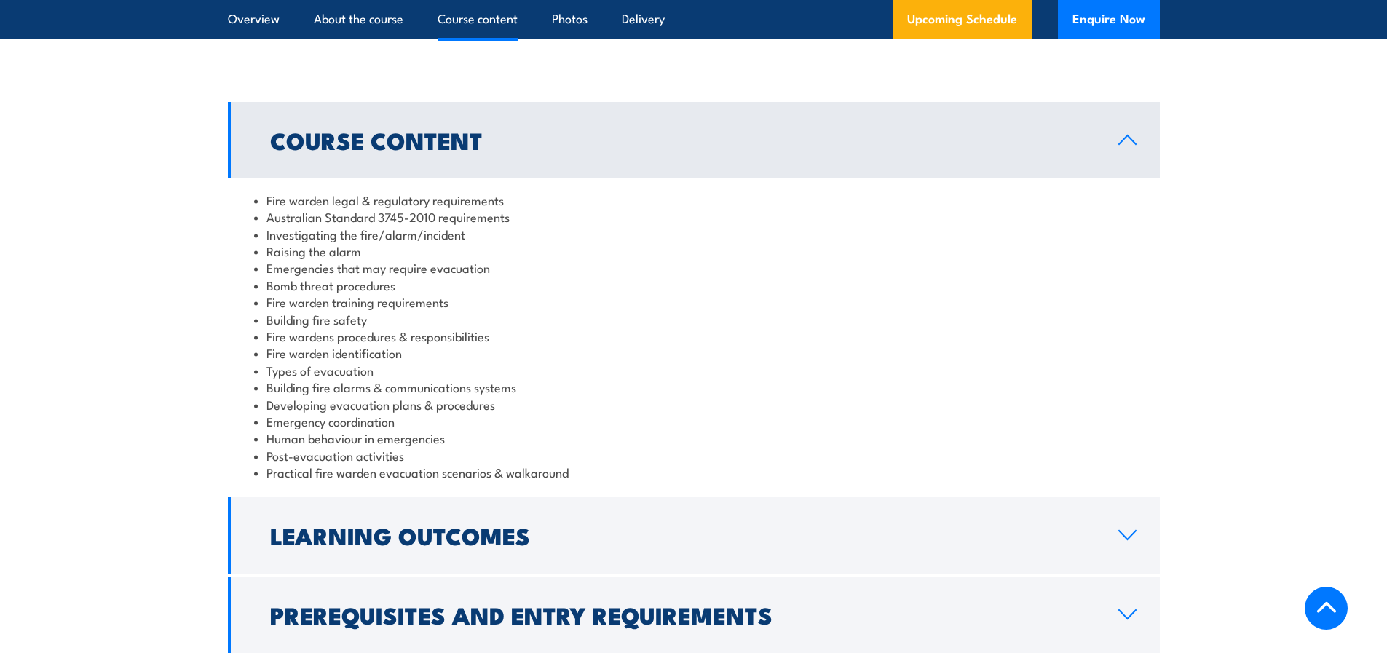
scroll to position [1456, 0]
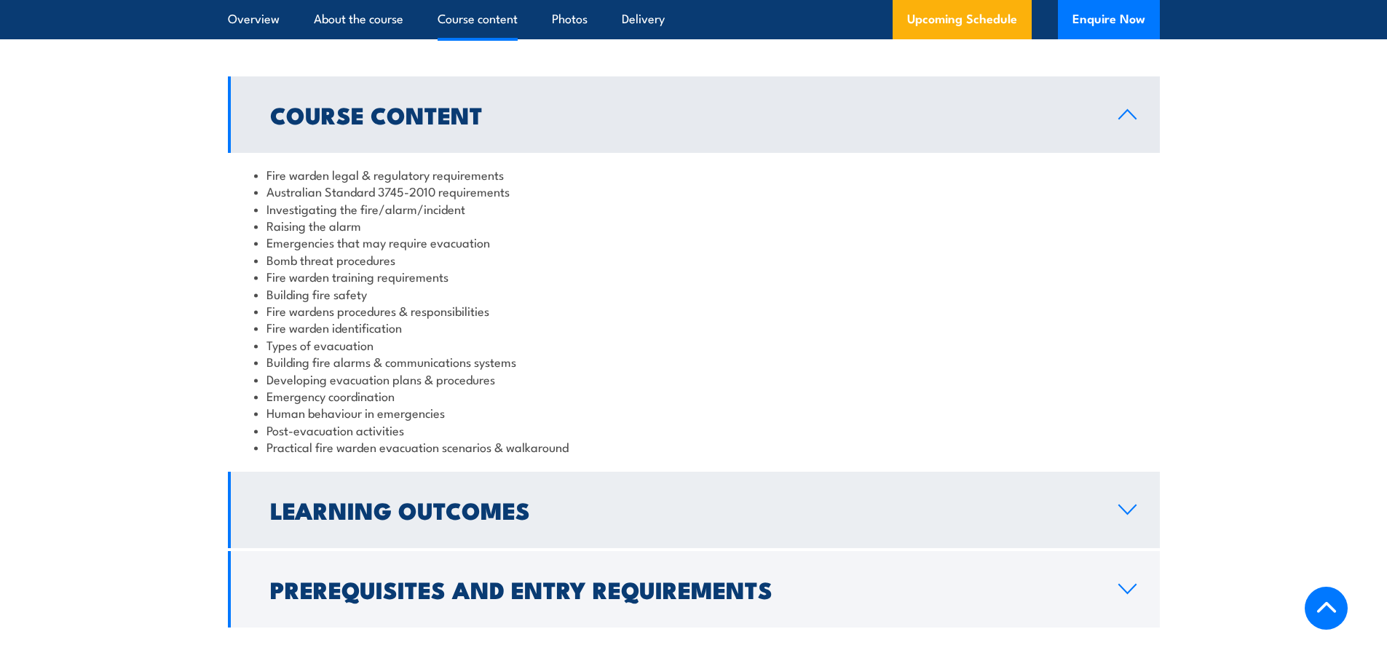
click at [1122, 510] on icon at bounding box center [1127, 509] width 17 height 9
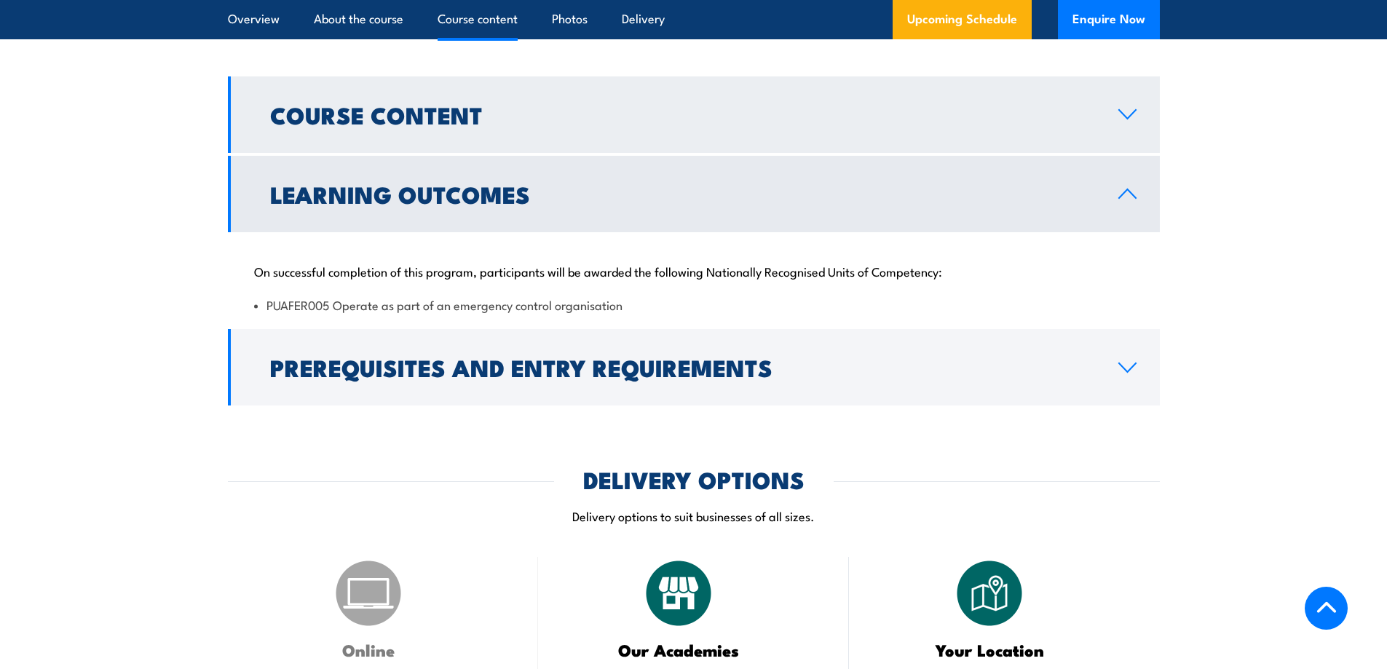
click at [1125, 117] on icon at bounding box center [1127, 114] width 17 height 9
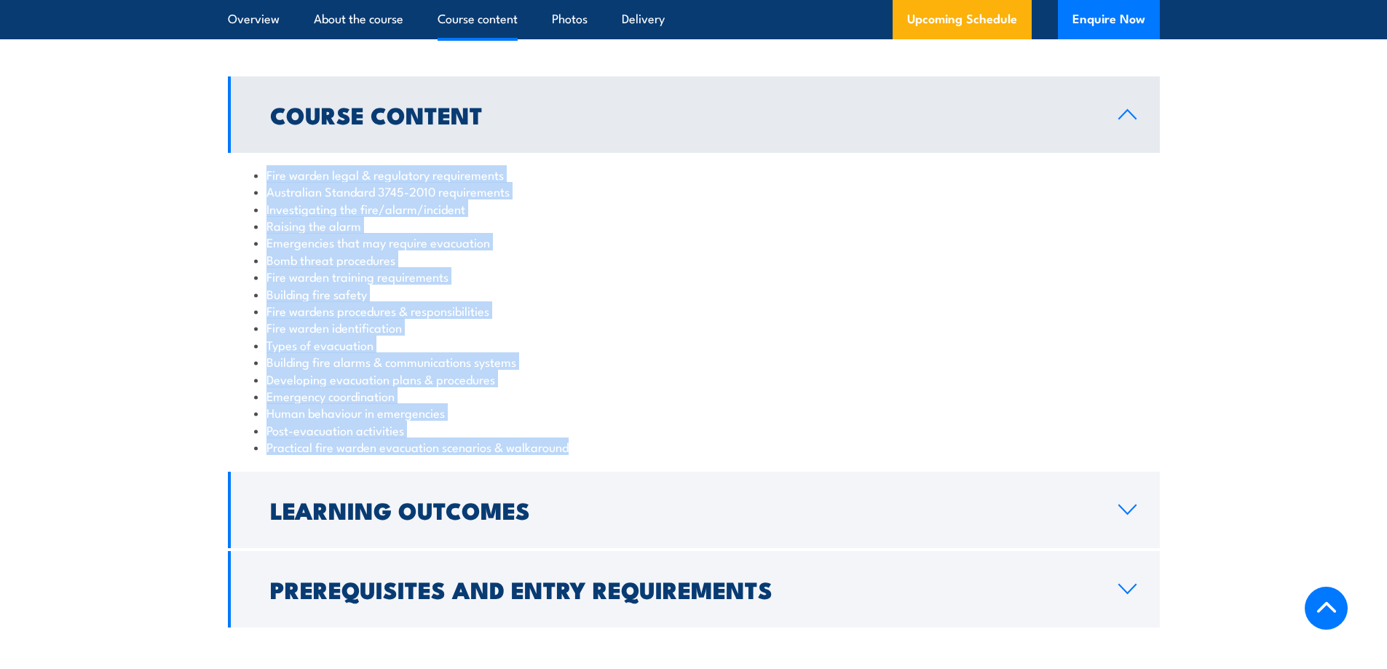
drag, startPoint x: 567, startPoint y: 448, endPoint x: 254, endPoint y: 172, distance: 417.7
click at [254, 172] on ul "Fire warden legal & regulatory requirements Australian Standard 3745-2010 requi…" at bounding box center [693, 311] width 879 height 290
copy ul "Fire warden legal & regulatory requirements Australian Standard 3745-2010 requi…"
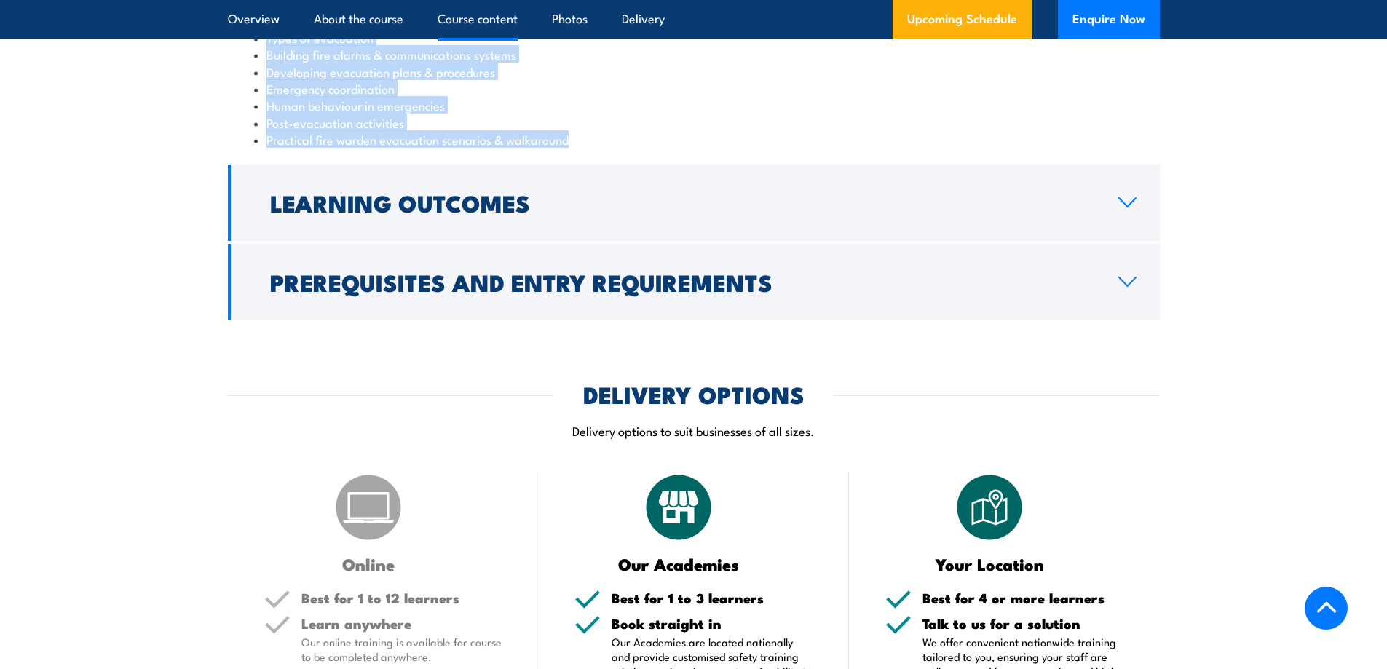
scroll to position [1674, 0]
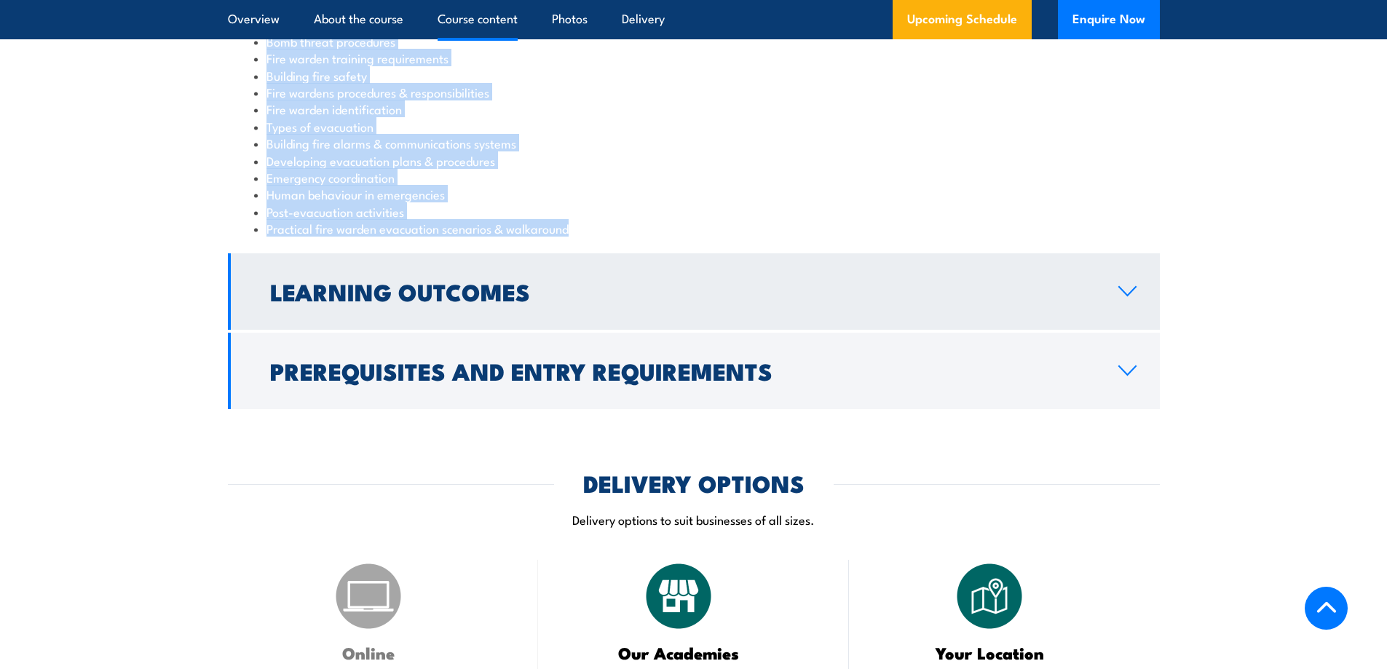
click at [1123, 300] on link "Learning Outcomes" at bounding box center [694, 291] width 932 height 76
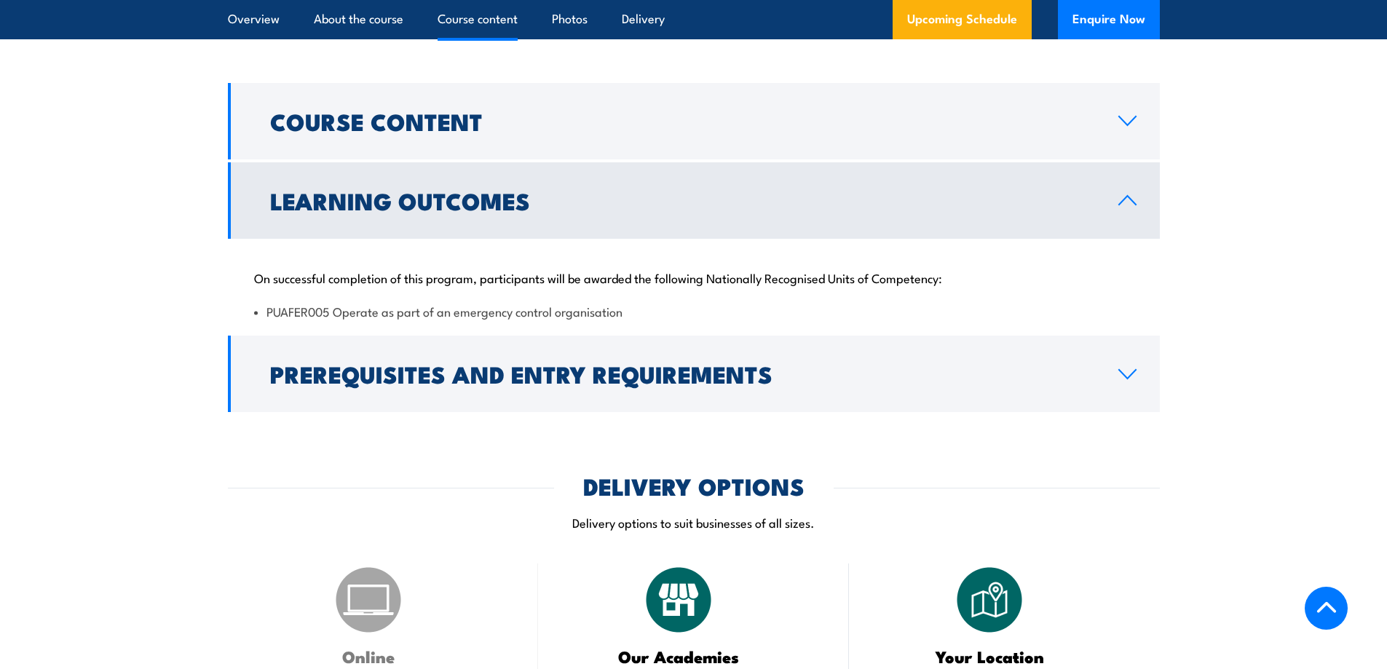
scroll to position [1409, 0]
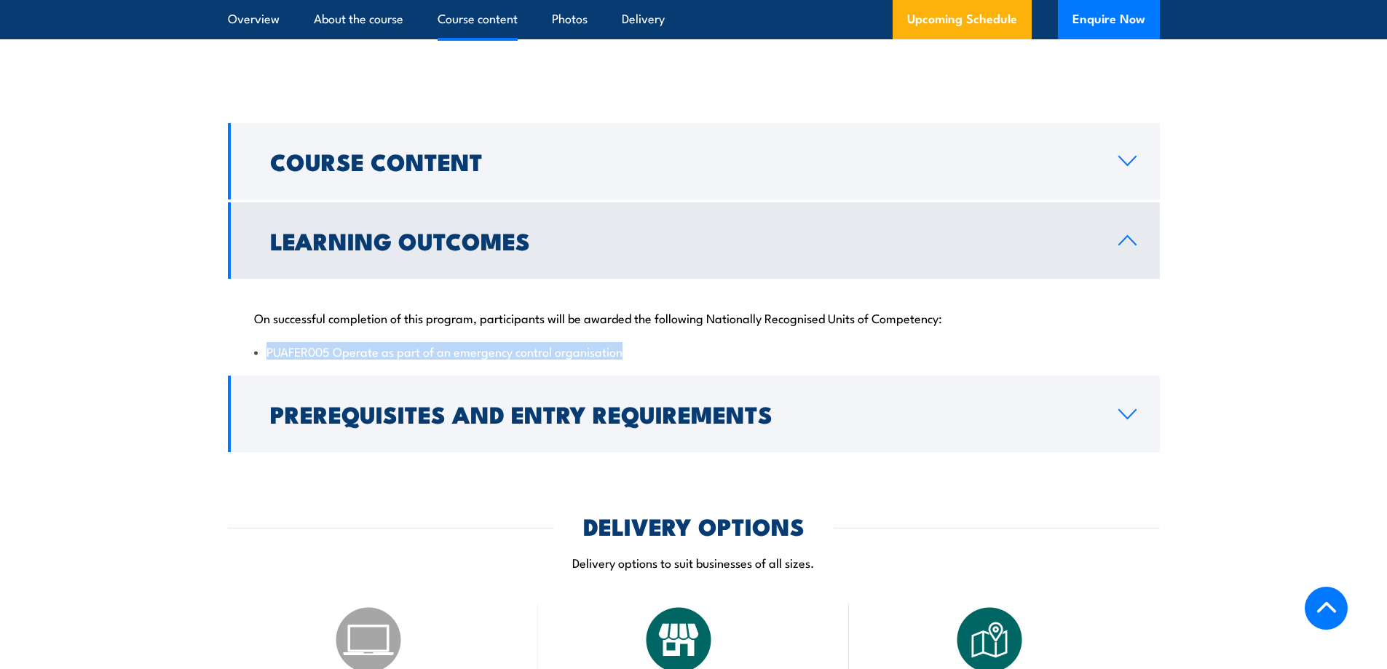
drag, startPoint x: 627, startPoint y: 353, endPoint x: 253, endPoint y: 348, distance: 374.2
click at [253, 348] on div "On successful completion of this program, participants will be awarded the foll…" at bounding box center [694, 326] width 932 height 94
copy li "PUAFER005 Operate as part of an emergency control organisation"
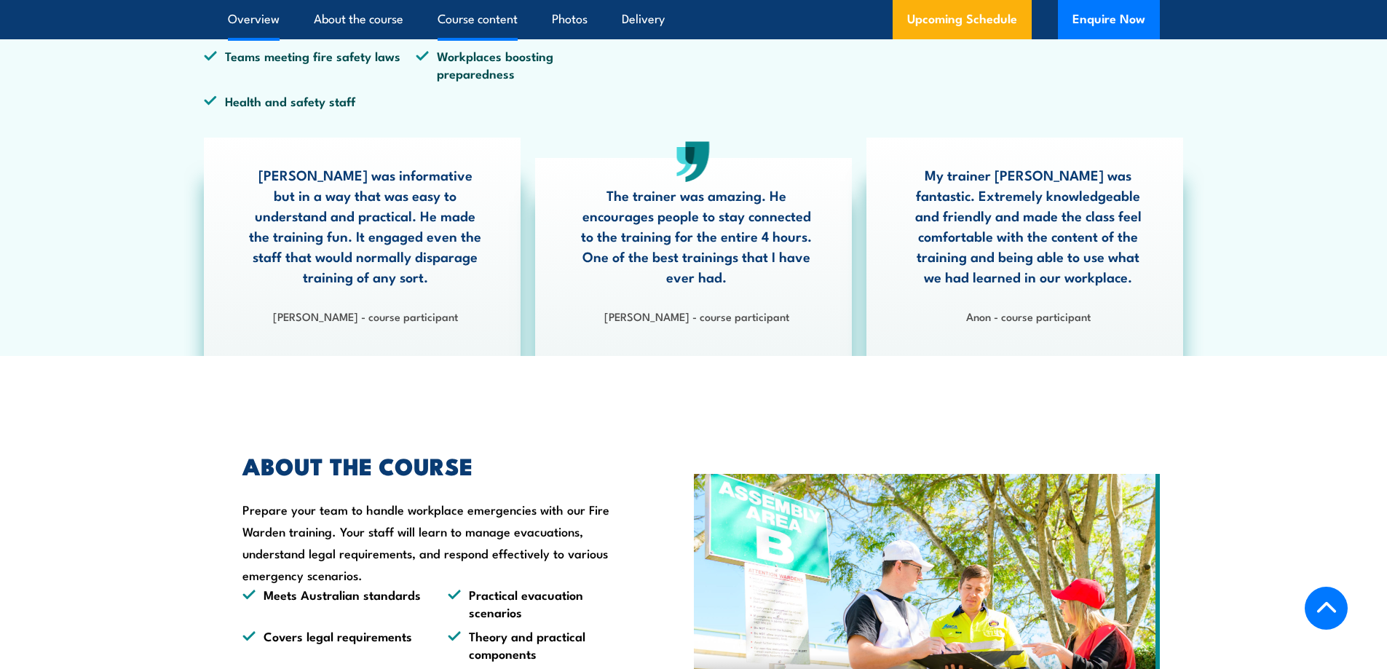
scroll to position [681, 0]
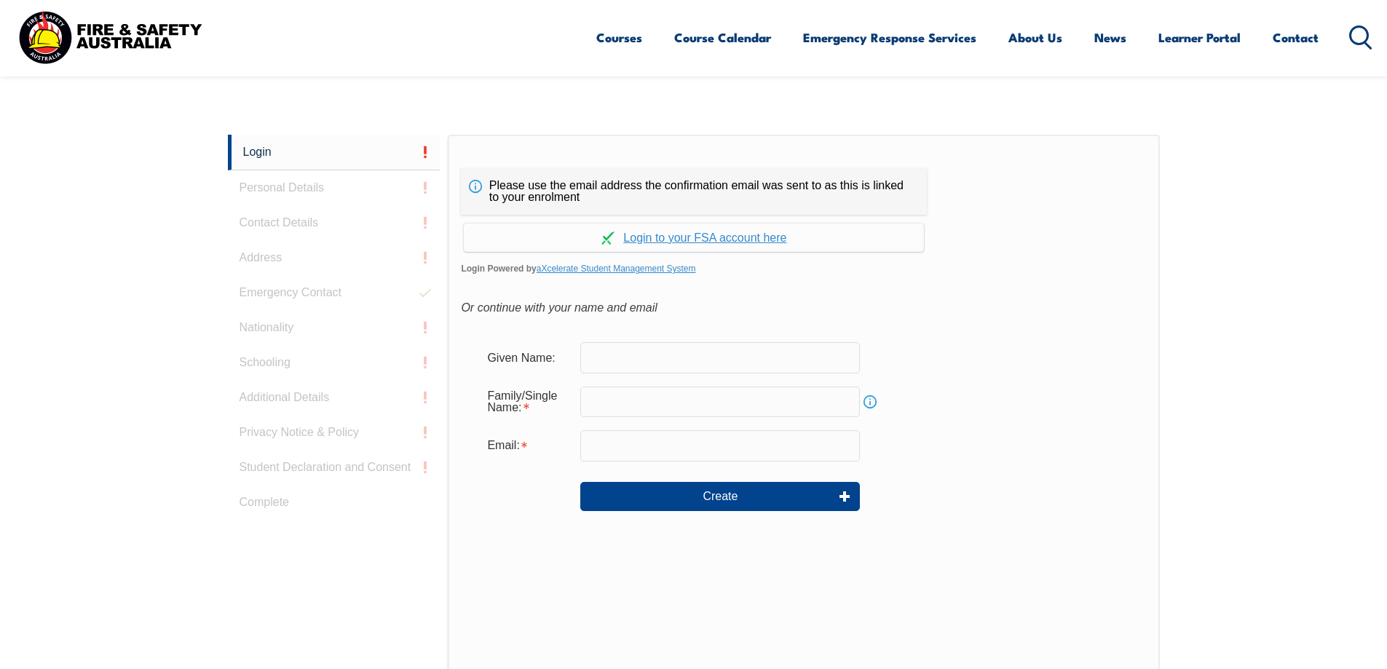
scroll to position [315, 0]
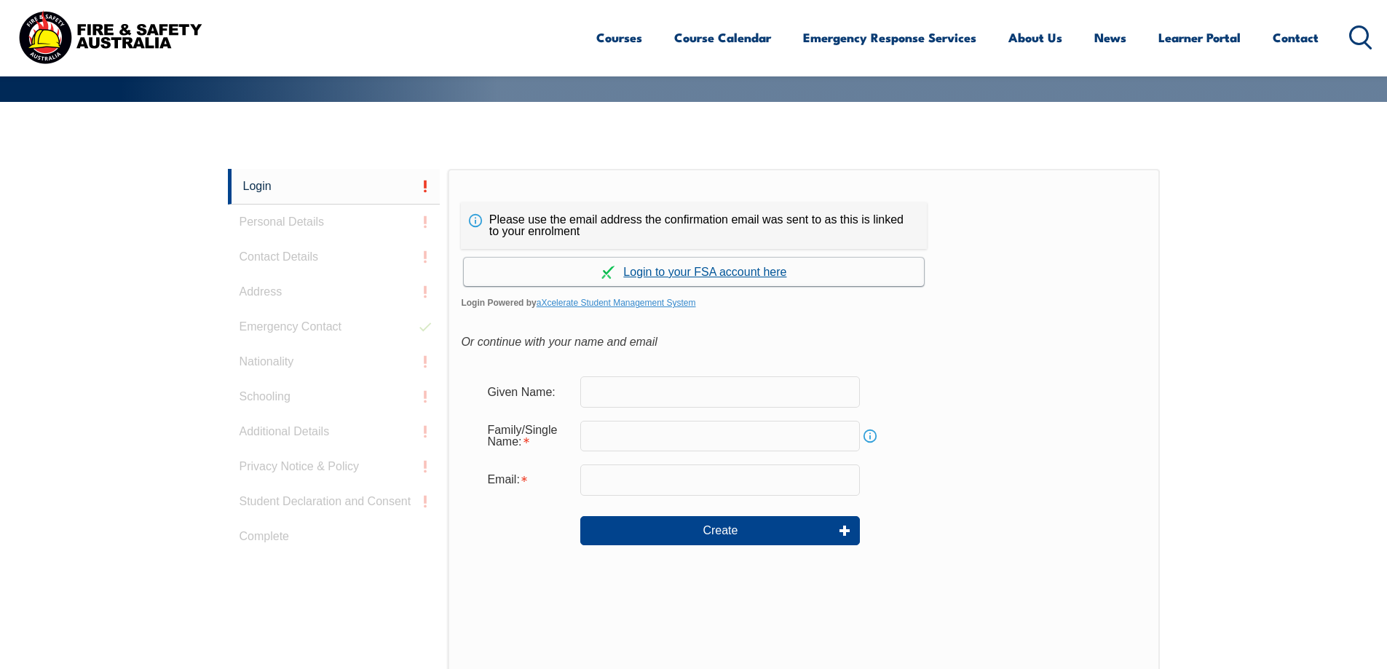
click at [697, 271] on link "Continue with aXcelerate" at bounding box center [694, 272] width 460 height 28
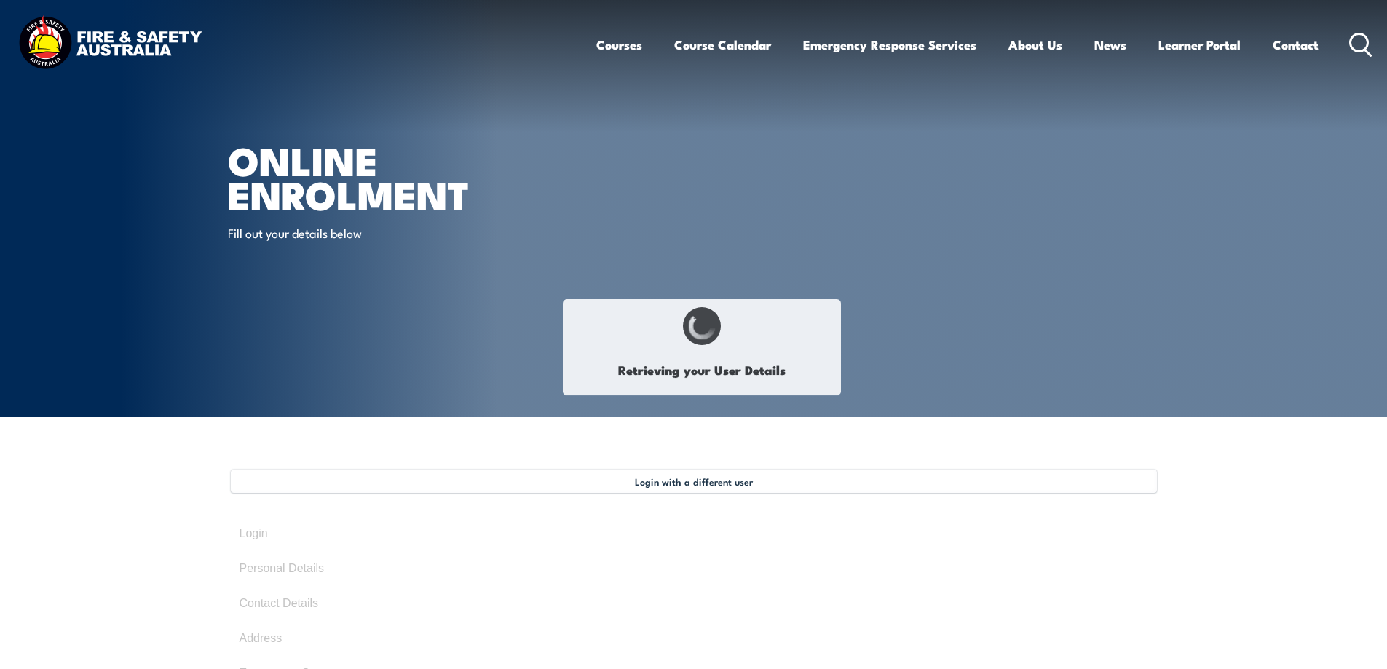
select select "Miss"
type input "[PERSON_NAME]"
type input "Budworth"
type input "November 9, 1989"
type input "5S2NW6HCQW"
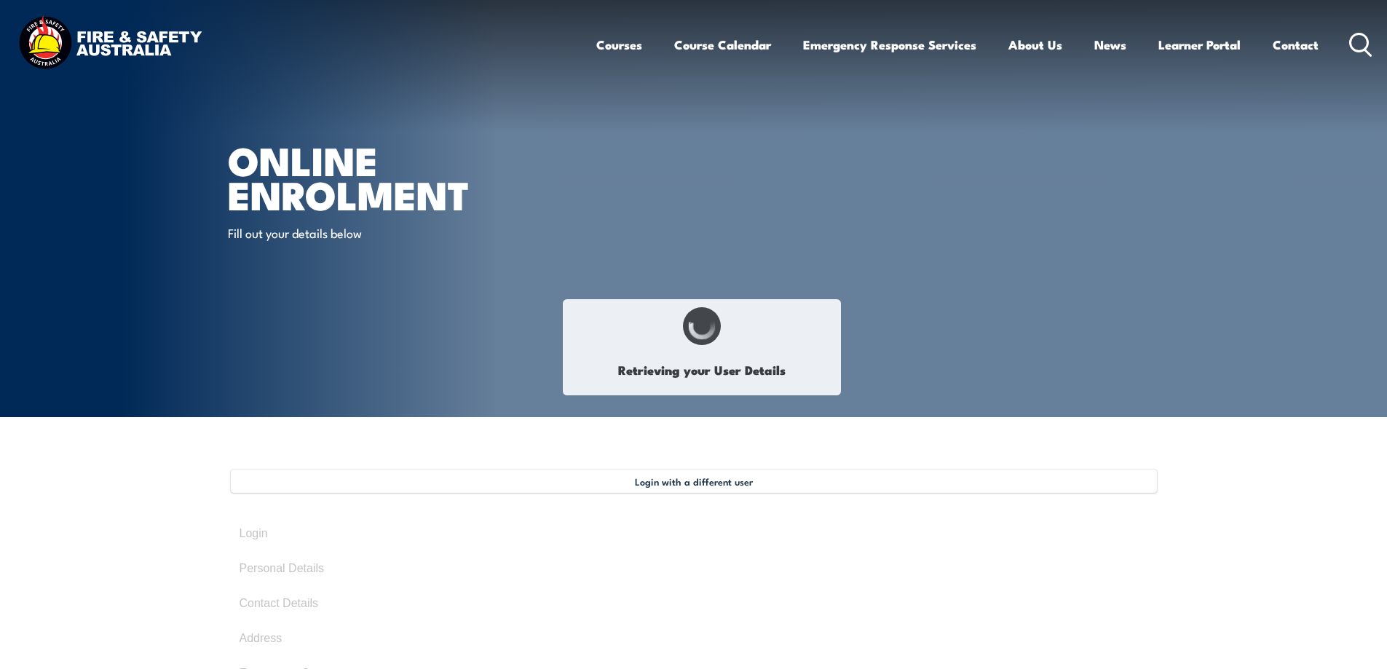
select select "F"
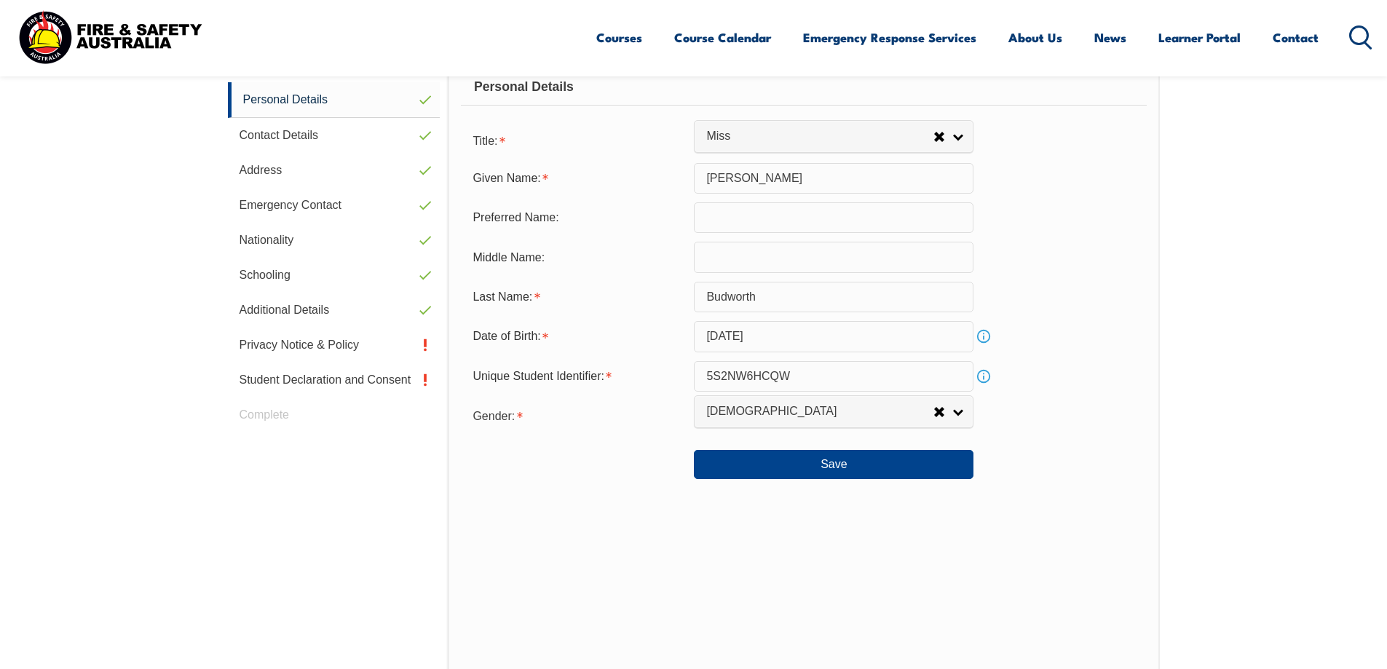
scroll to position [469, 0]
click at [329, 348] on link "Privacy Notice & Policy" at bounding box center [334, 344] width 213 height 35
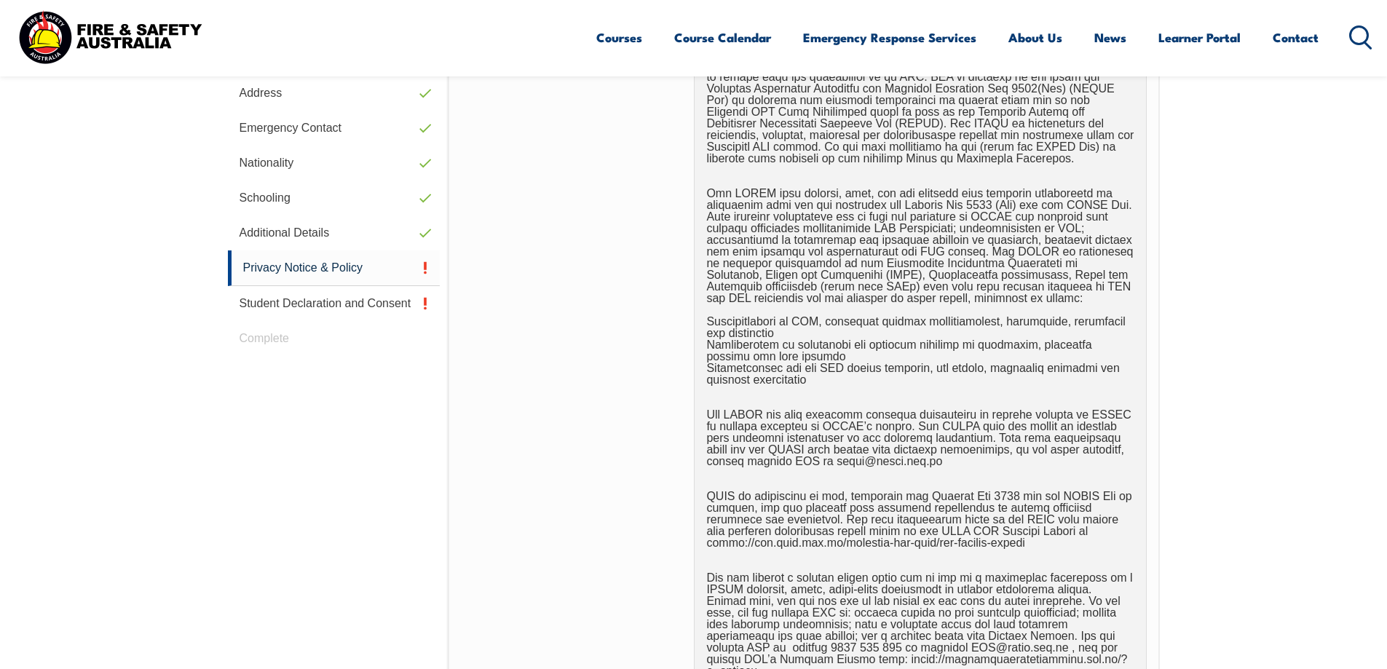
scroll to position [906, 0]
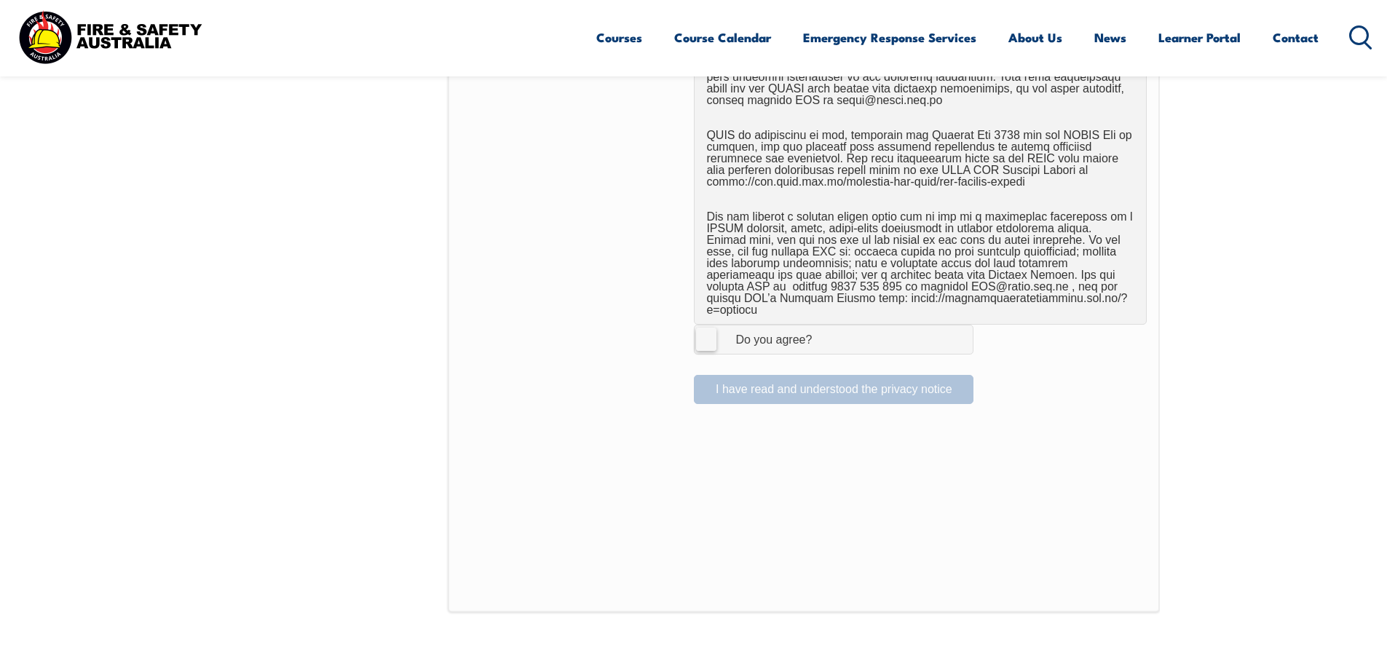
click at [707, 330] on label "I Agree Do you agree?" at bounding box center [834, 339] width 280 height 29
click at [823, 330] on input "I Agree Do you agree?" at bounding box center [835, 339] width 25 height 28
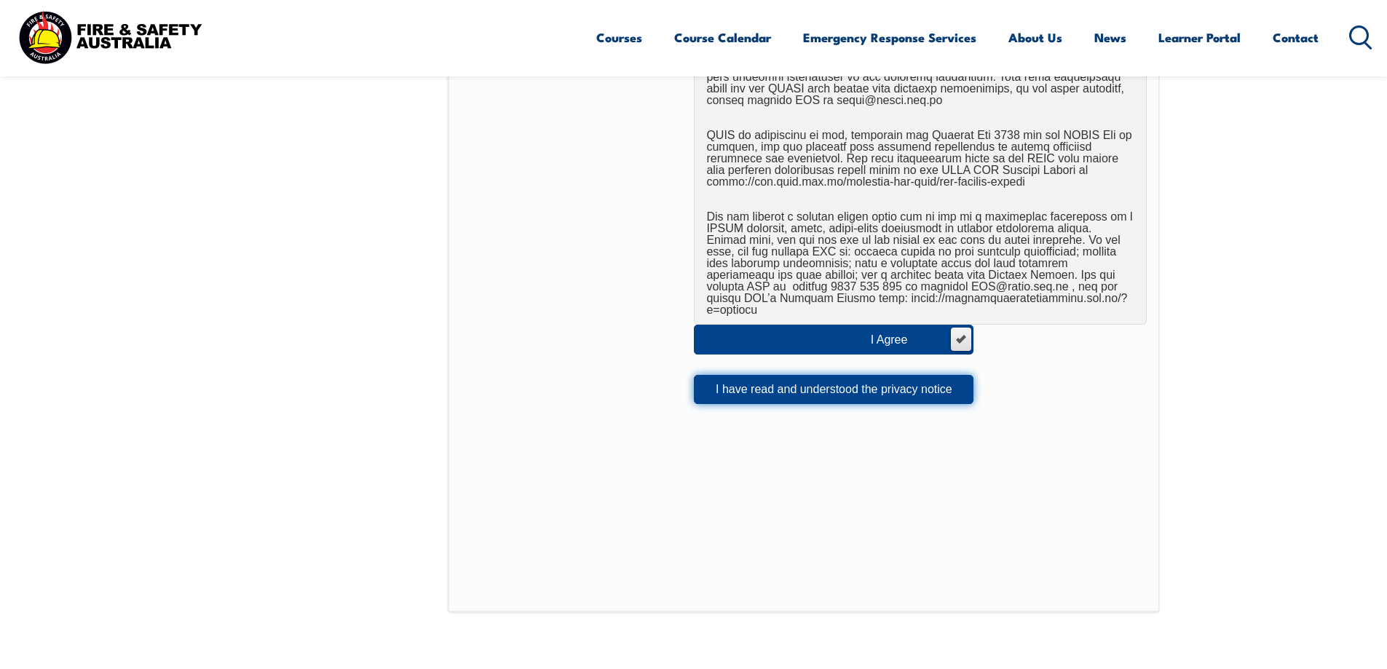
click at [833, 380] on button "I have read and understood the privacy notice" at bounding box center [834, 389] width 280 height 29
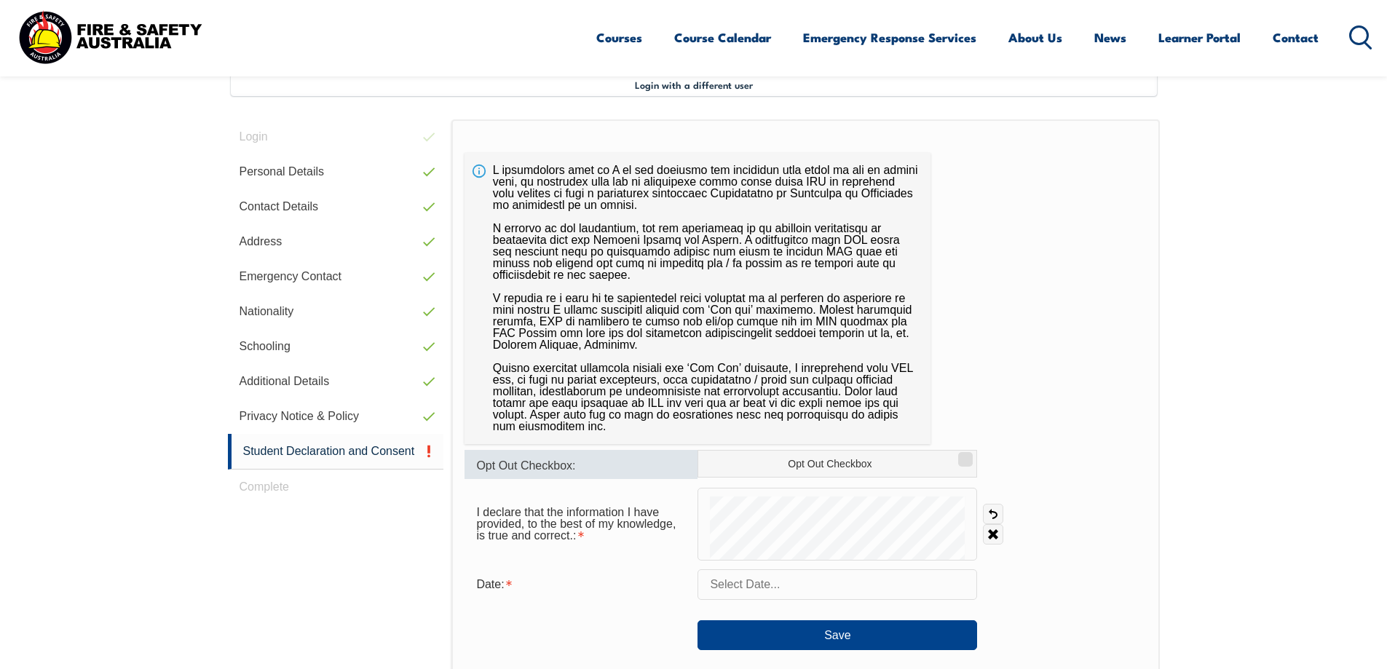
scroll to position [469, 0]
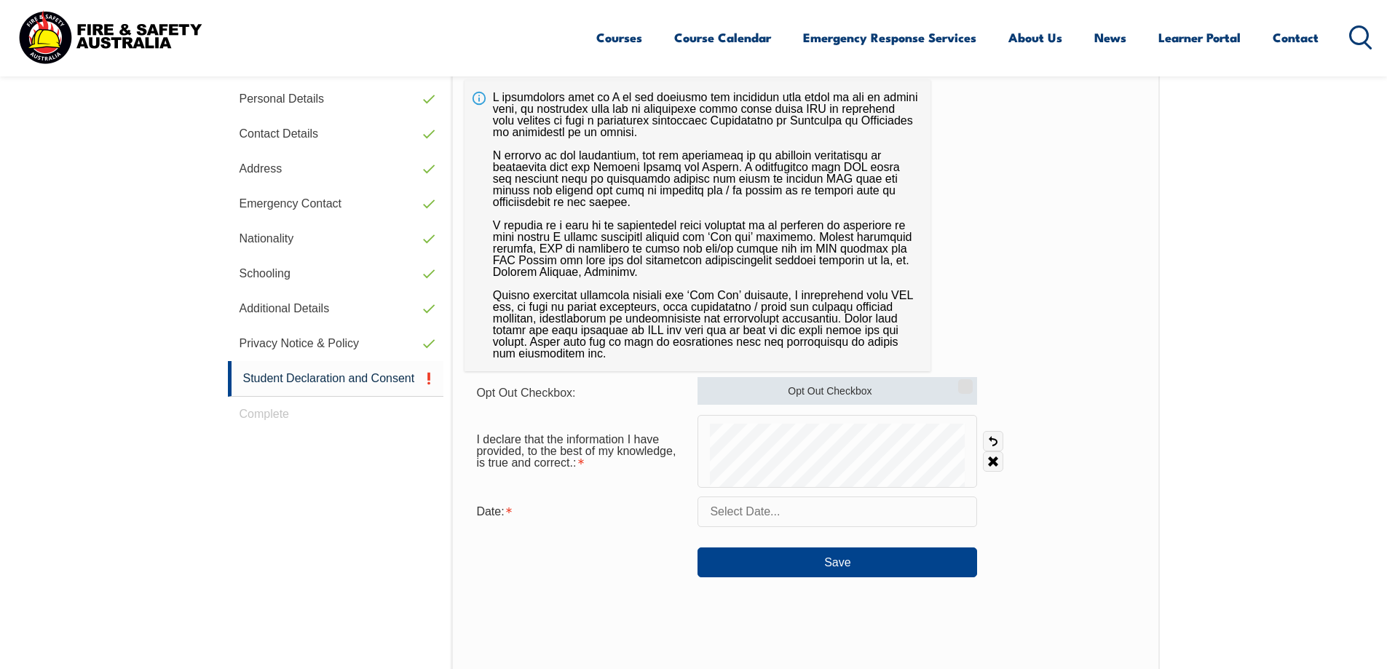
click at [962, 382] on input "Opt Out Checkbox" at bounding box center [963, 381] width 9 height 1
checkbox input "true"
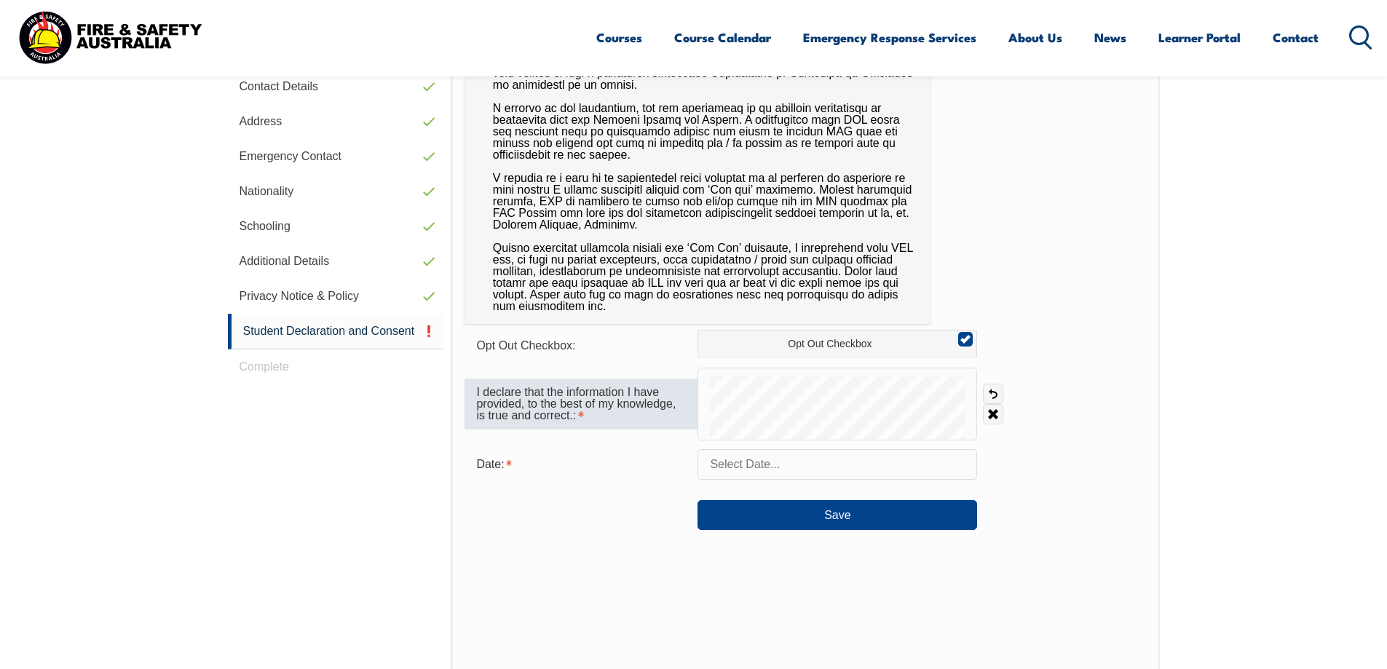
scroll to position [542, 0]
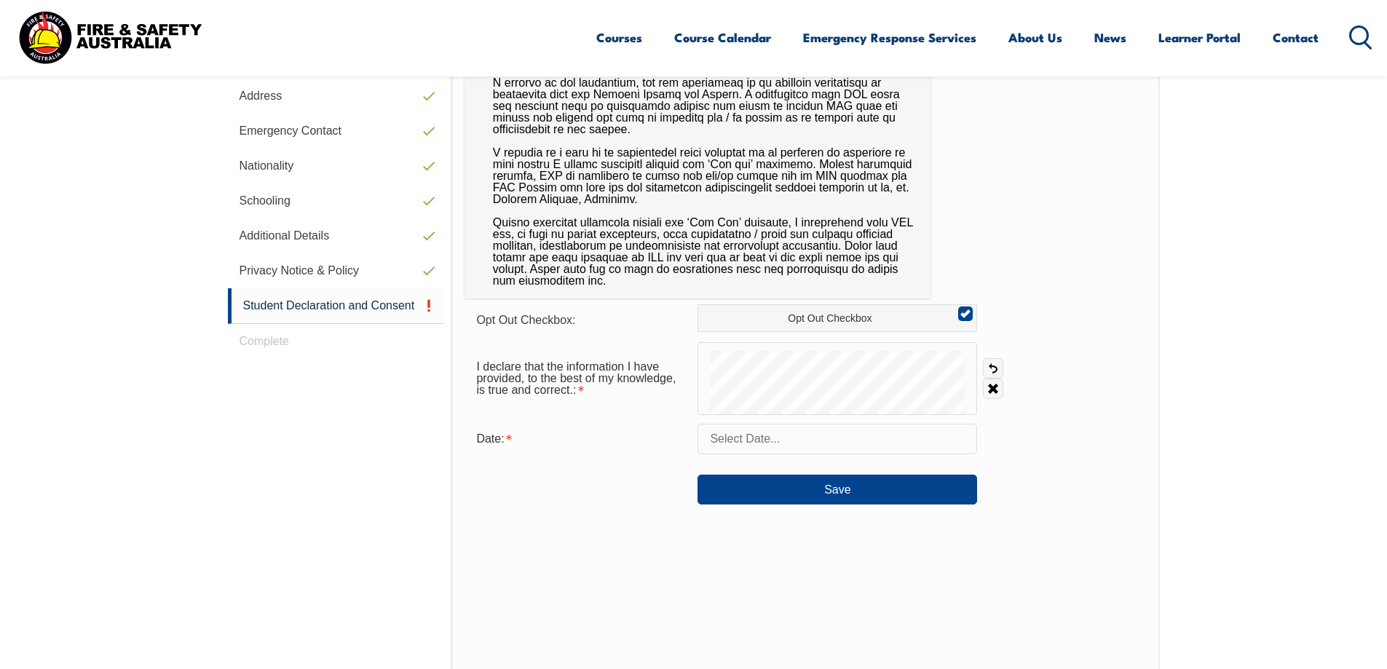
click at [728, 422] on form "Opt Out Checkbox: Opt Out Checkbox I declare that the information I have provid…" at bounding box center [804, 404] width 681 height 200
click at [777, 437] on input "text" at bounding box center [837, 439] width 280 height 31
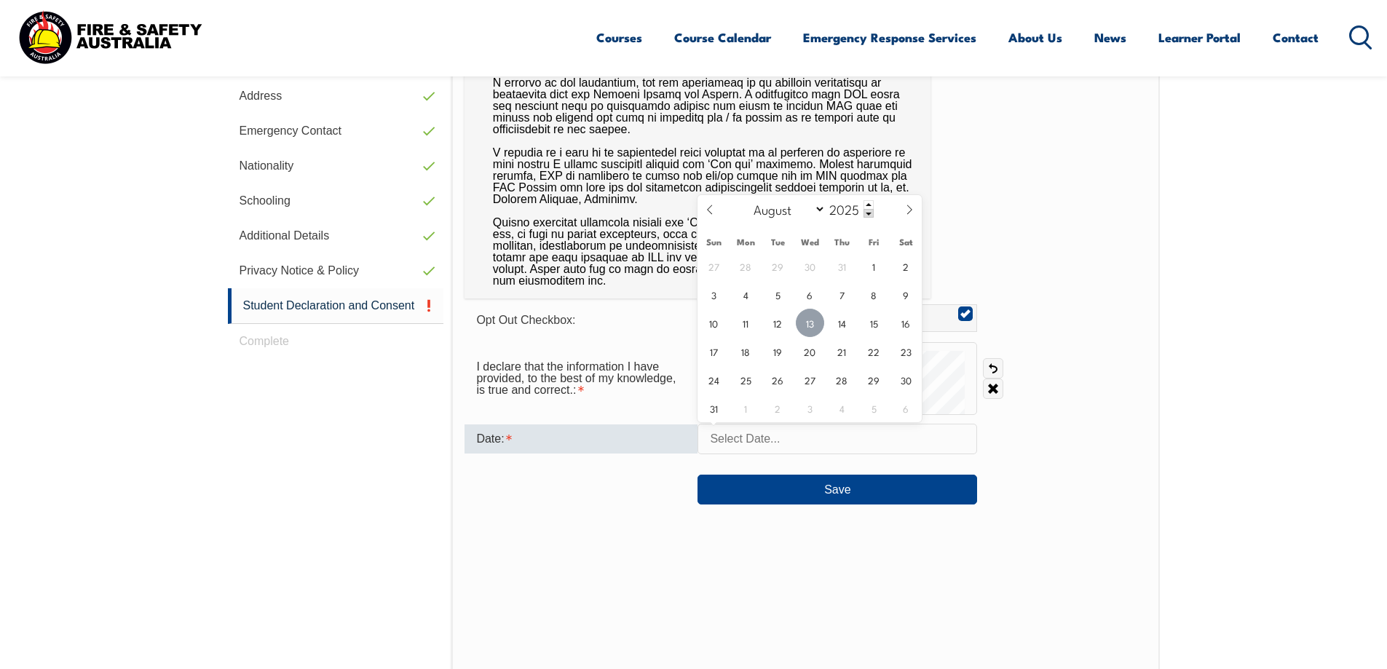
click at [814, 328] on span "13" at bounding box center [810, 323] width 28 height 28
type input "August 13, 2025"
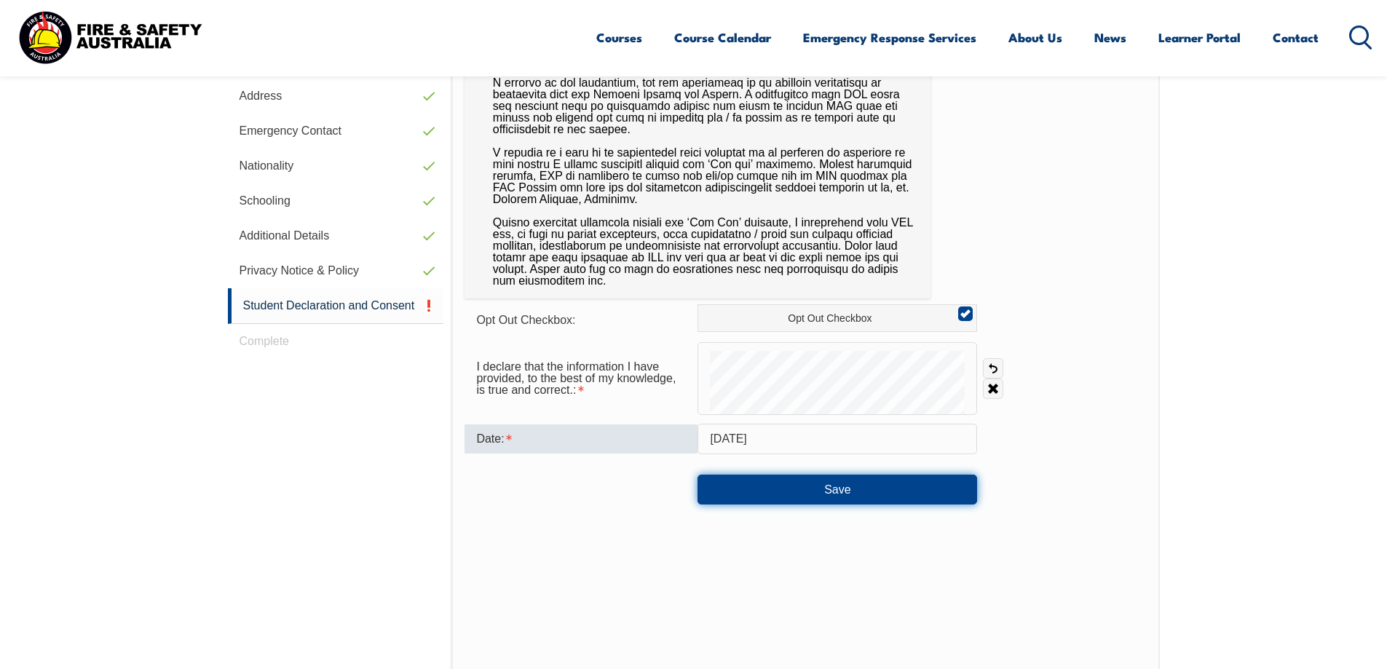
click at [841, 489] on button "Save" at bounding box center [837, 489] width 280 height 29
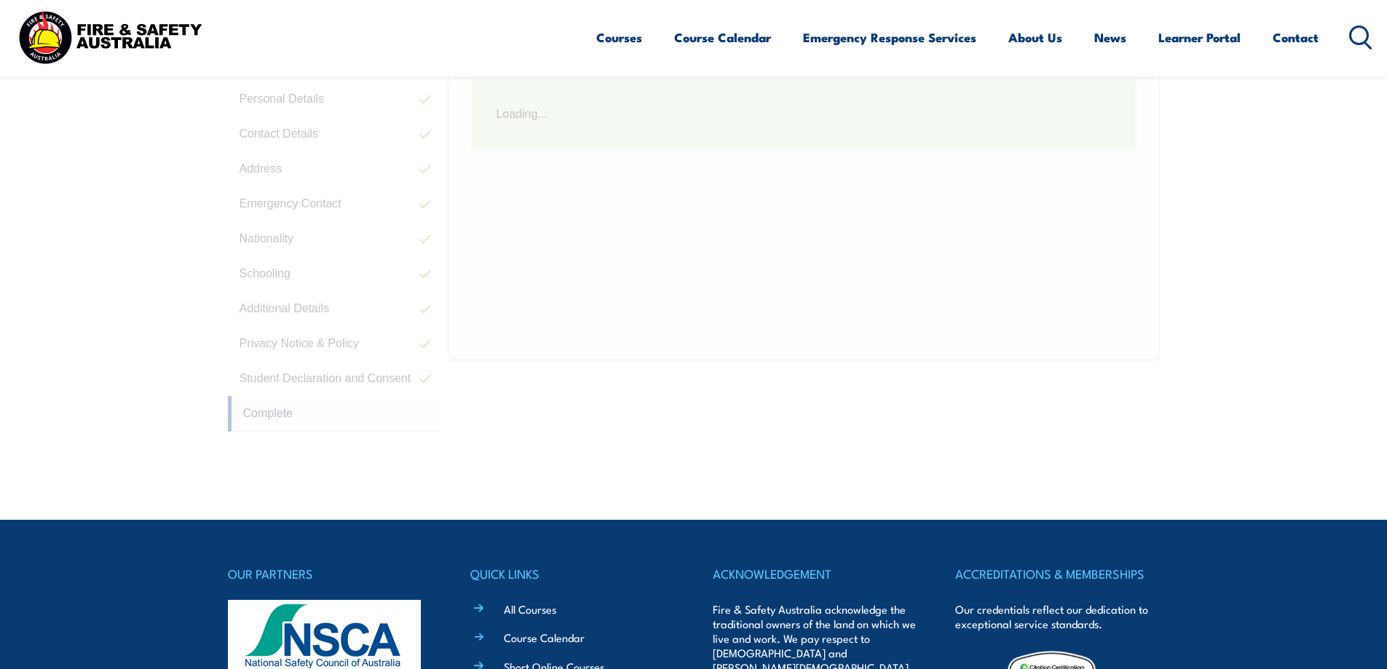
scroll to position [397, 0]
